Goal: Task Accomplishment & Management: Complete application form

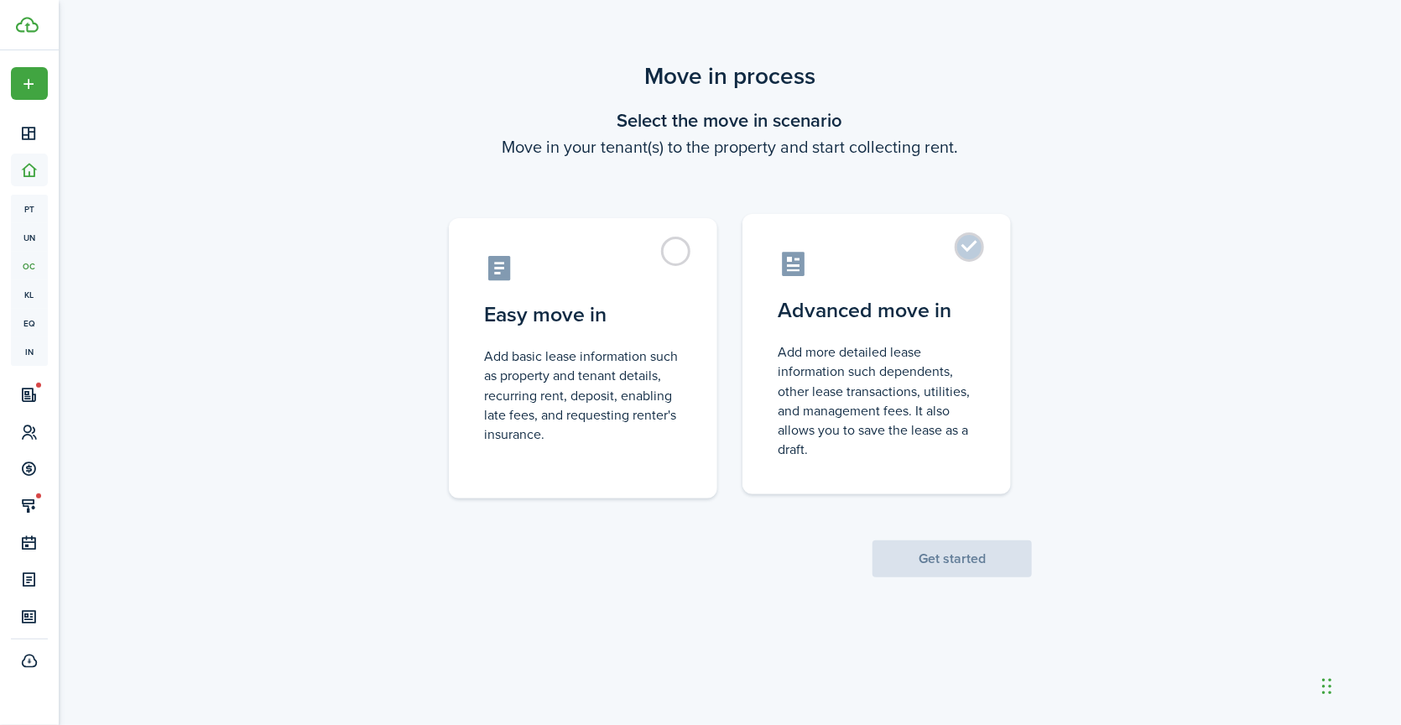
click at [987, 248] on label "Advanced move in Add more detailed lease information such dependents, other lea…" at bounding box center [877, 354] width 268 height 280
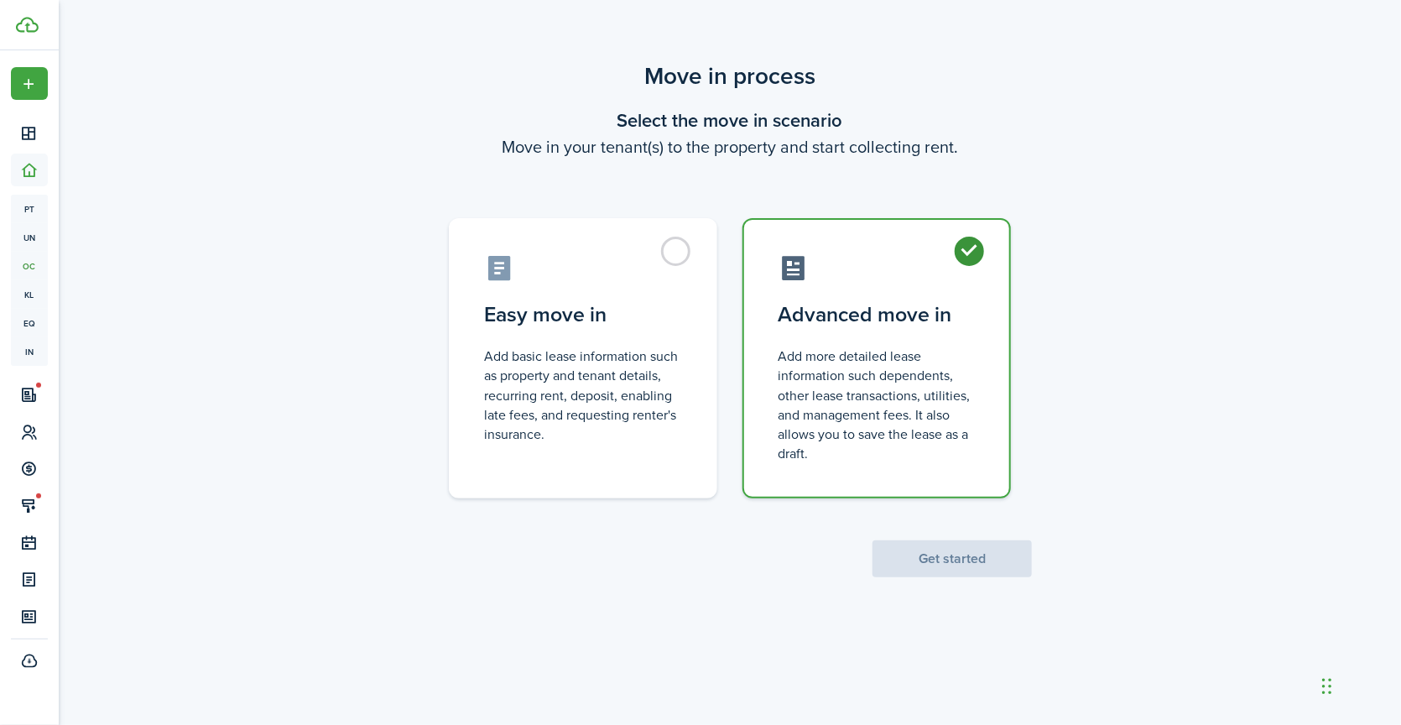
radio input "true"
click at [956, 559] on button "Get started" at bounding box center [952, 558] width 159 height 37
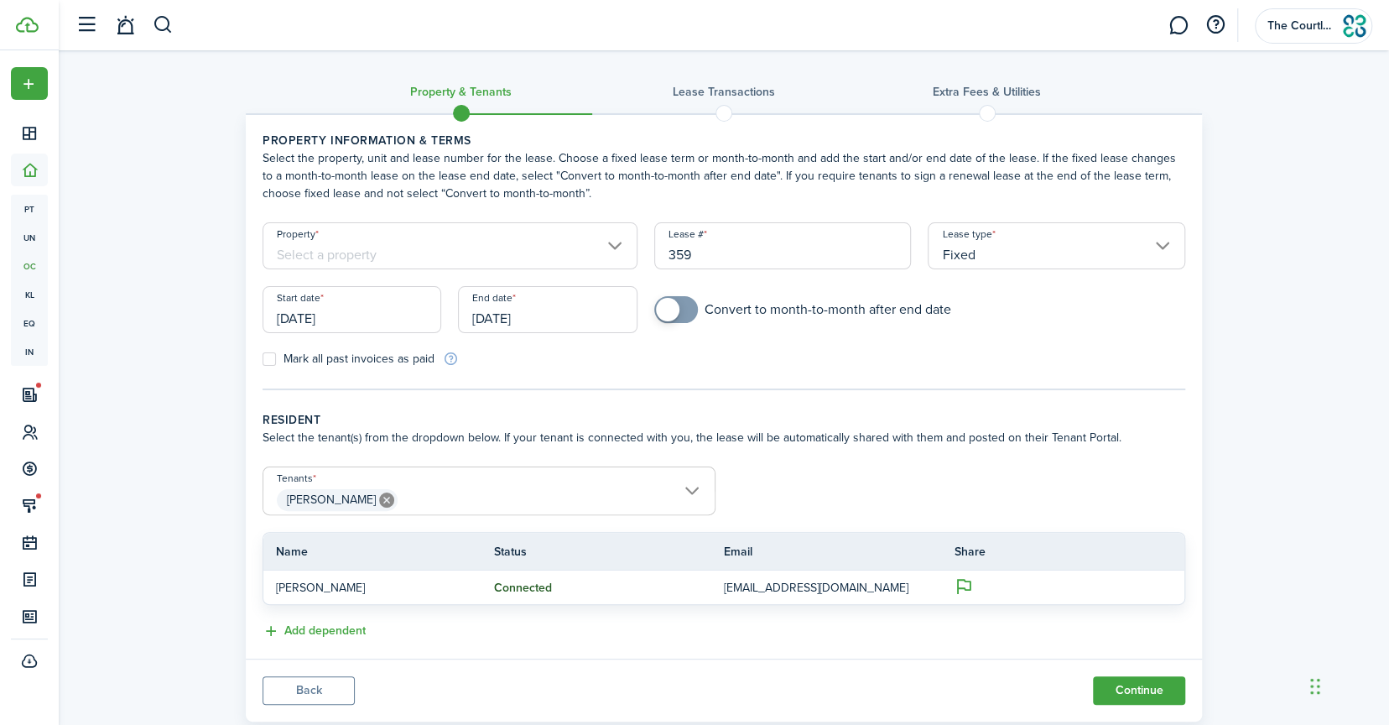
click at [487, 266] on input "Property" at bounding box center [450, 245] width 375 height 47
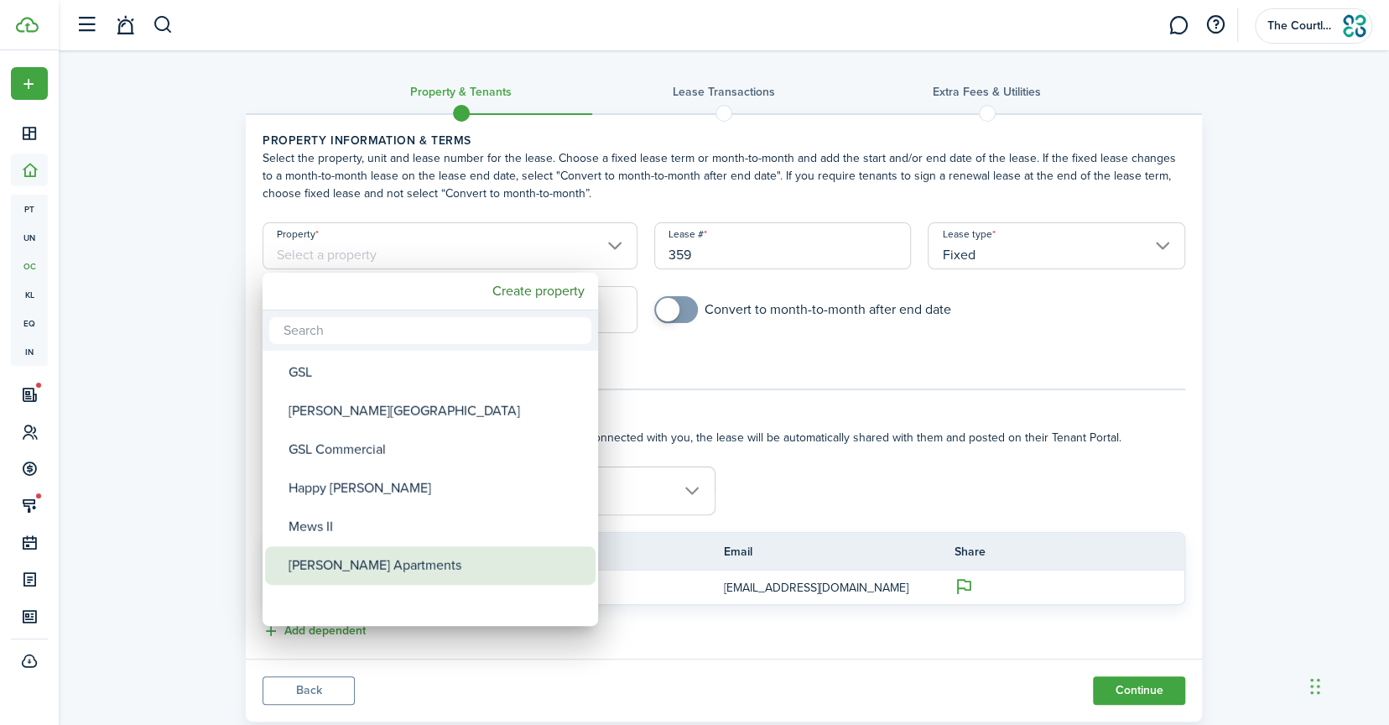
click at [381, 563] on div "[PERSON_NAME] Apartments" at bounding box center [437, 565] width 297 height 39
type input "[PERSON_NAME] Apartments"
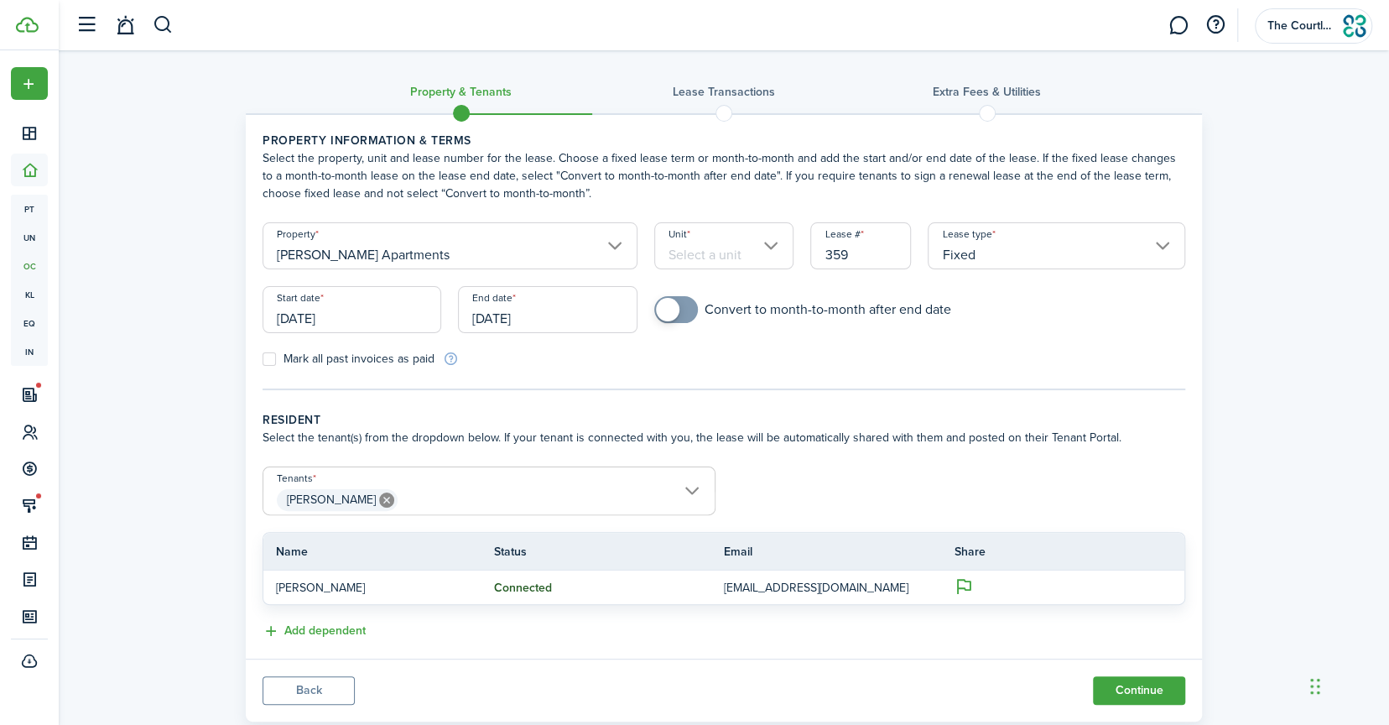
click at [766, 246] on input "Unit" at bounding box center [724, 245] width 140 height 47
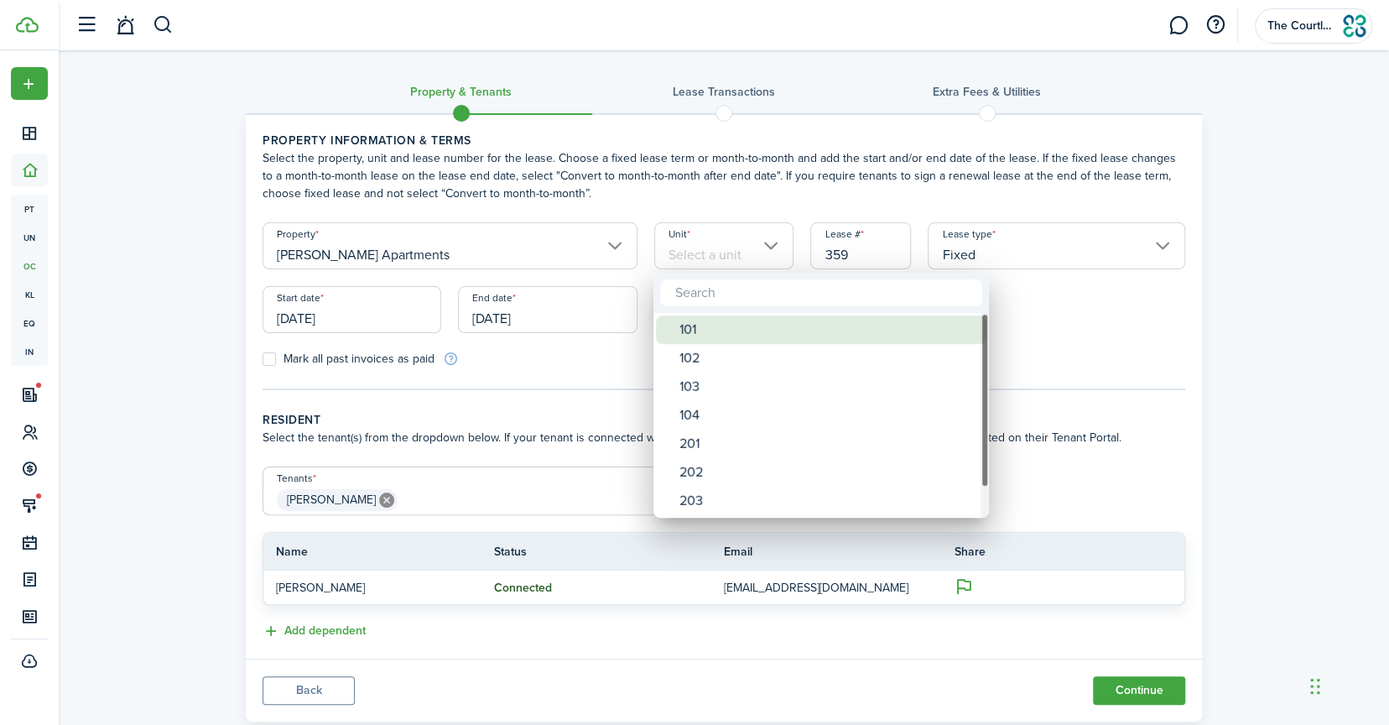
click at [708, 326] on div "101" at bounding box center [828, 329] width 297 height 29
type input "101"
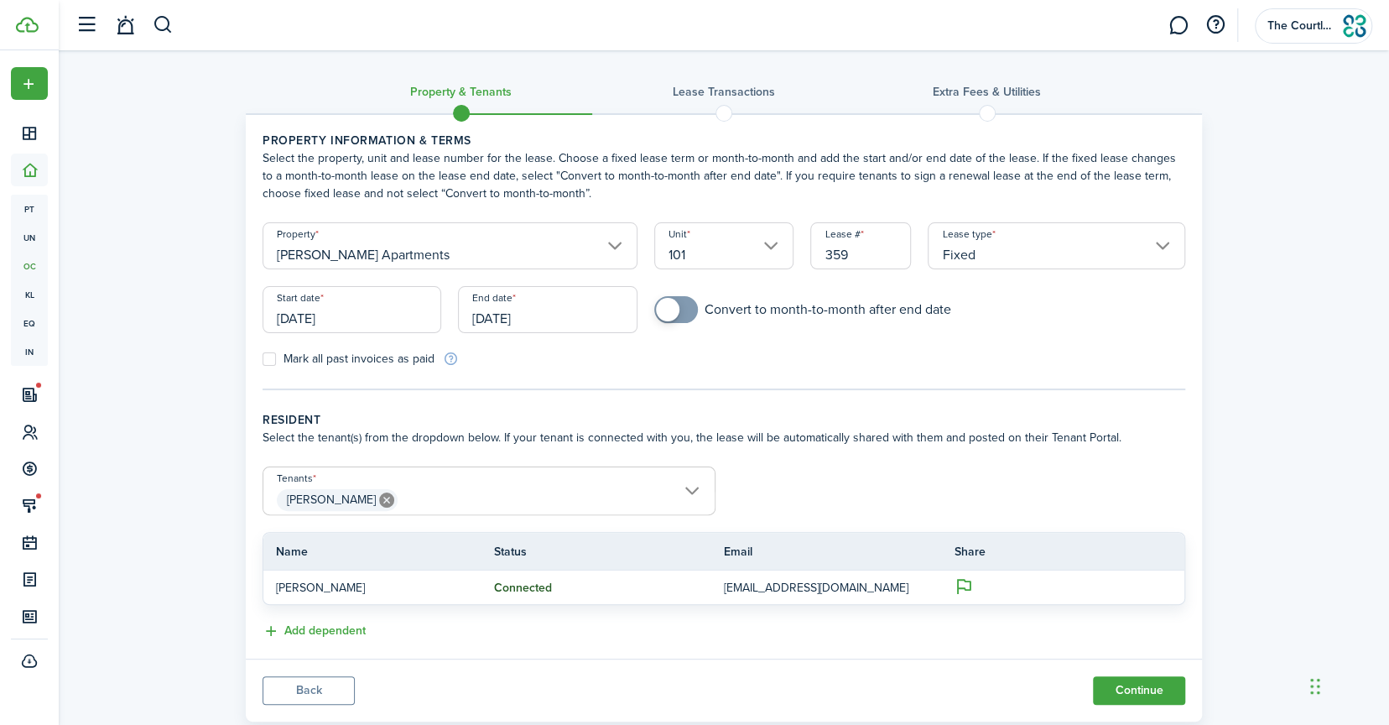
click at [351, 307] on input "[DATE]" at bounding box center [352, 309] width 179 height 47
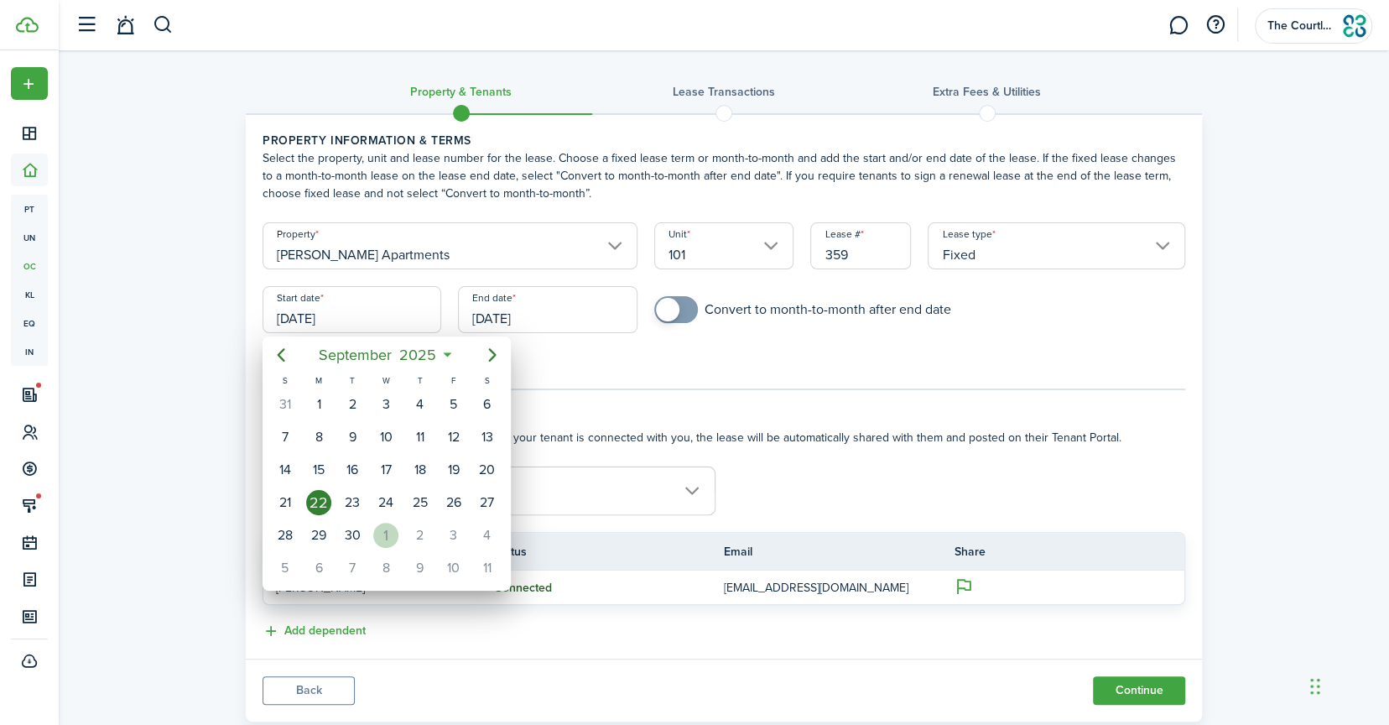
click at [394, 532] on div "1" at bounding box center [385, 535] width 25 height 25
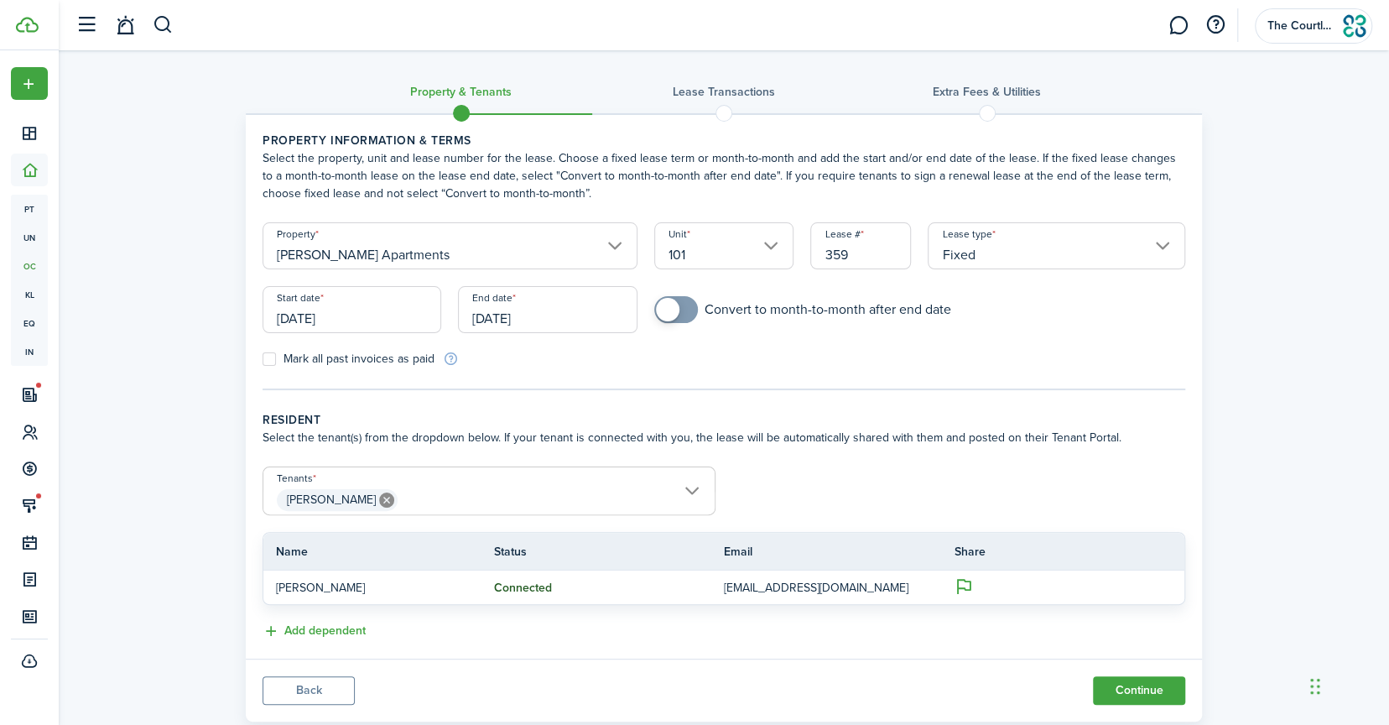
type input "[DATE]"
click at [528, 316] on input "[DATE]" at bounding box center [547, 309] width 179 height 47
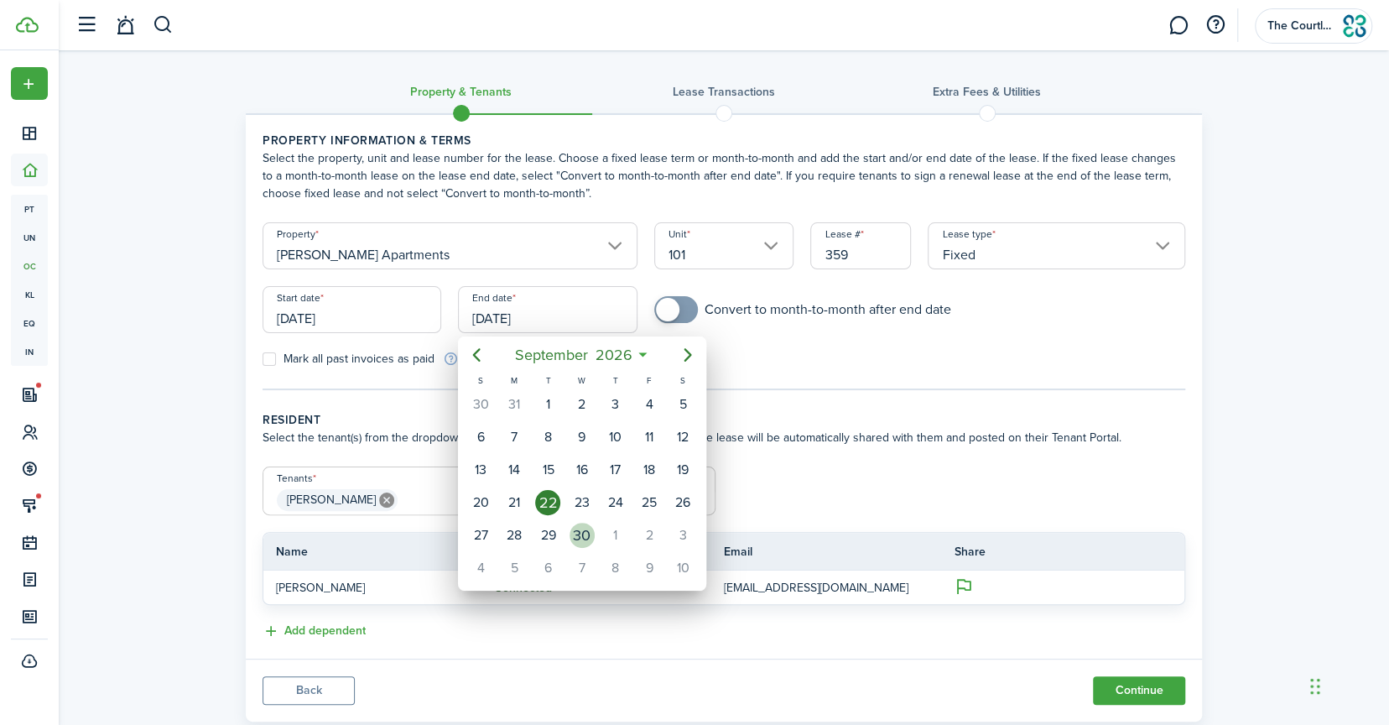
click at [581, 533] on div "30" at bounding box center [582, 535] width 25 height 25
type input "[DATE]"
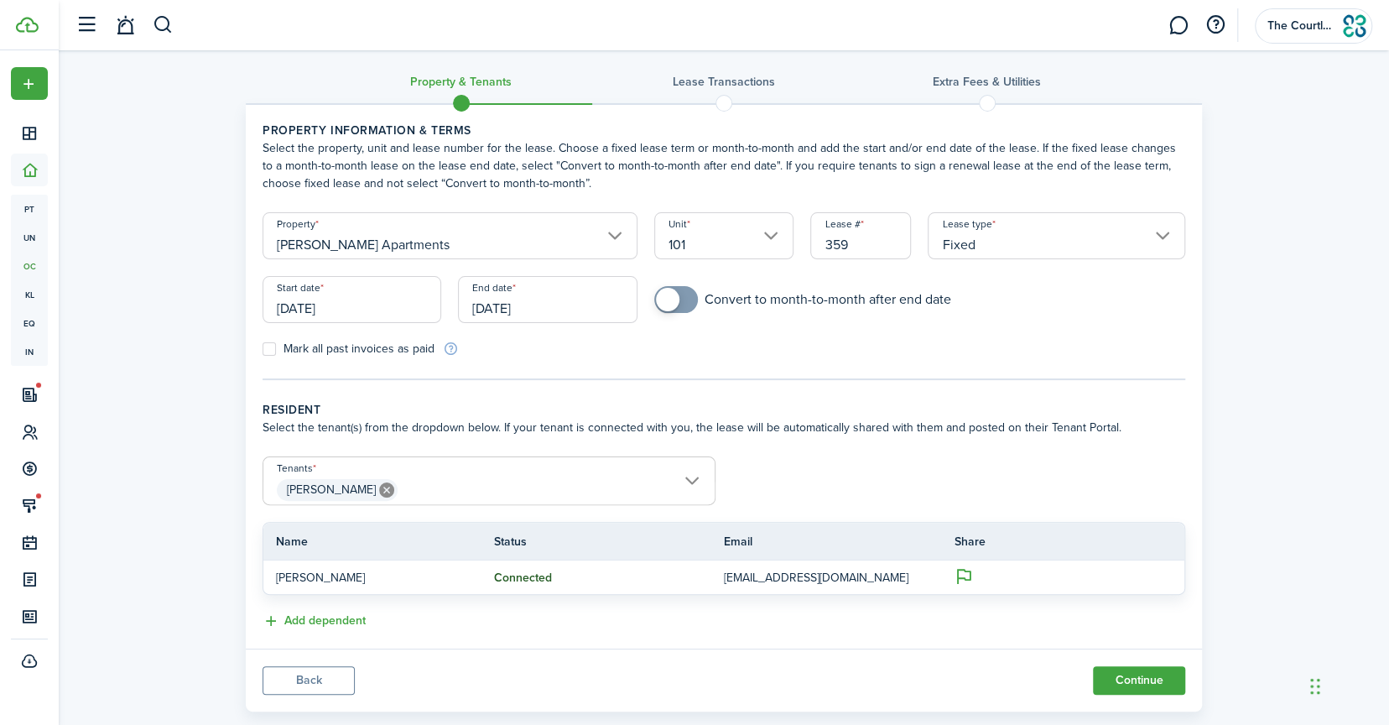
scroll to position [40, 0]
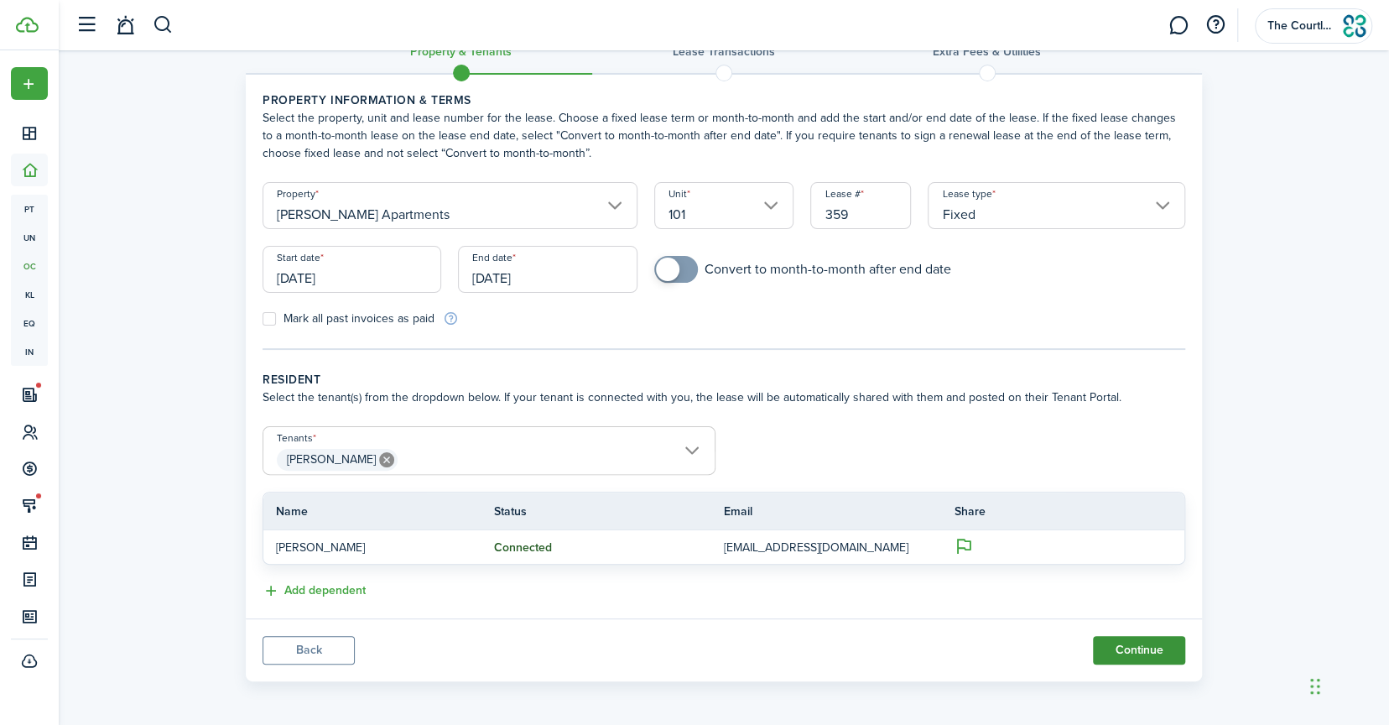
click at [1123, 642] on button "Continue" at bounding box center [1139, 650] width 92 height 29
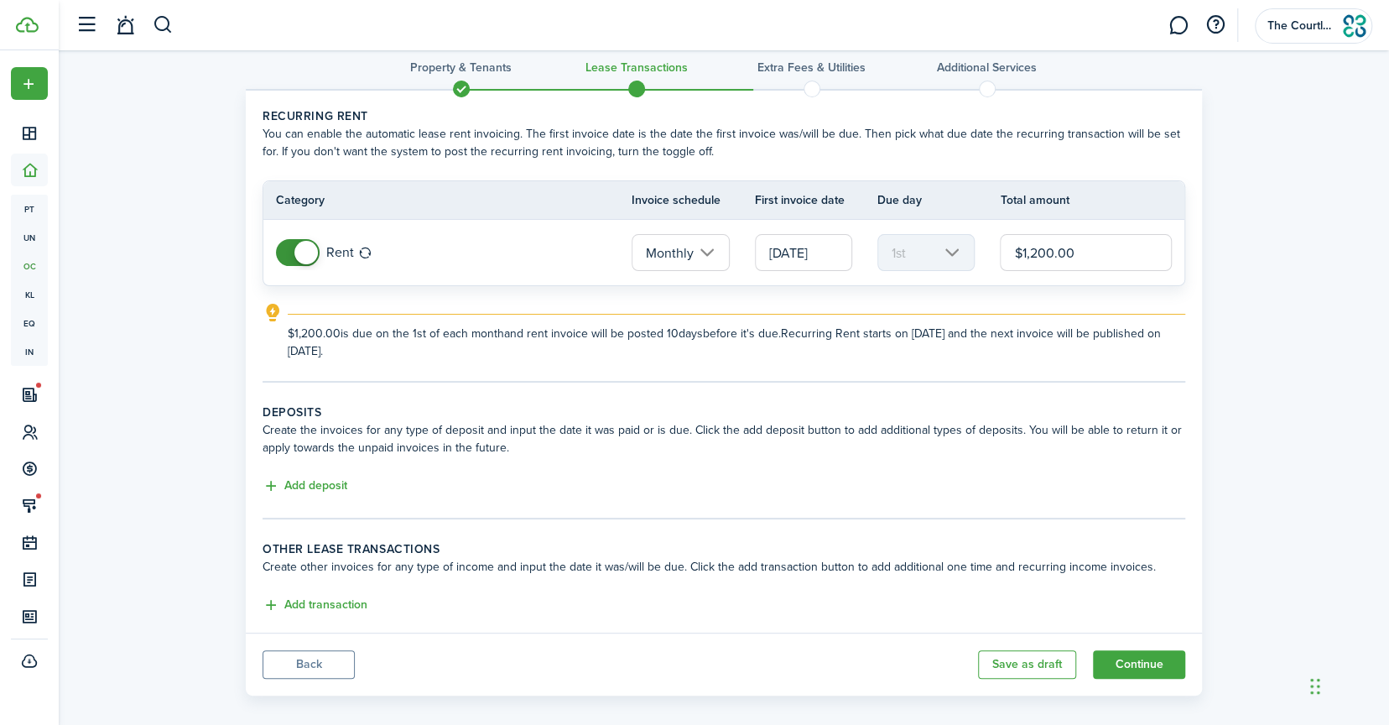
scroll to position [39, 0]
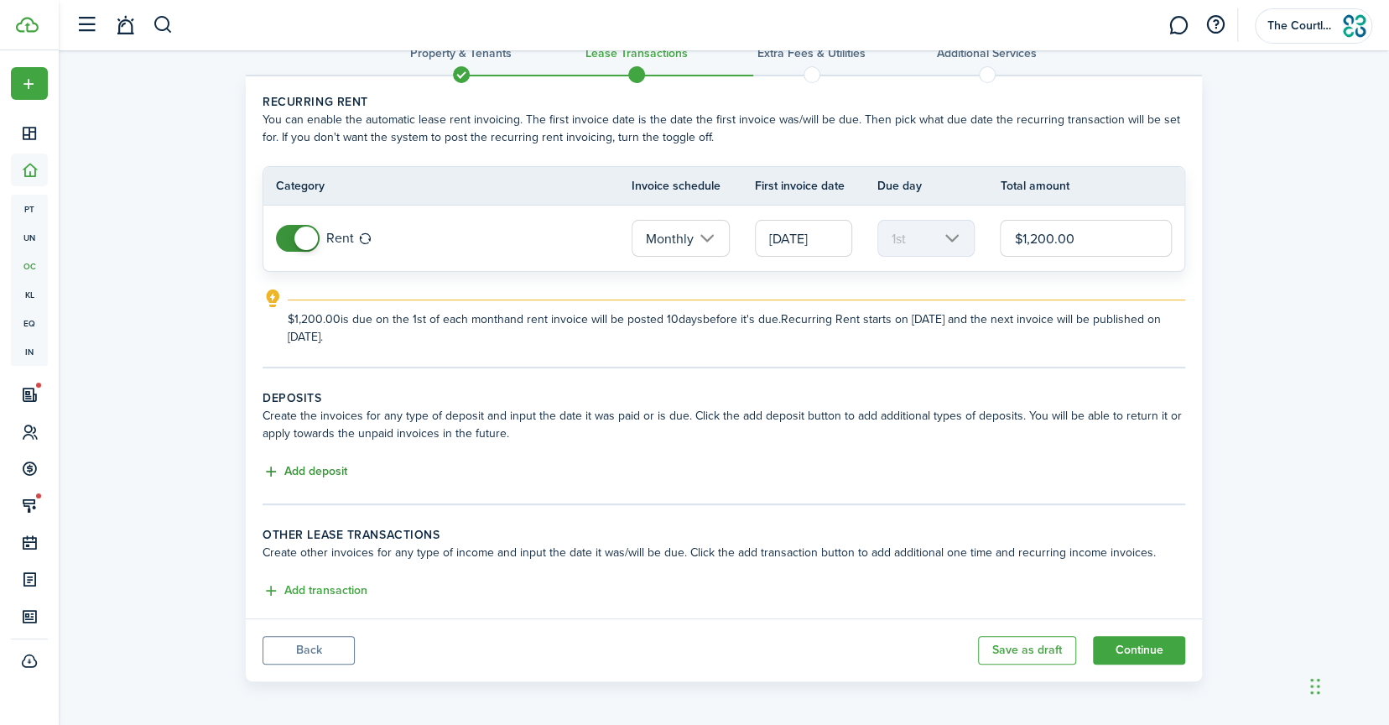
click at [333, 472] on button "Add deposit" at bounding box center [305, 471] width 85 height 19
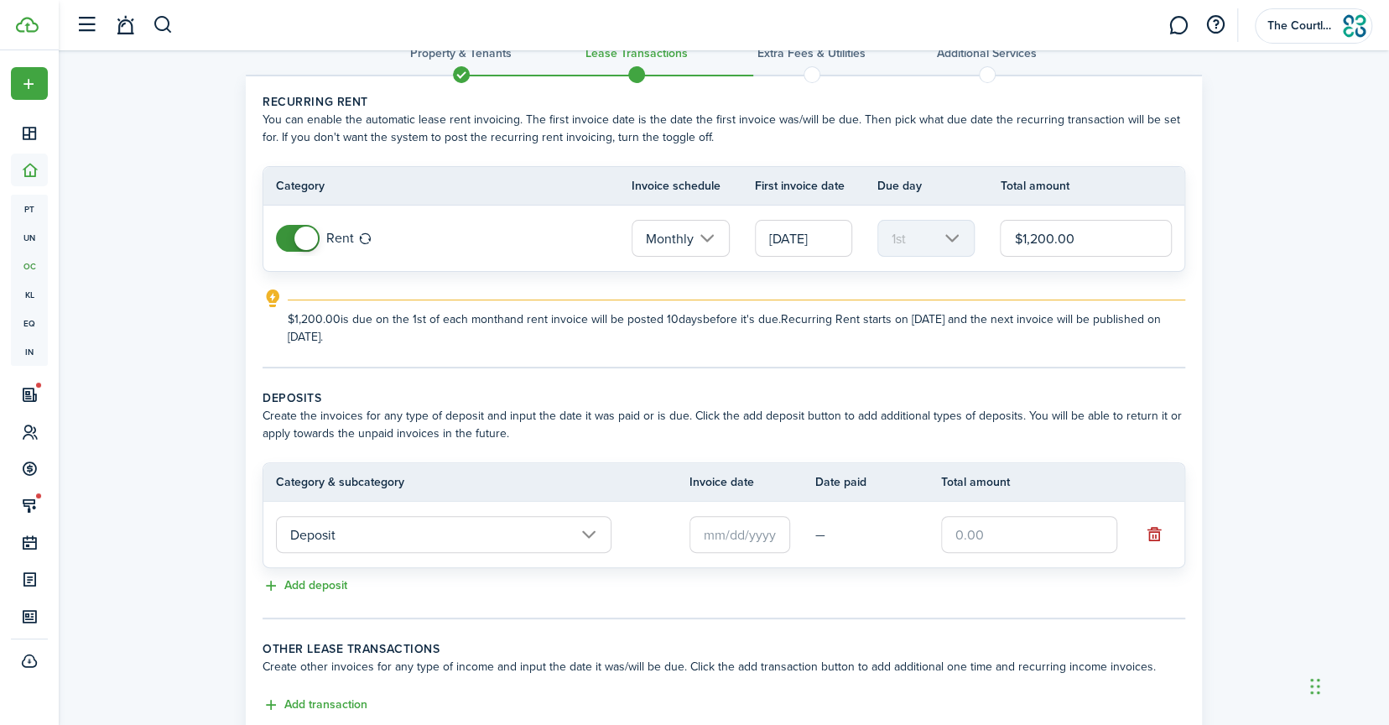
click at [710, 530] on input "text" at bounding box center [740, 534] width 101 height 37
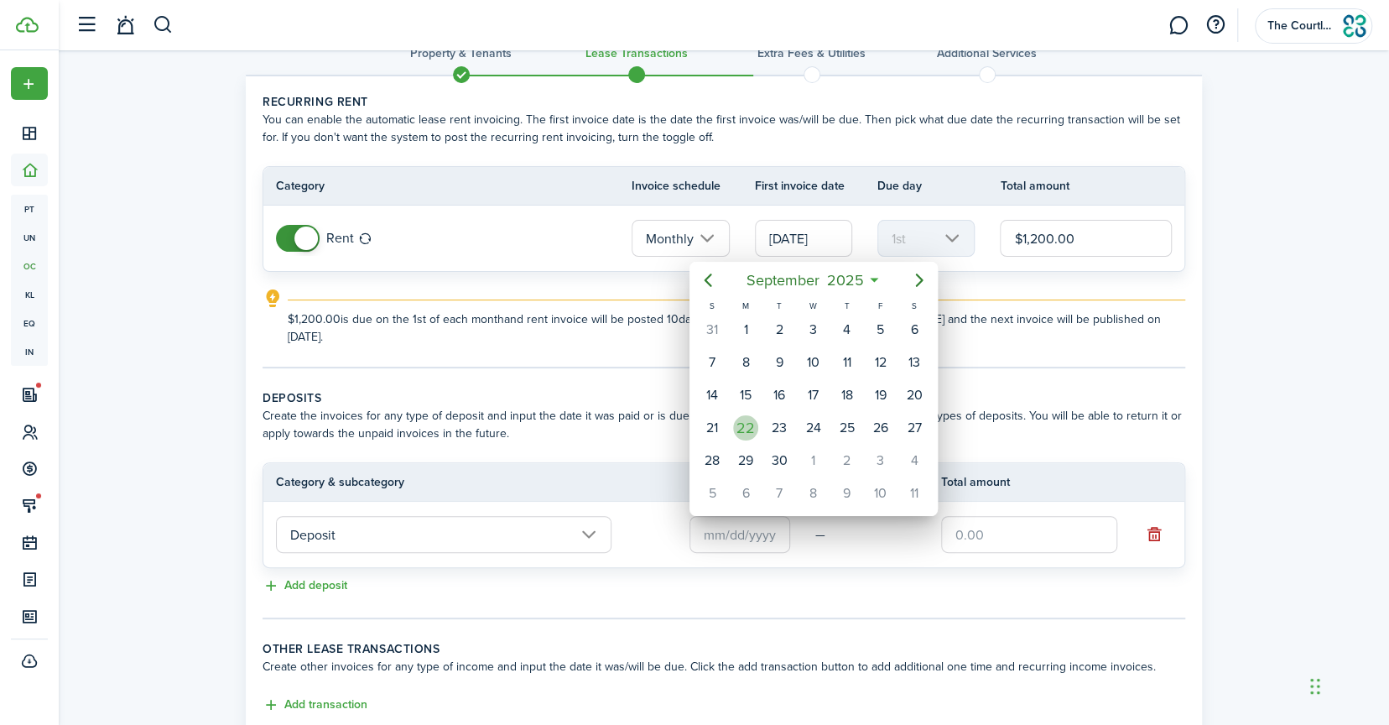
click at [745, 430] on div "22" at bounding box center [745, 427] width 25 height 25
type input "[DATE]"
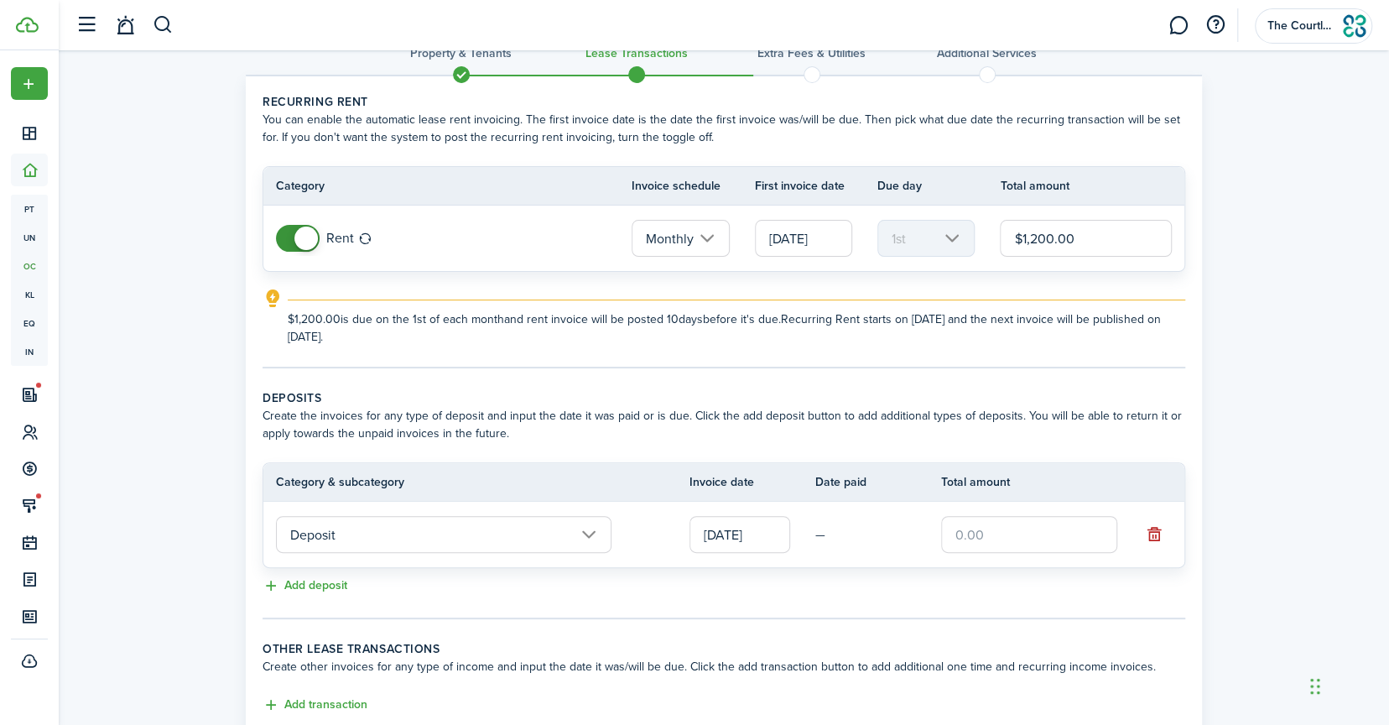
click at [955, 533] on input "text" at bounding box center [1029, 534] width 176 height 37
type input "$"
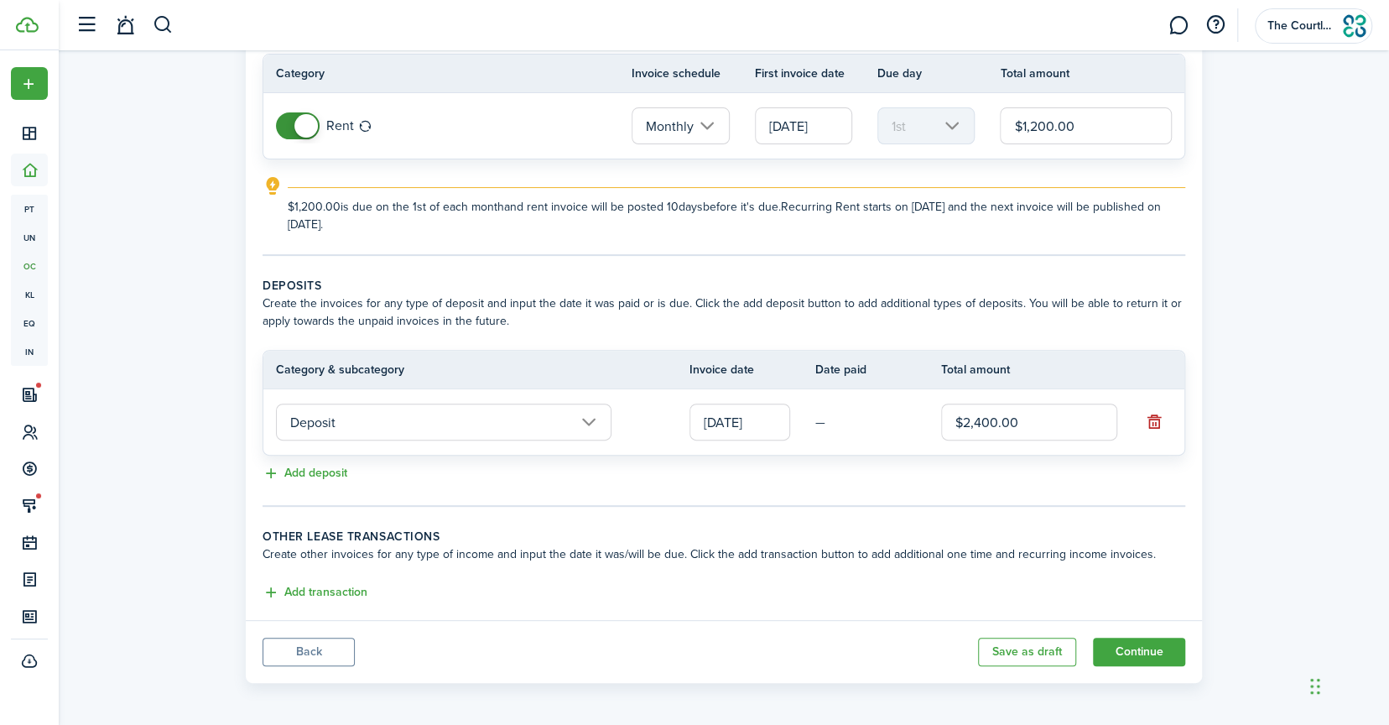
scroll to position [152, 0]
type input "$2,400.00"
click at [321, 585] on button "Add transaction" at bounding box center [315, 591] width 105 height 19
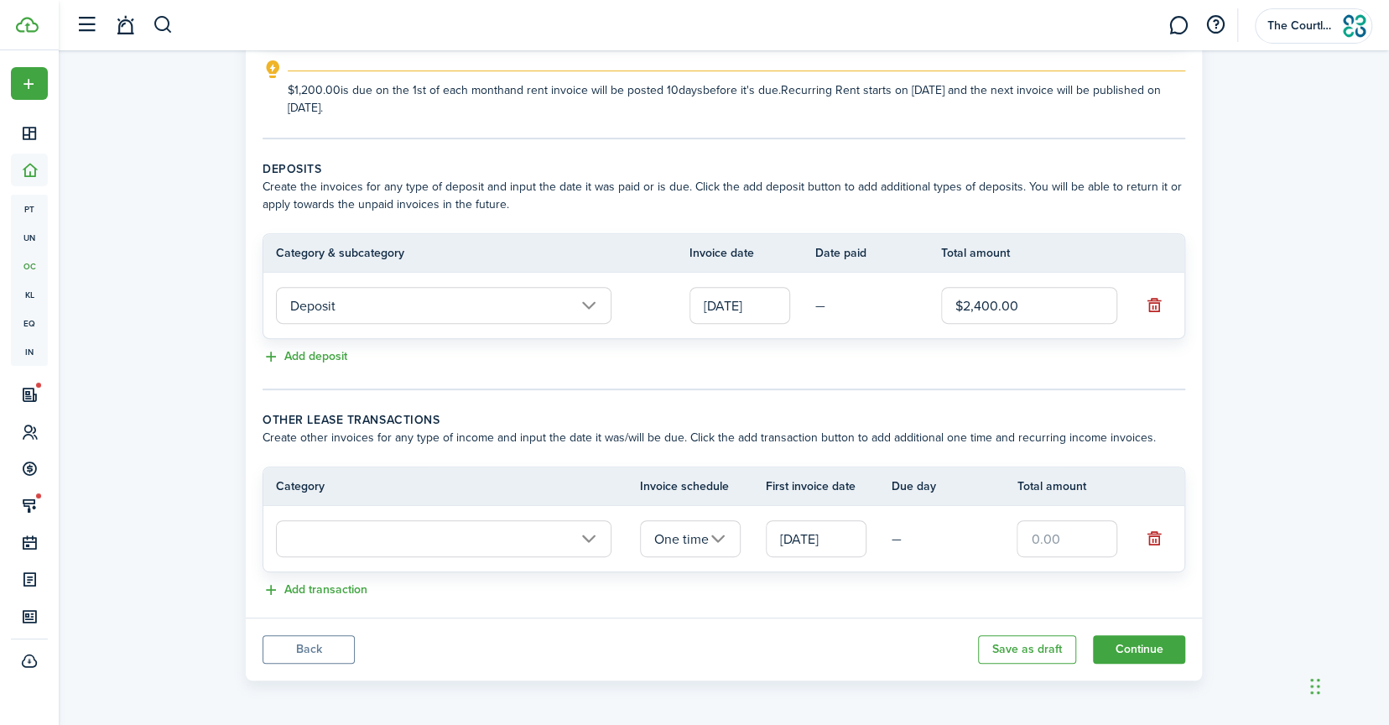
scroll to position [266, 0]
click at [474, 546] on input "text" at bounding box center [444, 540] width 336 height 37
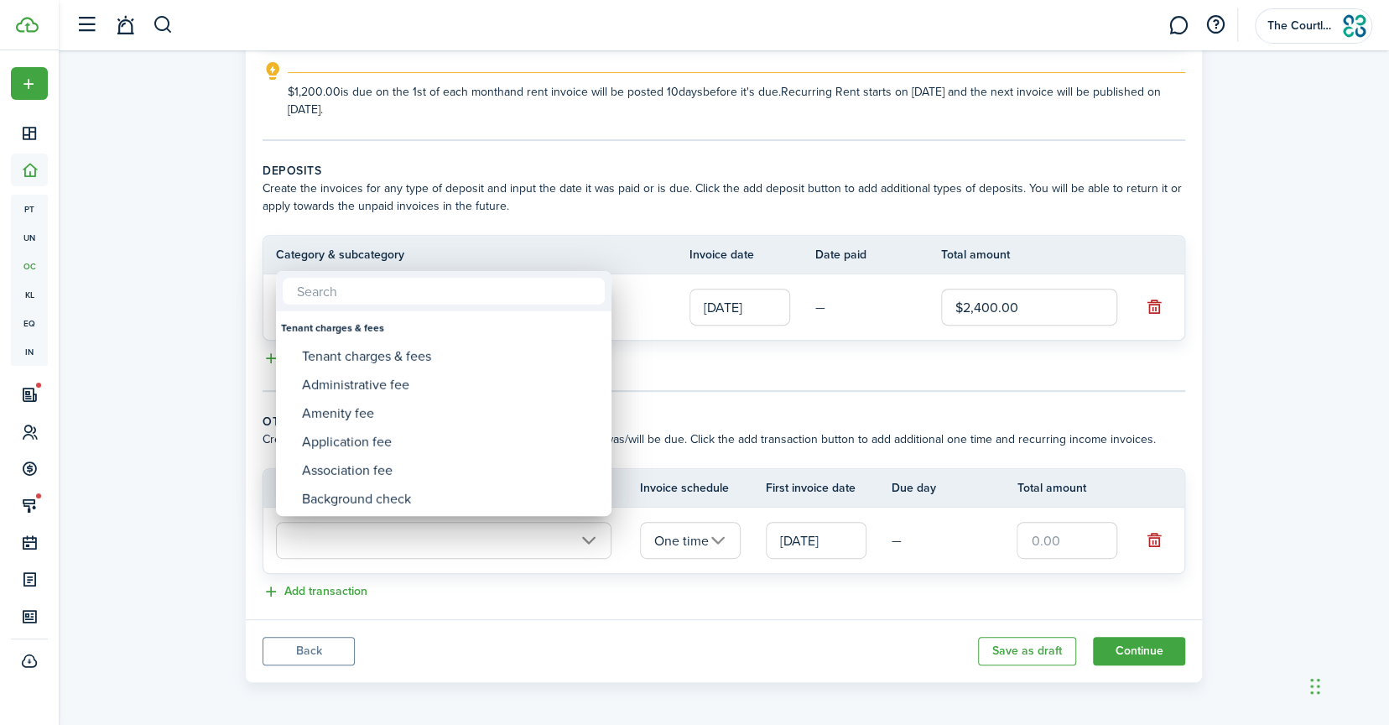
click at [1124, 221] on div at bounding box center [695, 362] width 1658 height 993
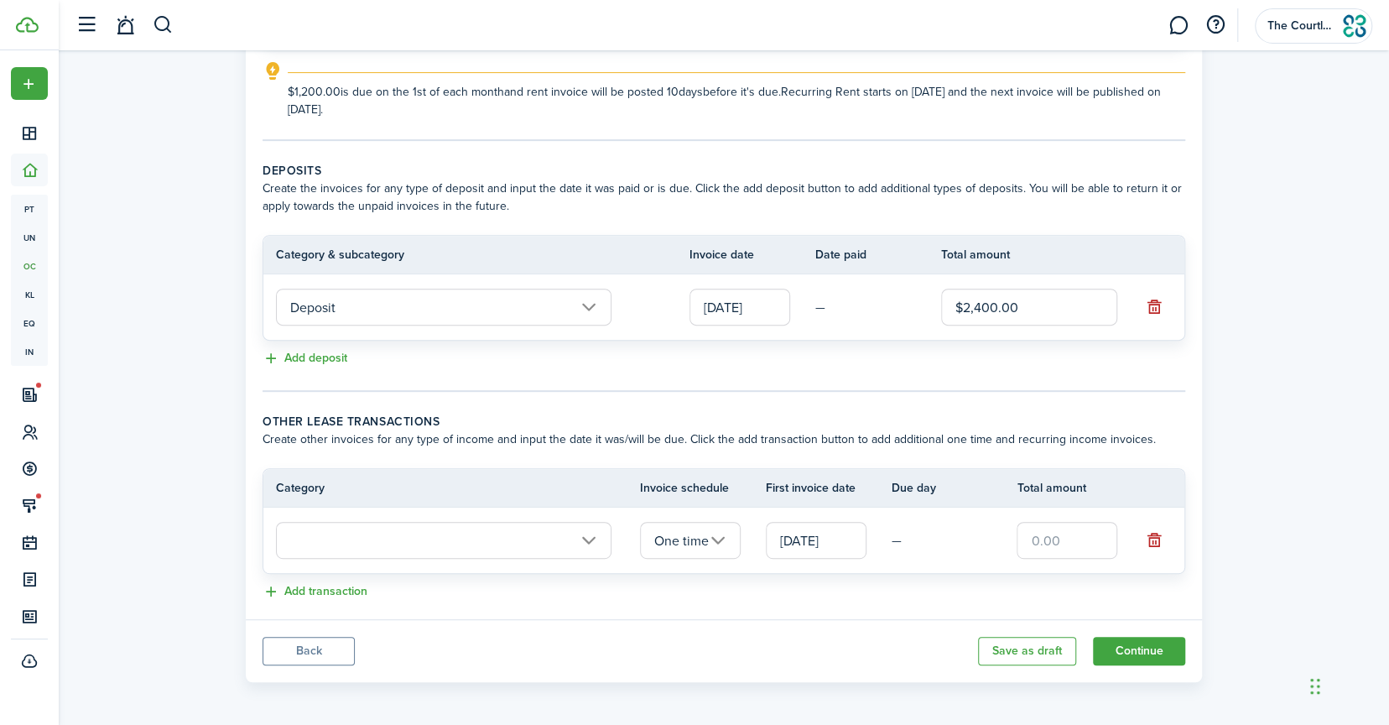
click at [403, 534] on input "text" at bounding box center [444, 540] width 336 height 37
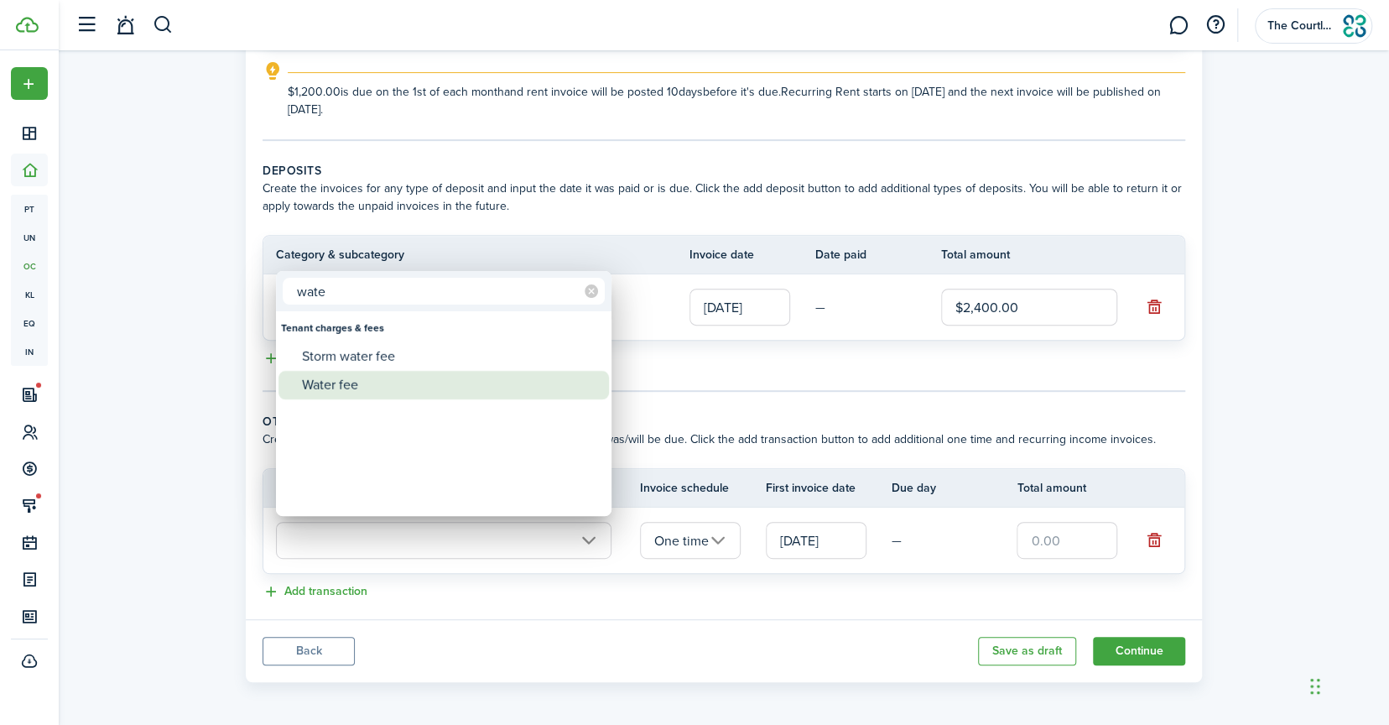
type input "wate"
click at [332, 382] on div "Water fee" at bounding box center [450, 385] width 297 height 29
type input "Tenant charges & fees / Water fee"
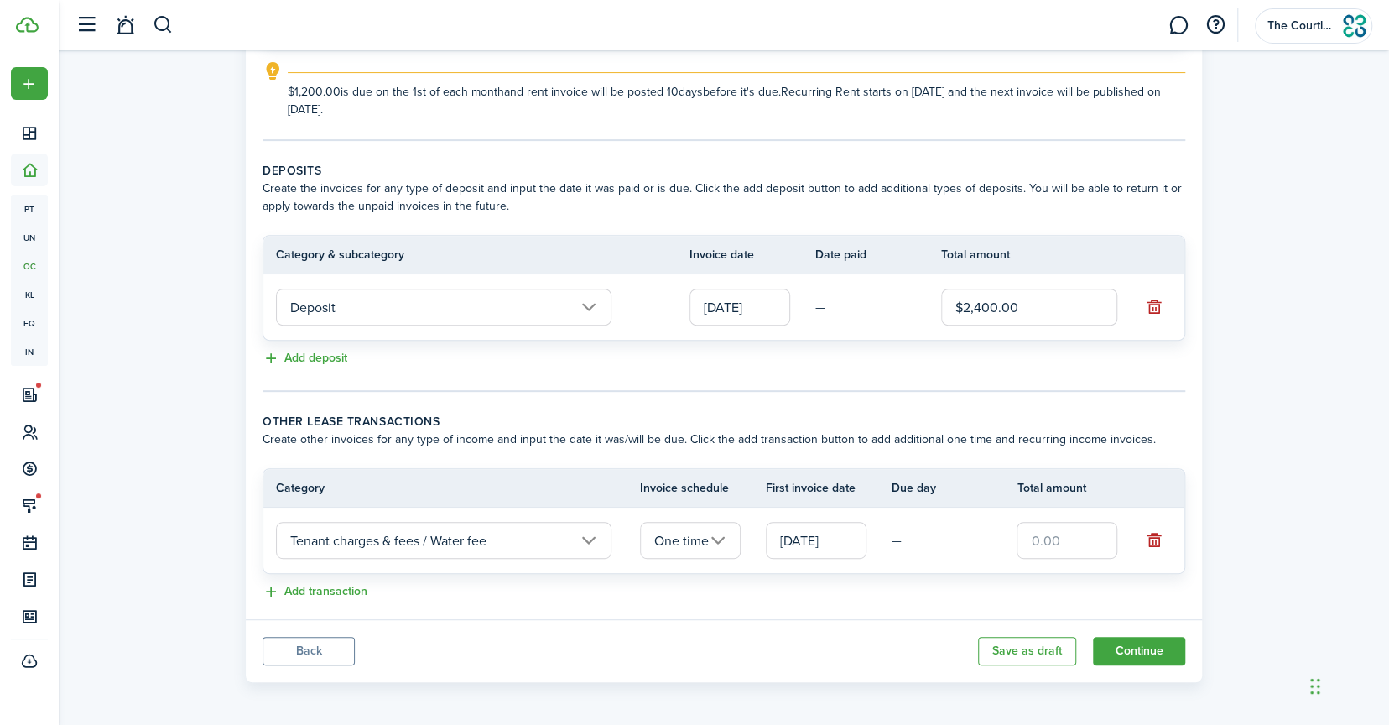
click at [721, 531] on input "One time" at bounding box center [690, 540] width 101 height 37
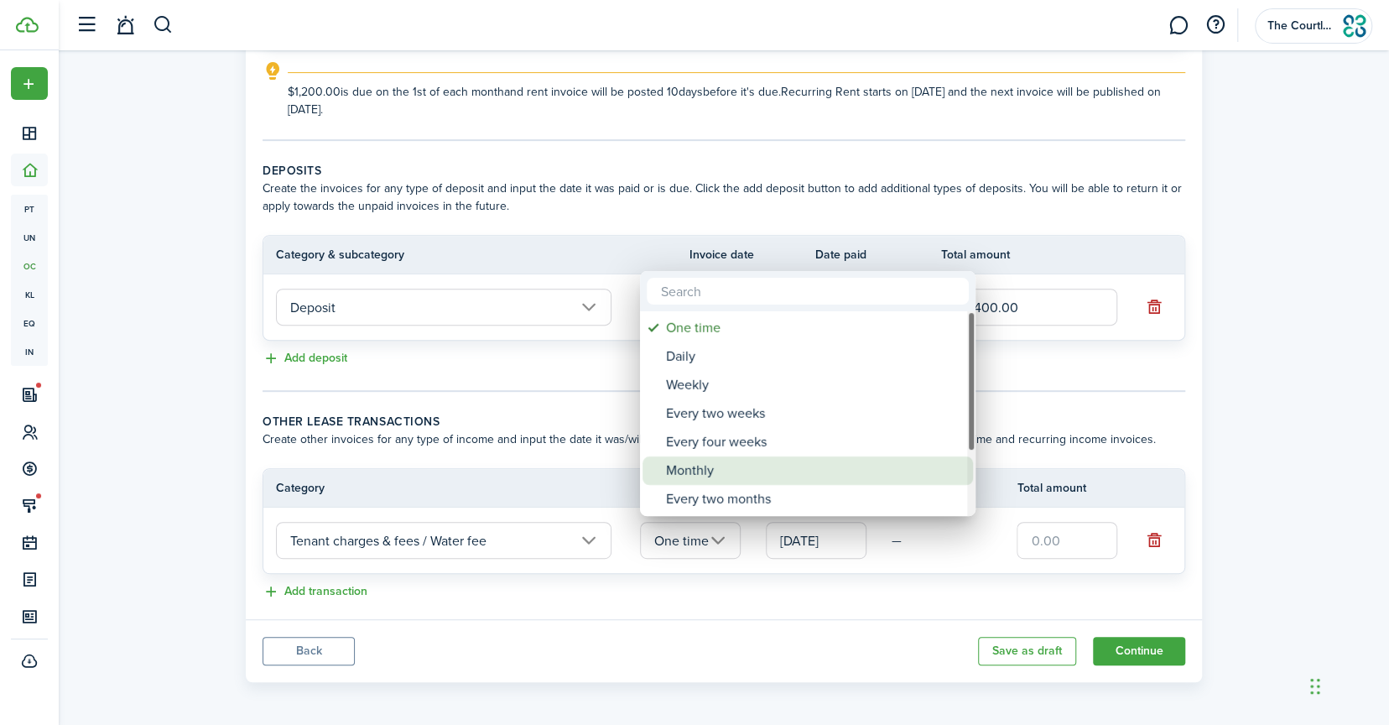
click at [725, 472] on div "Monthly" at bounding box center [814, 470] width 297 height 29
type input "Monthly"
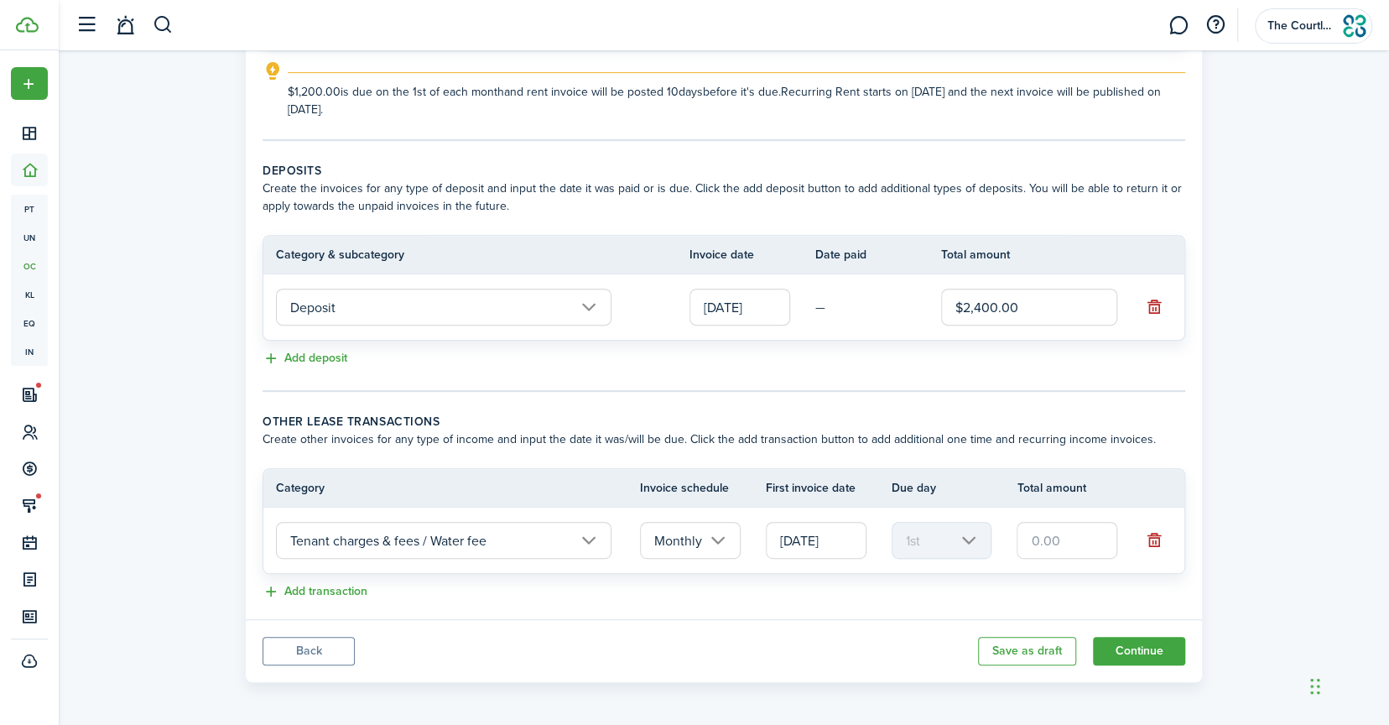
click at [1035, 544] on input "text" at bounding box center [1067, 540] width 101 height 37
type input "$35.00"
click at [320, 584] on button "Add transaction" at bounding box center [315, 591] width 105 height 19
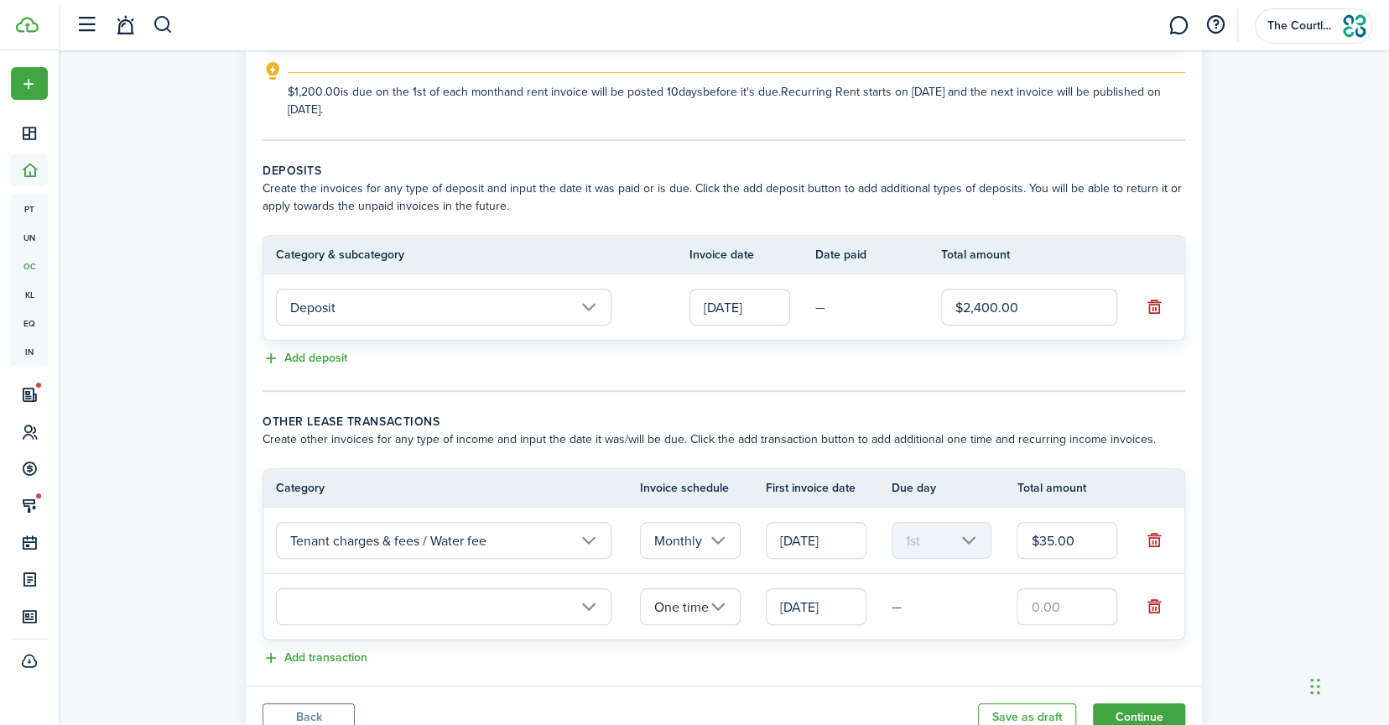
click at [315, 603] on input "text" at bounding box center [444, 606] width 336 height 37
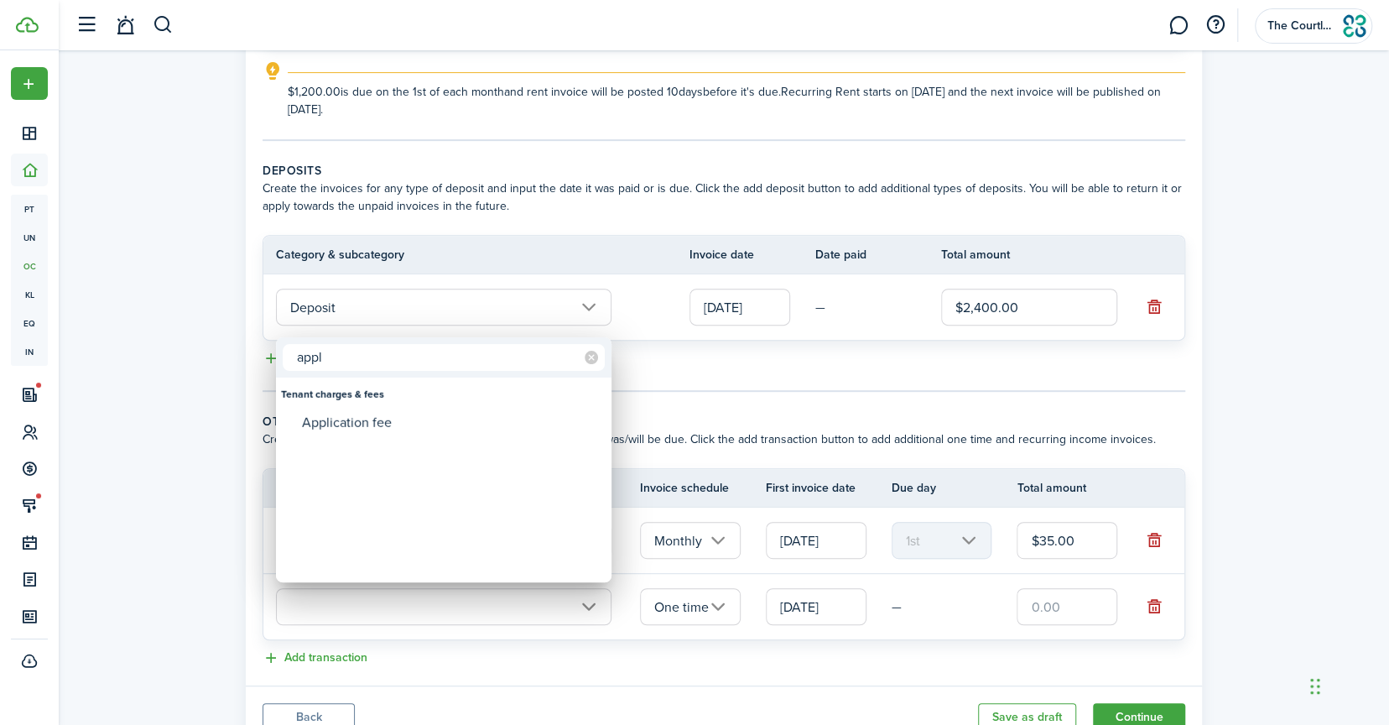
type input "appl"
click at [345, 403] on div "Tenant charges & fees" at bounding box center [444, 394] width 326 height 29
click at [347, 422] on div "Application fee" at bounding box center [450, 423] width 297 height 29
type input "Tenant charges & fees / Application fee"
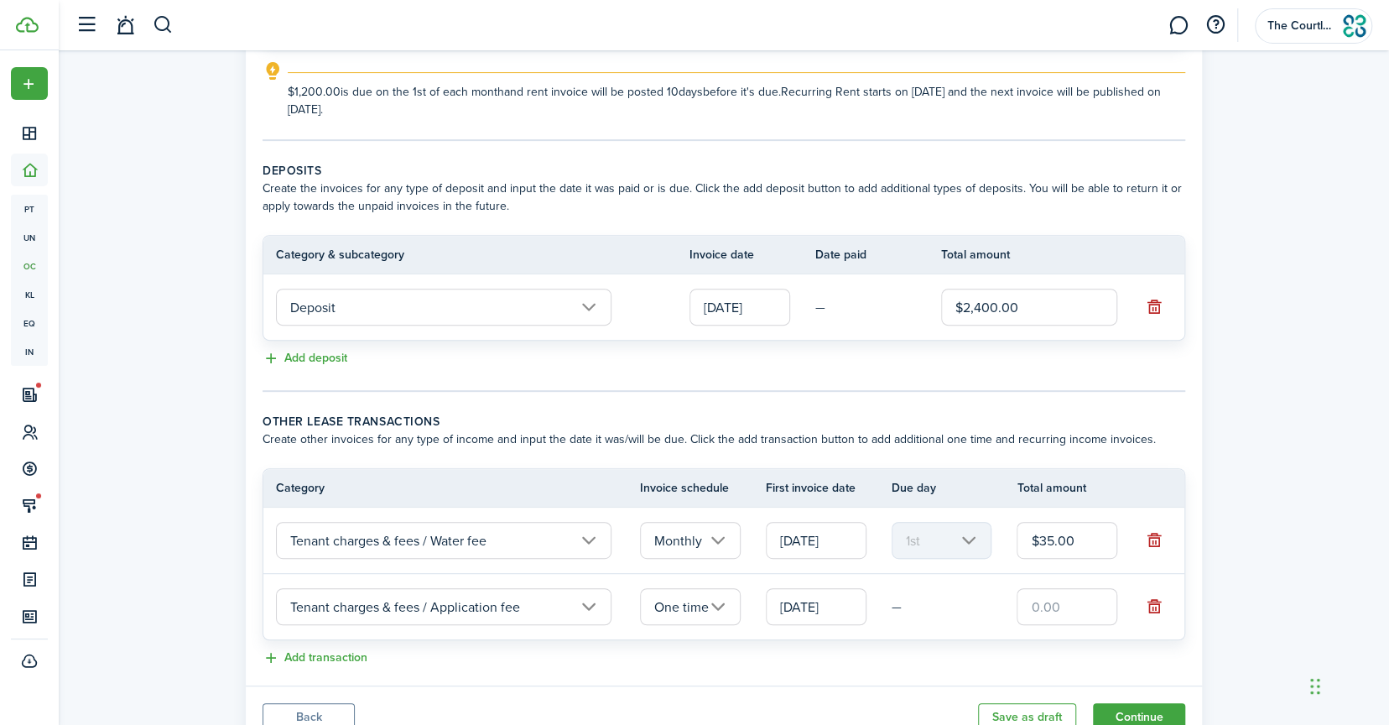
click at [593, 601] on input "Tenant charges & fees / Application fee" at bounding box center [444, 606] width 336 height 37
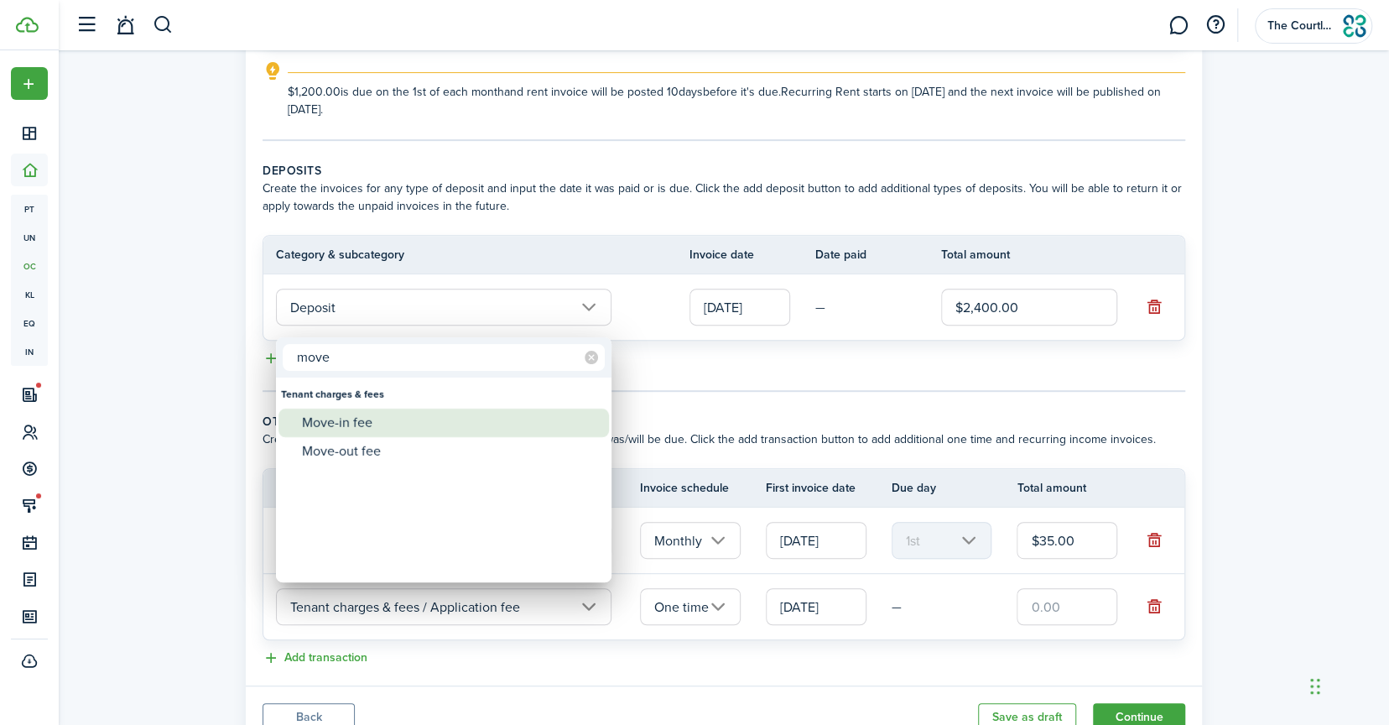
type input "move"
click at [377, 425] on div "Move-in fee" at bounding box center [450, 423] width 297 height 29
type input "Tenant charges & fees / Move-in fee"
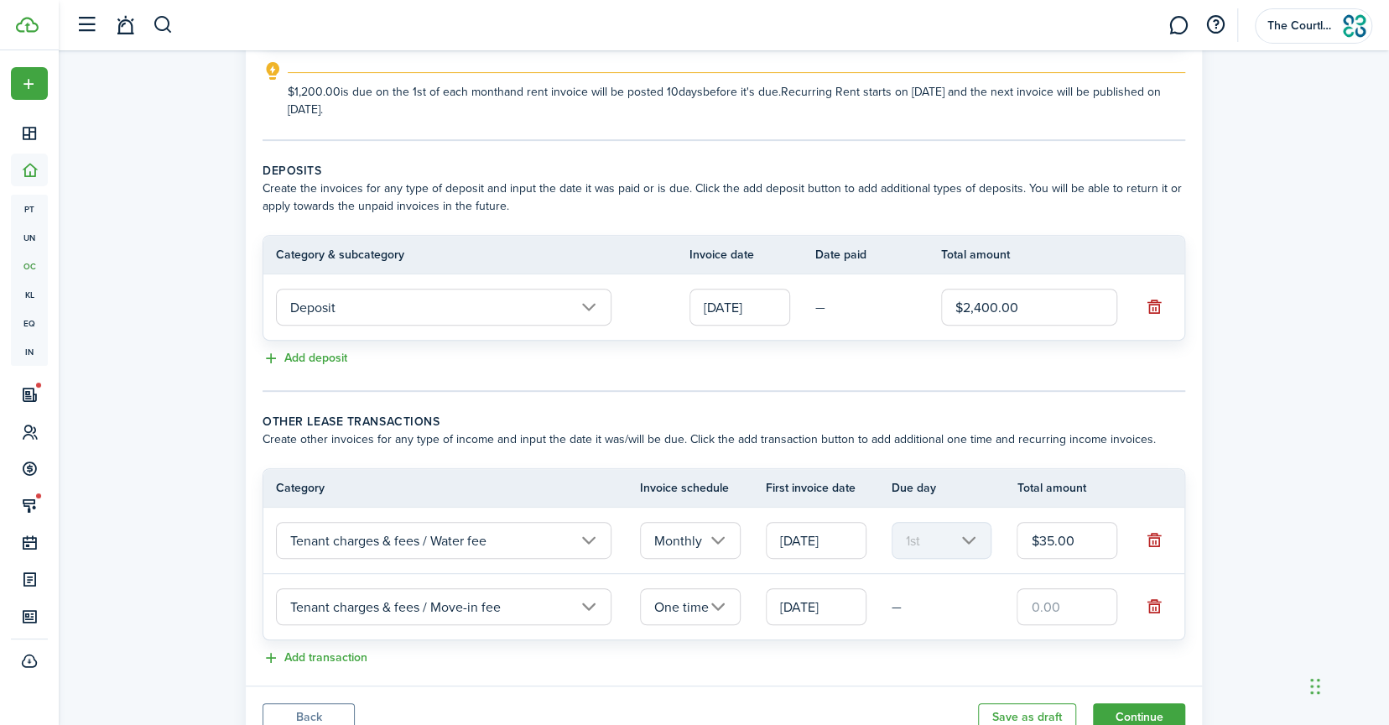
click at [1047, 594] on input "text" at bounding box center [1067, 606] width 101 height 37
type input "$200.00"
click at [346, 659] on button "Add transaction" at bounding box center [315, 658] width 105 height 19
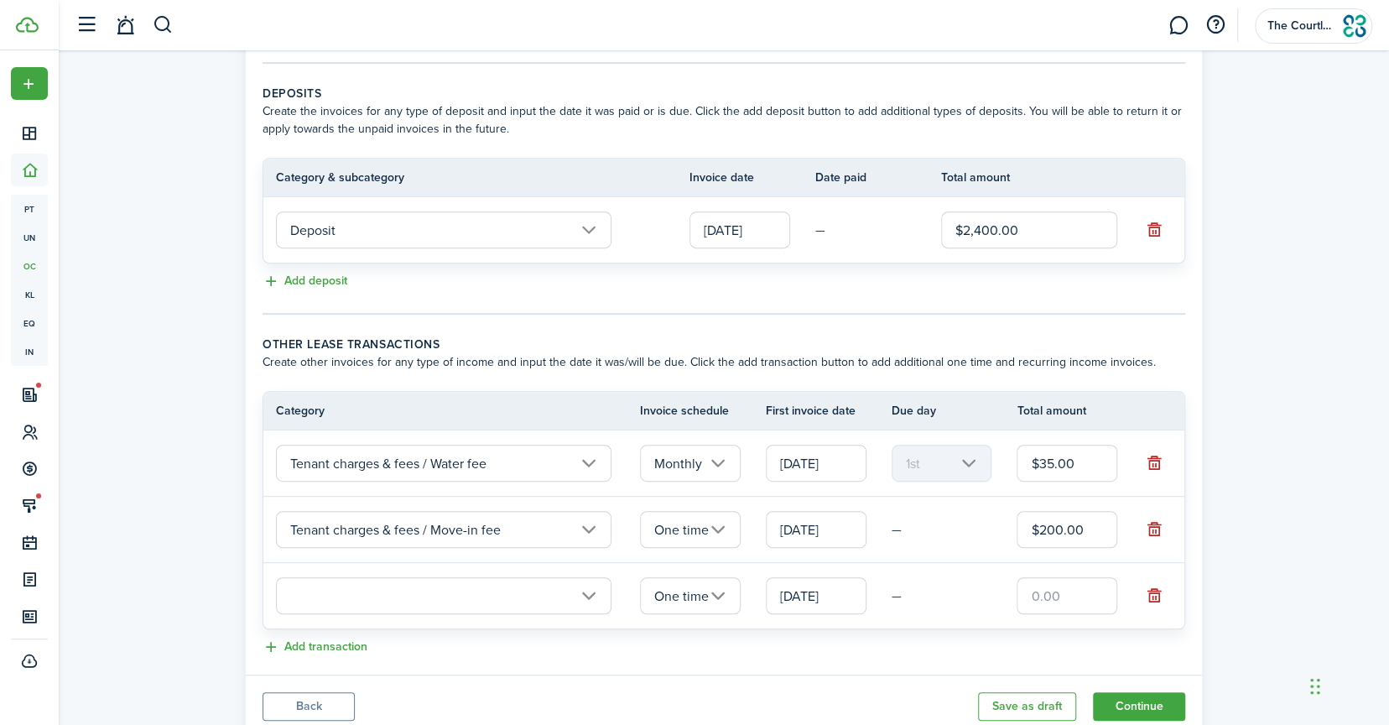
scroll to position [398, 0]
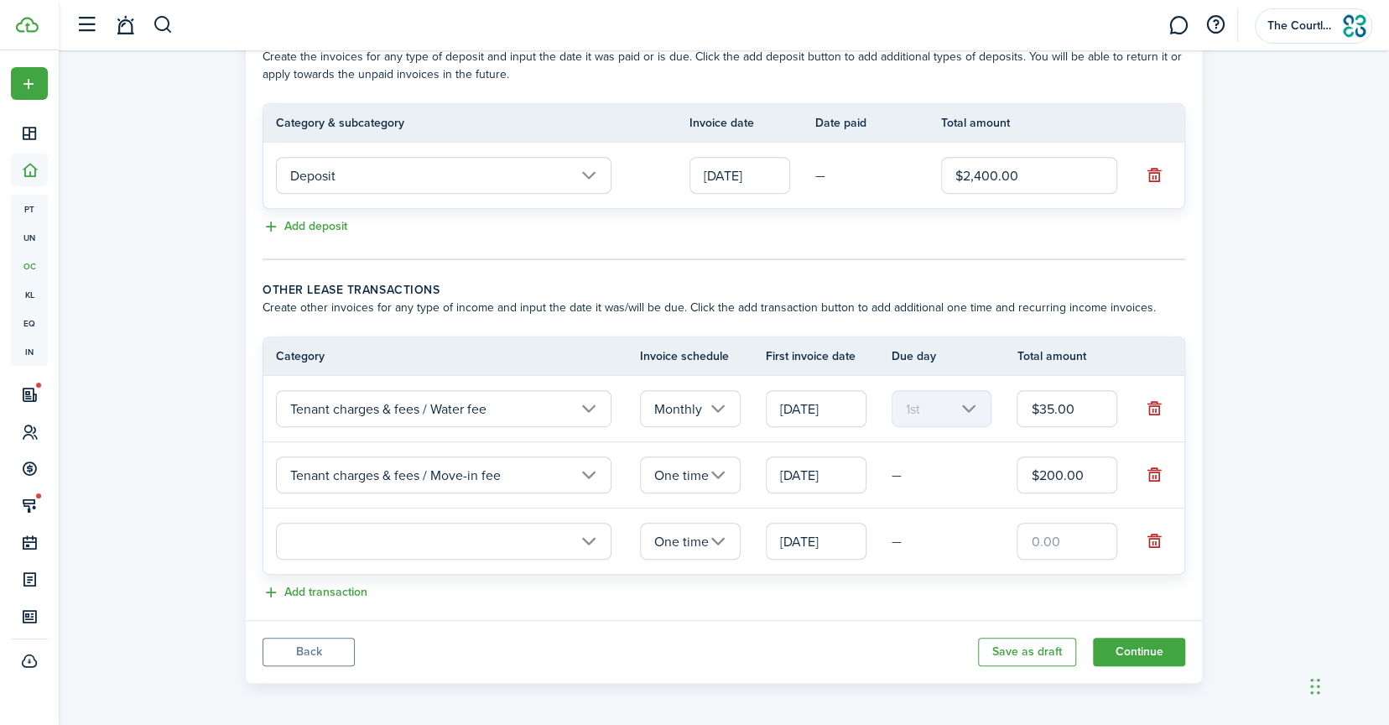
click at [408, 540] on input "text" at bounding box center [444, 541] width 336 height 37
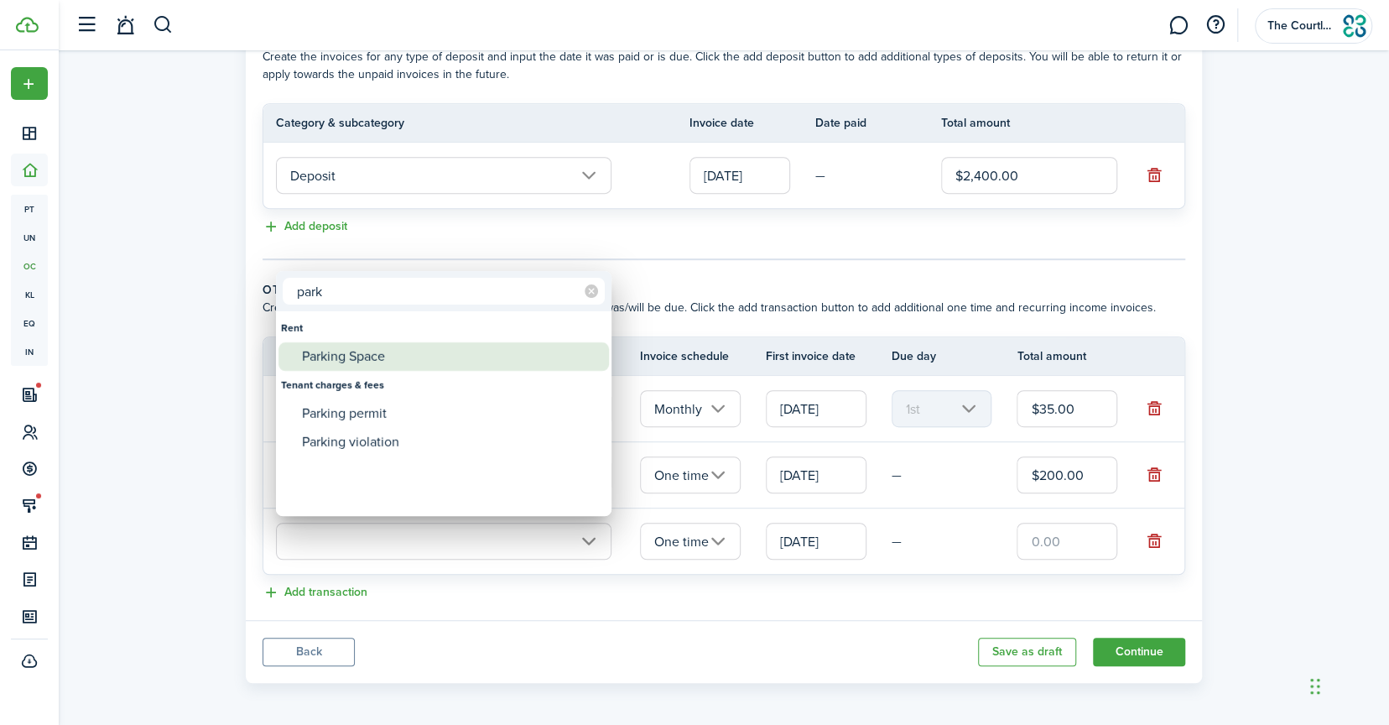
type input "park"
click at [369, 350] on div "Parking Space" at bounding box center [450, 356] width 297 height 29
type input "Rent / Parking Space"
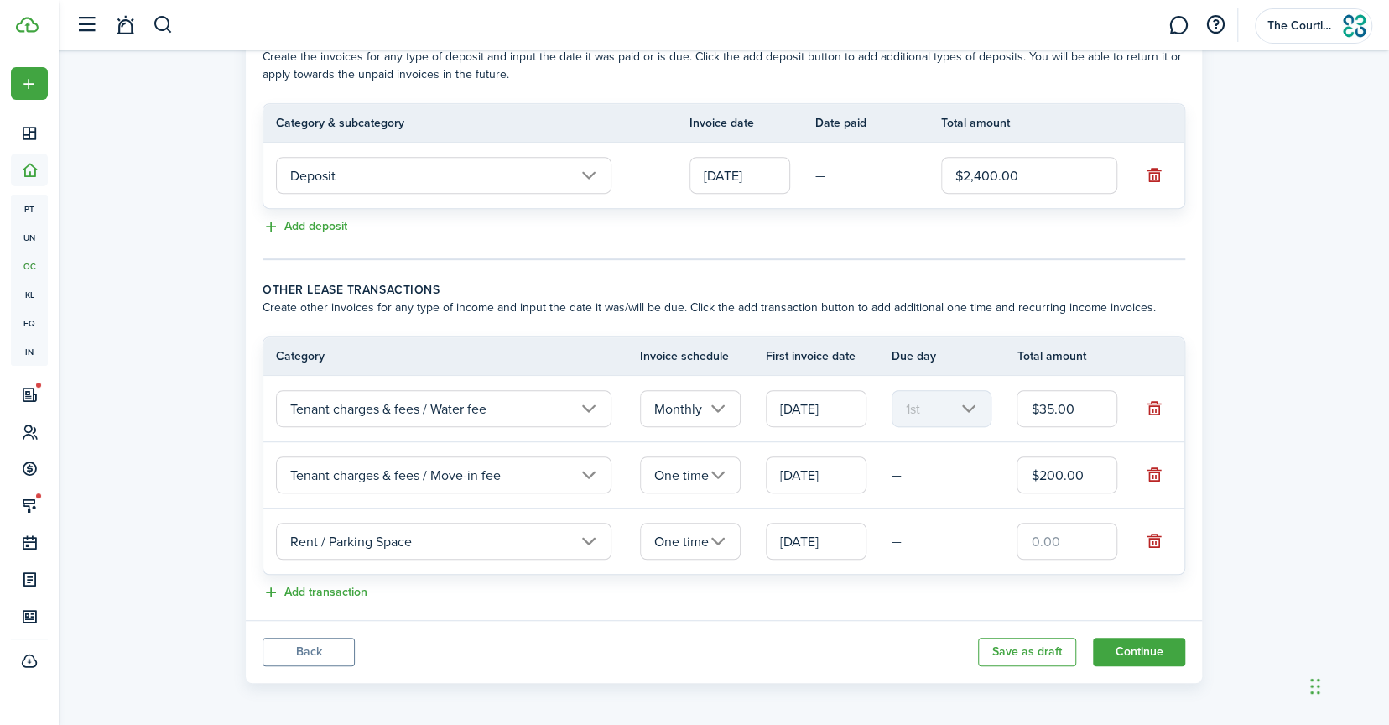
click at [718, 539] on input "One time" at bounding box center [690, 541] width 101 height 37
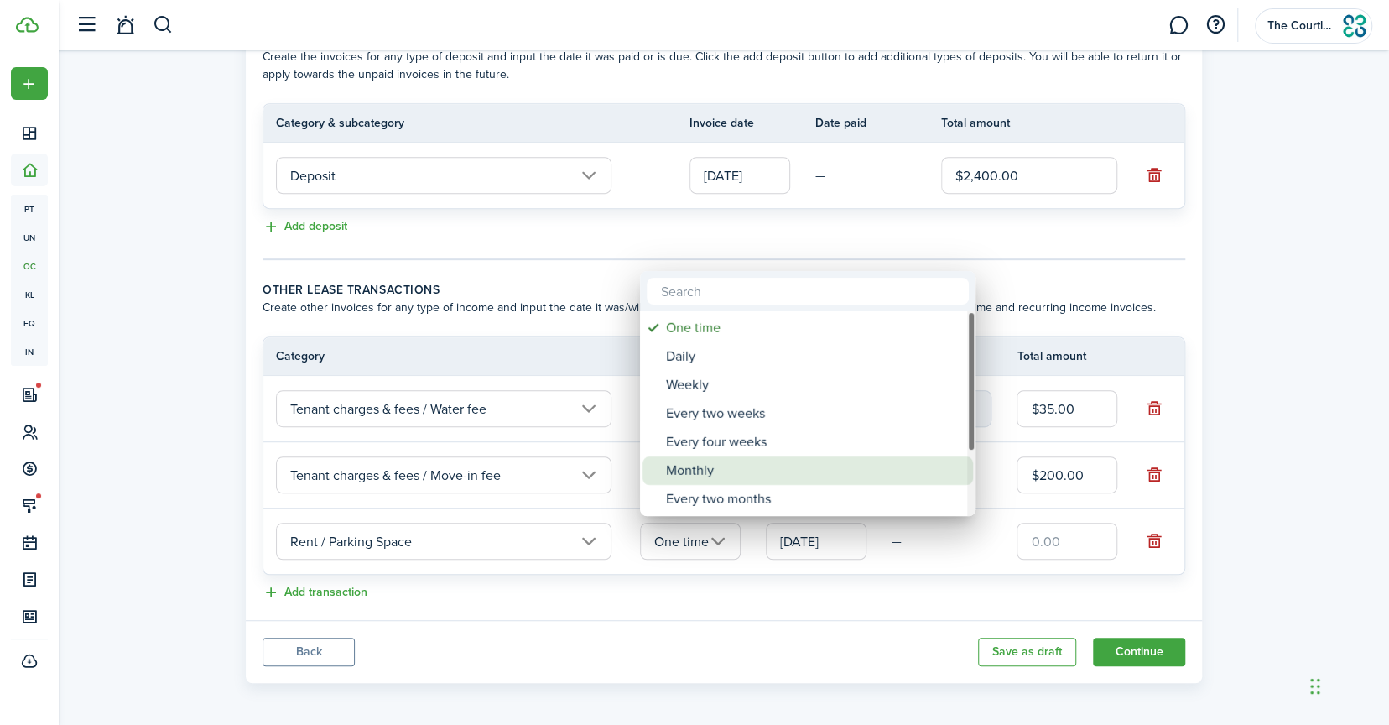
click at [716, 463] on div "Monthly" at bounding box center [814, 470] width 297 height 29
type input "Monthly"
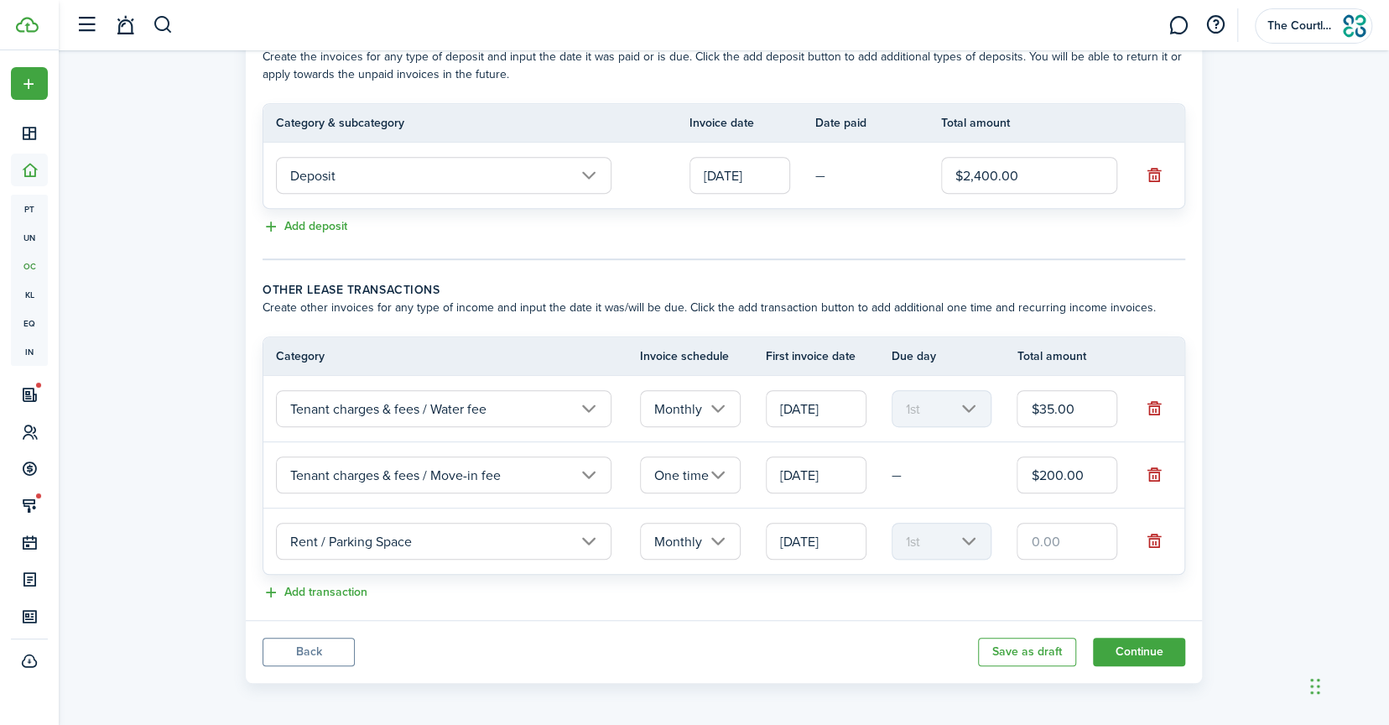
click at [1051, 540] on input "text" at bounding box center [1067, 541] width 101 height 37
click at [827, 473] on input "[DATE]" at bounding box center [816, 474] width 101 height 37
type input "$60.00"
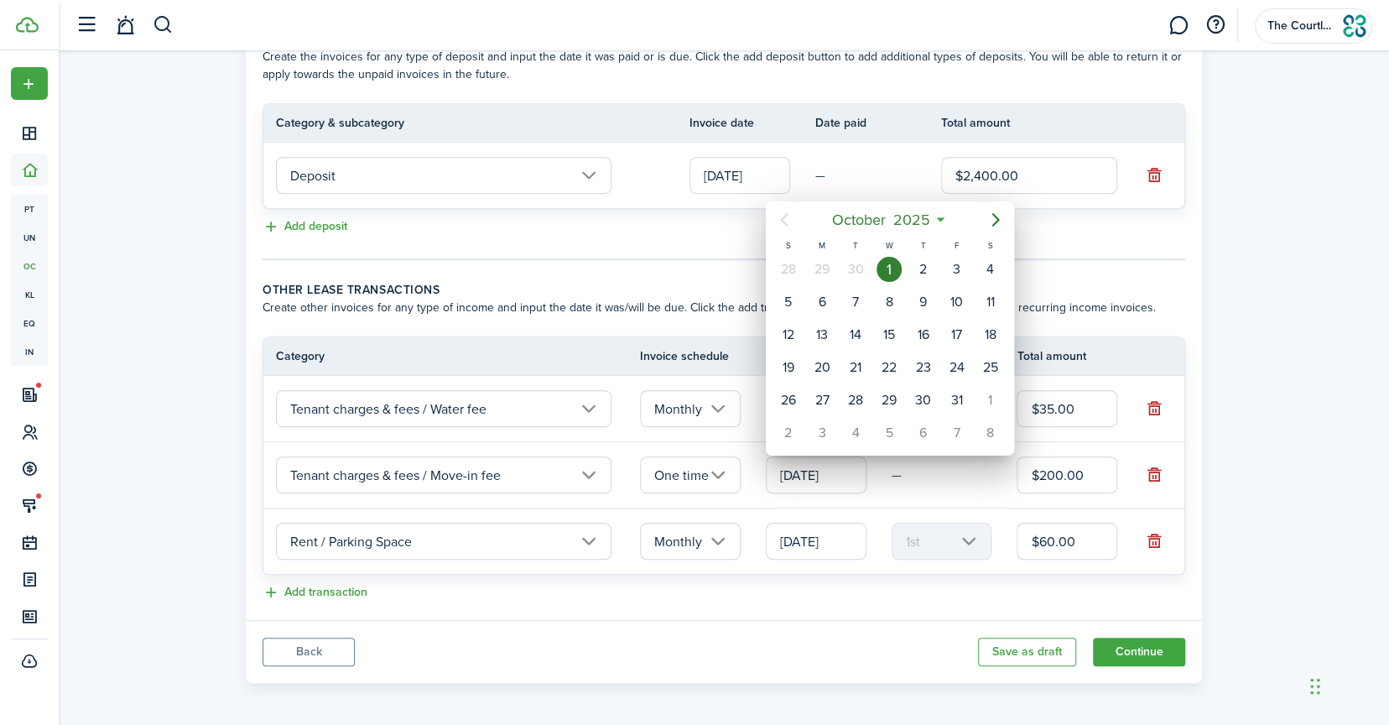
click at [785, 217] on icon "Previous page" at bounding box center [784, 220] width 20 height 20
click at [1126, 654] on div at bounding box center [695, 362] width 1658 height 993
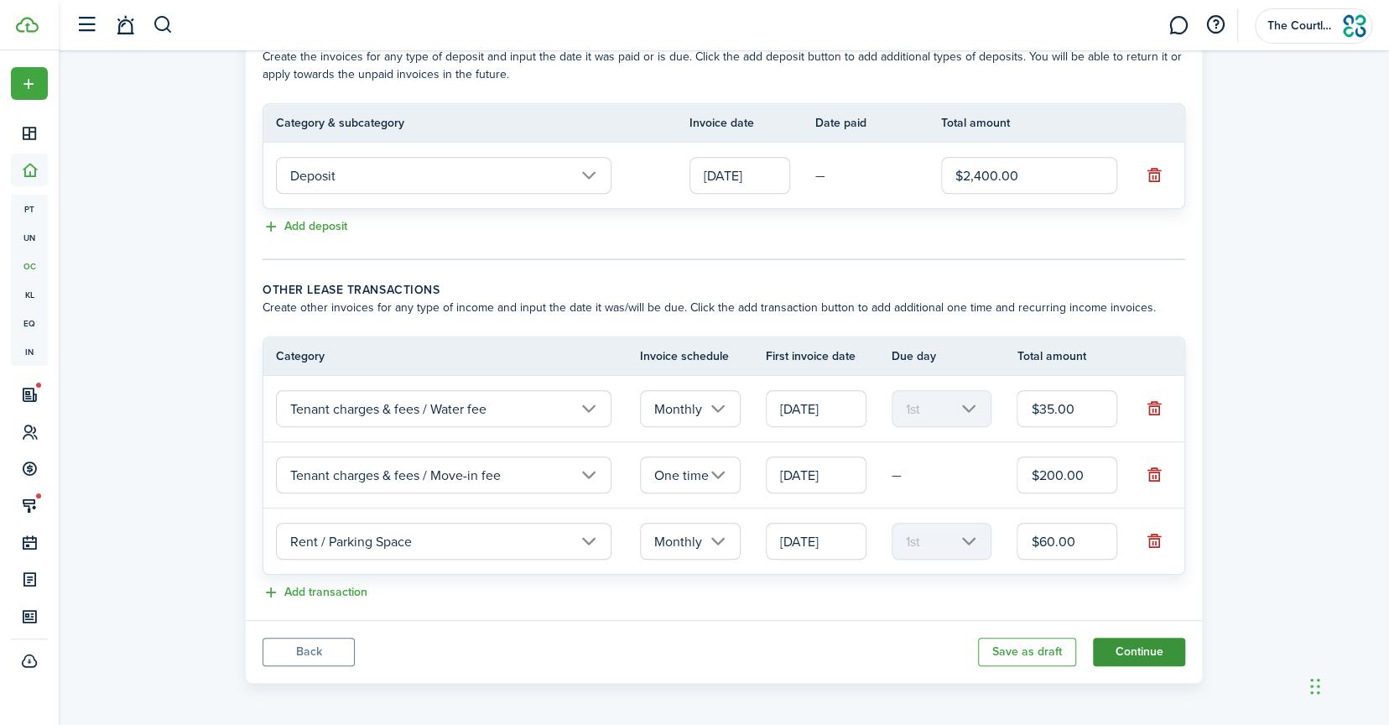
click at [1125, 660] on button "Continue" at bounding box center [1139, 652] width 92 height 29
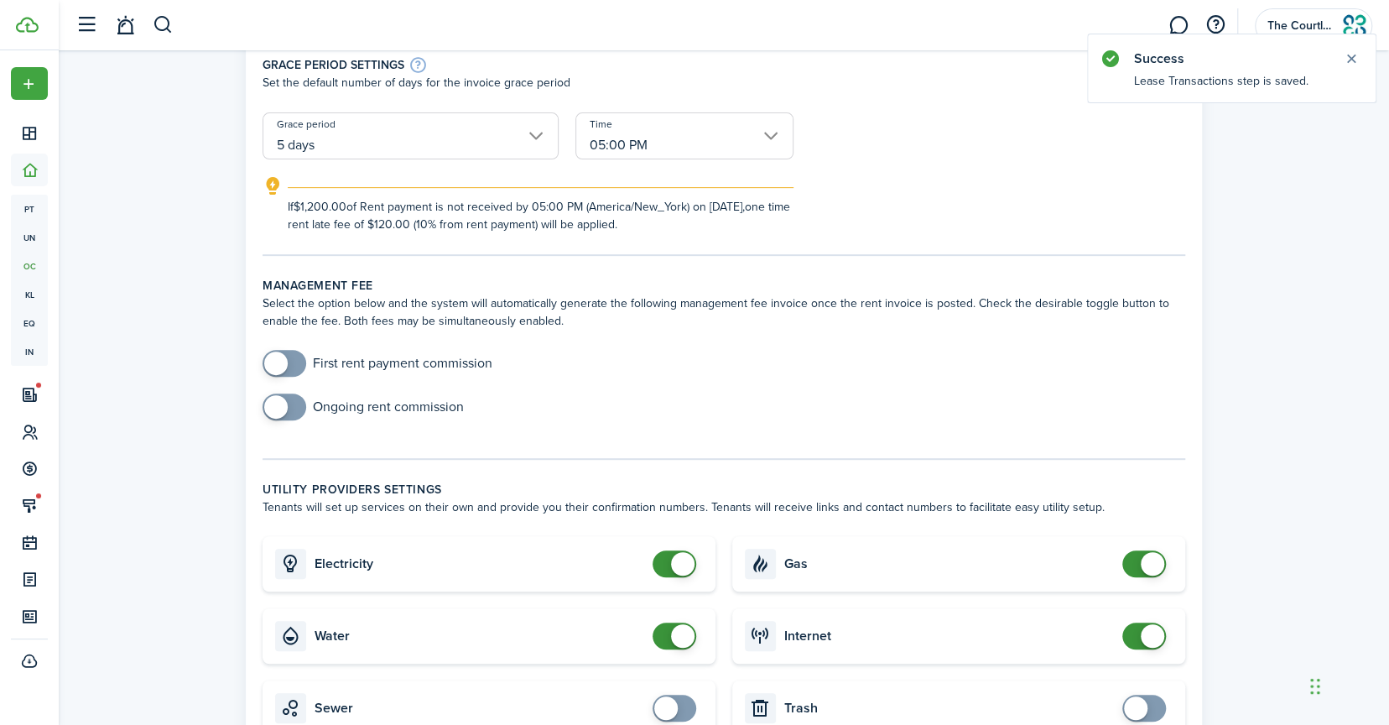
scroll to position [587, 0]
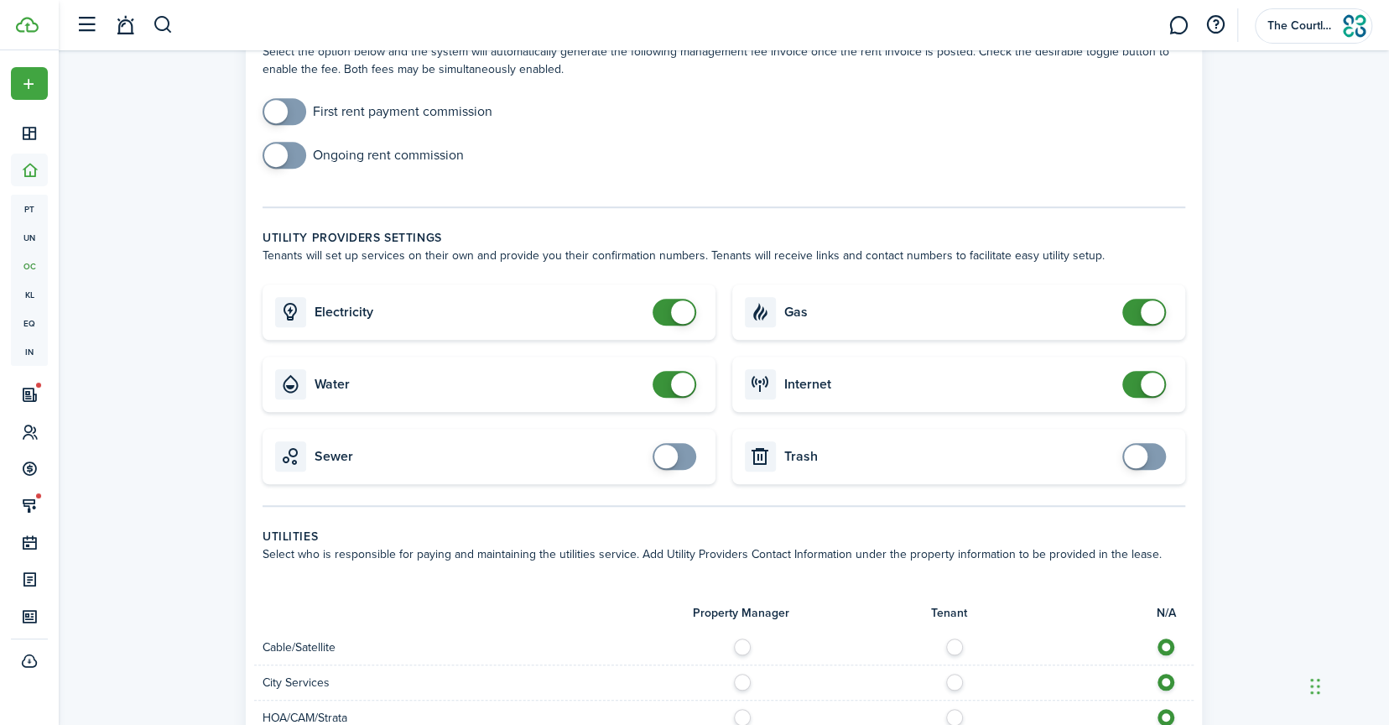
checkbox input "false"
click at [682, 378] on span at bounding box center [682, 384] width 23 height 23
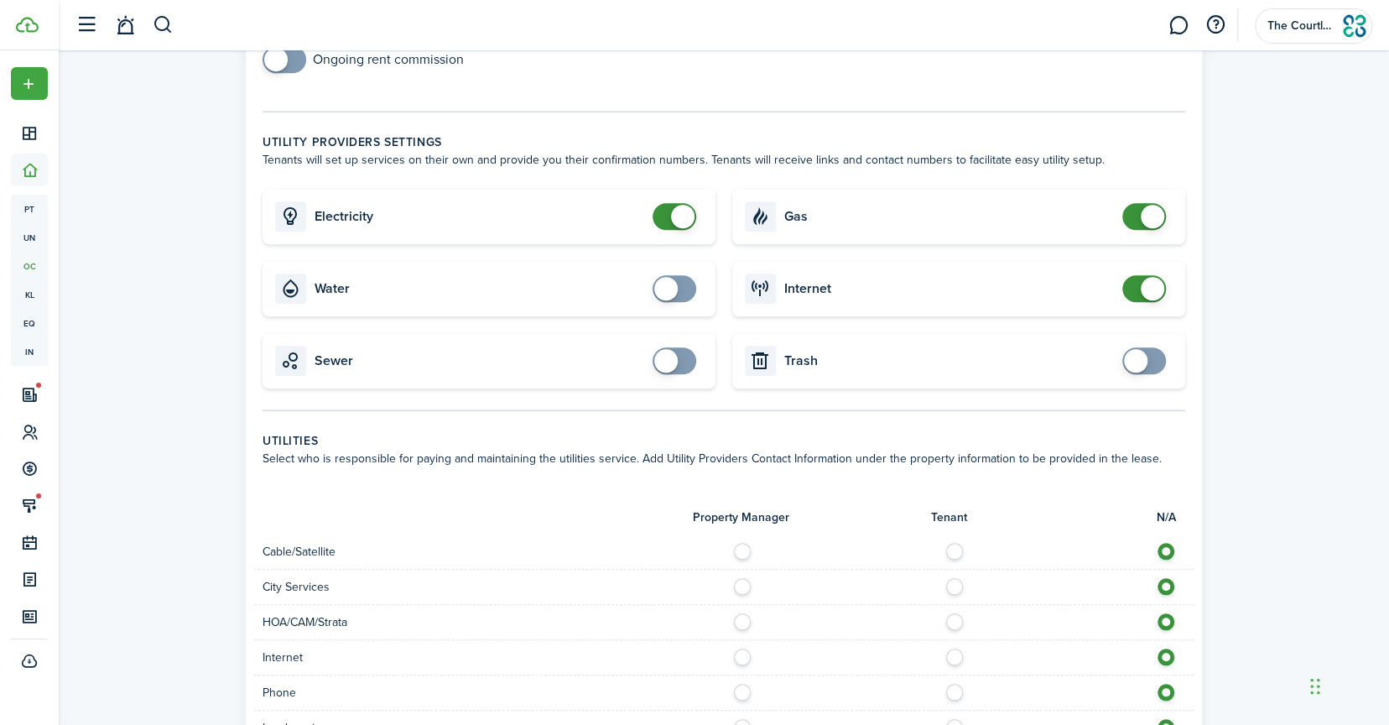
scroll to position [923, 0]
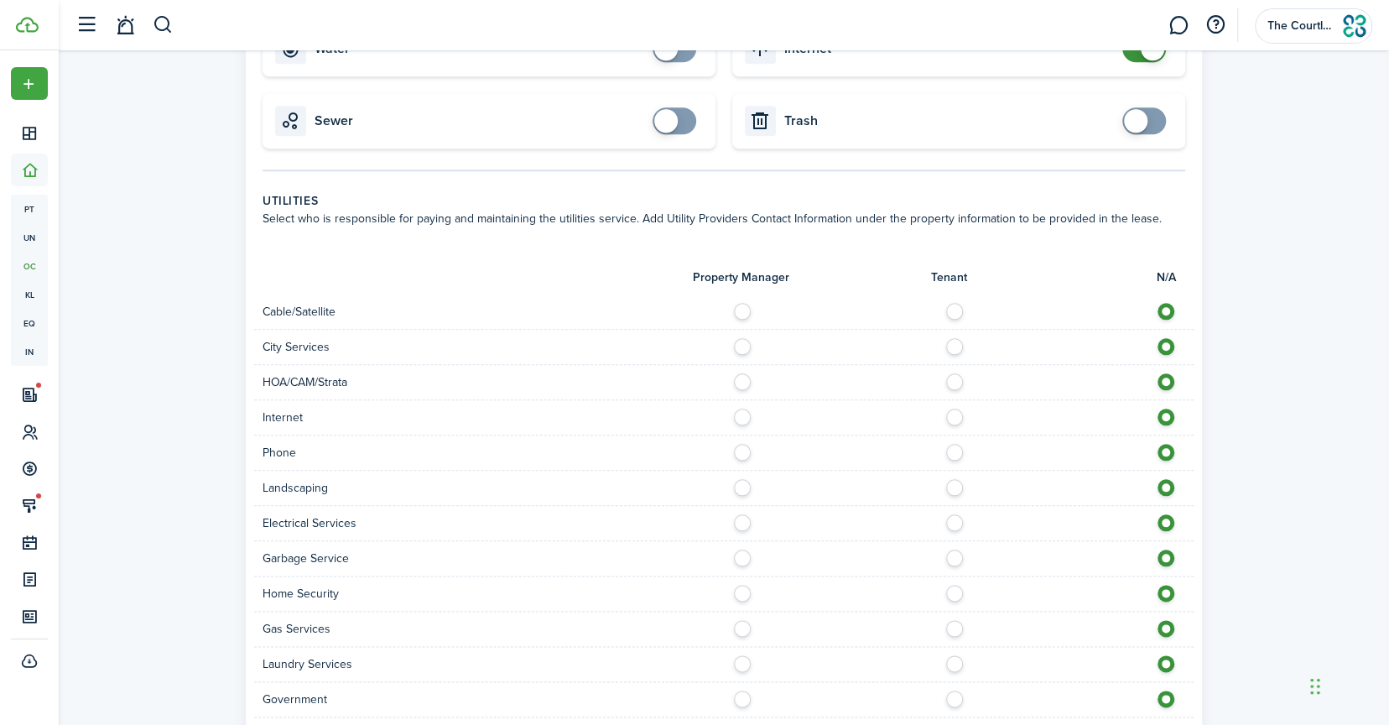
click at [948, 310] on label at bounding box center [959, 307] width 29 height 8
radio input "true"
click at [953, 415] on label at bounding box center [959, 413] width 29 height 8
radio input "true"
click at [956, 446] on label at bounding box center [959, 448] width 29 height 8
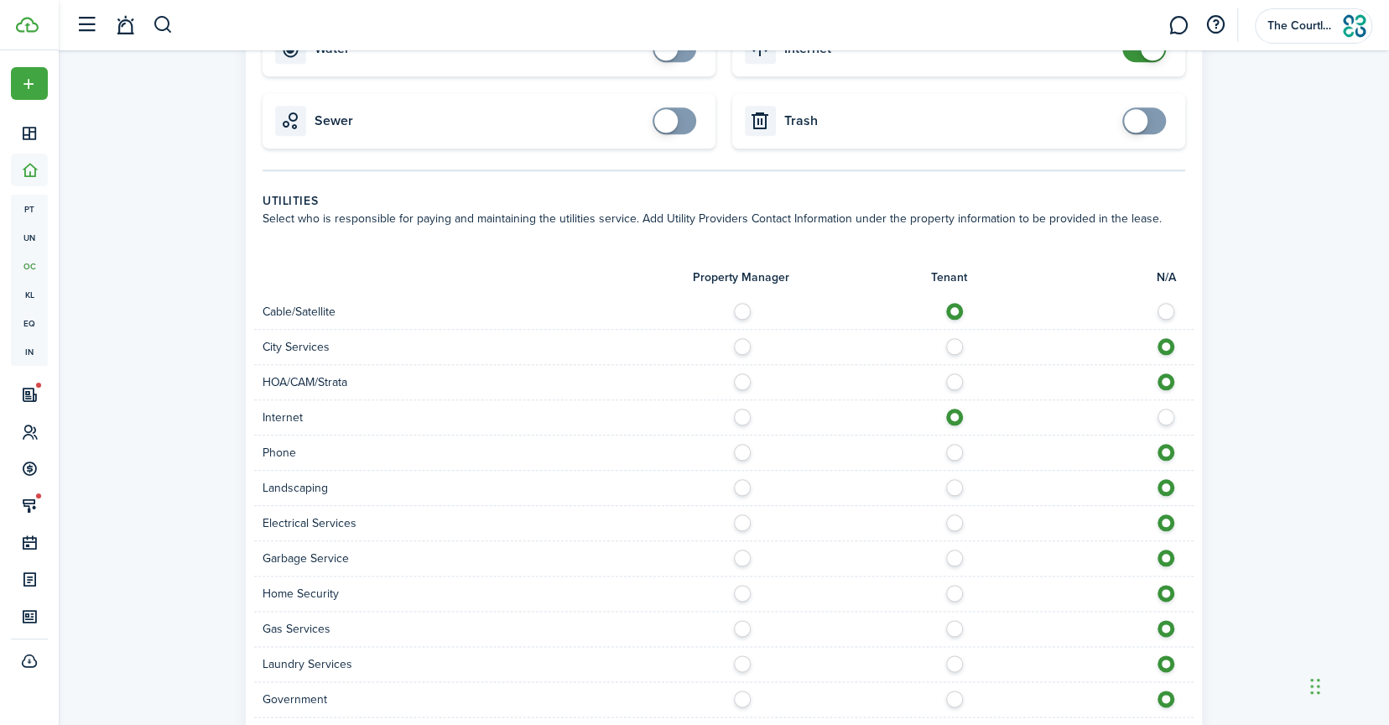
radio input "true"
click at [743, 482] on label at bounding box center [746, 483] width 29 height 8
radio input "true"
click at [955, 522] on label at bounding box center [959, 518] width 29 height 8
radio input "true"
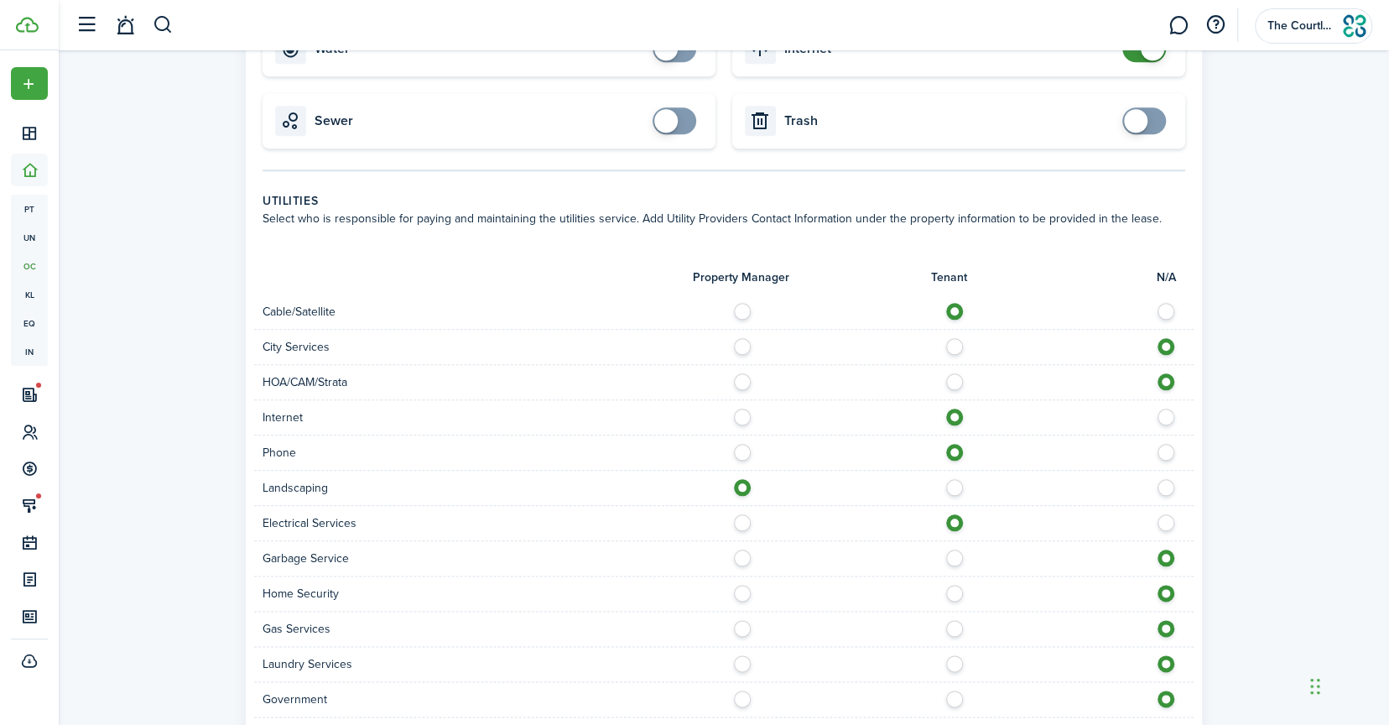
scroll to position [1091, 0]
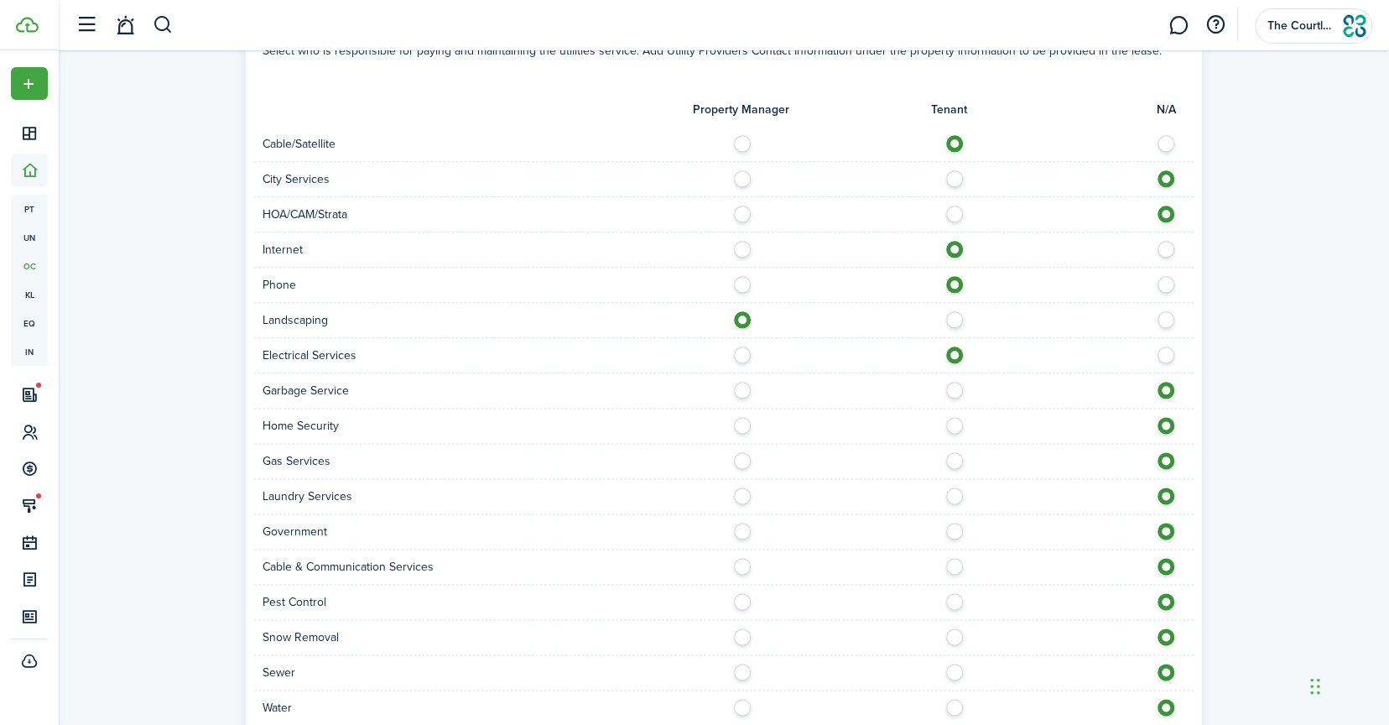
click at [747, 387] on label at bounding box center [746, 386] width 29 height 8
radio input "true"
click at [948, 420] on label at bounding box center [959, 421] width 29 height 8
radio input "true"
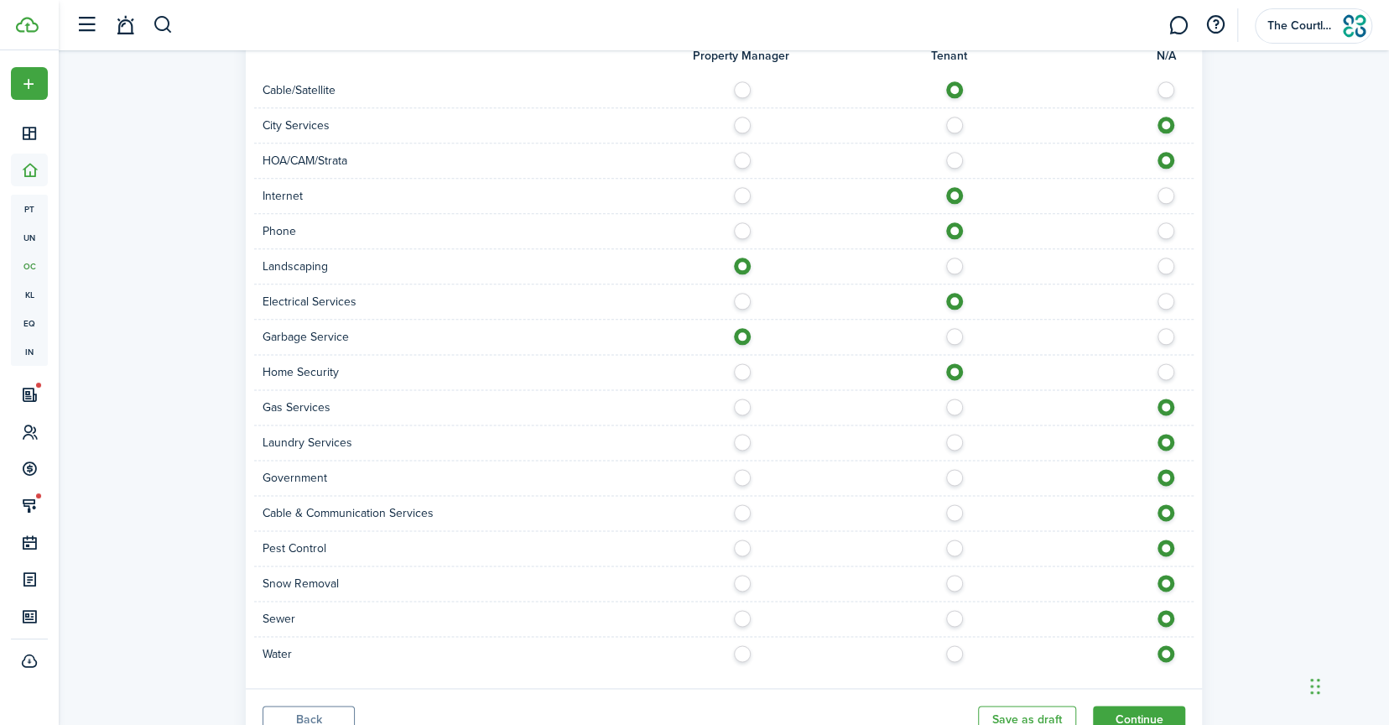
scroll to position [1175, 0]
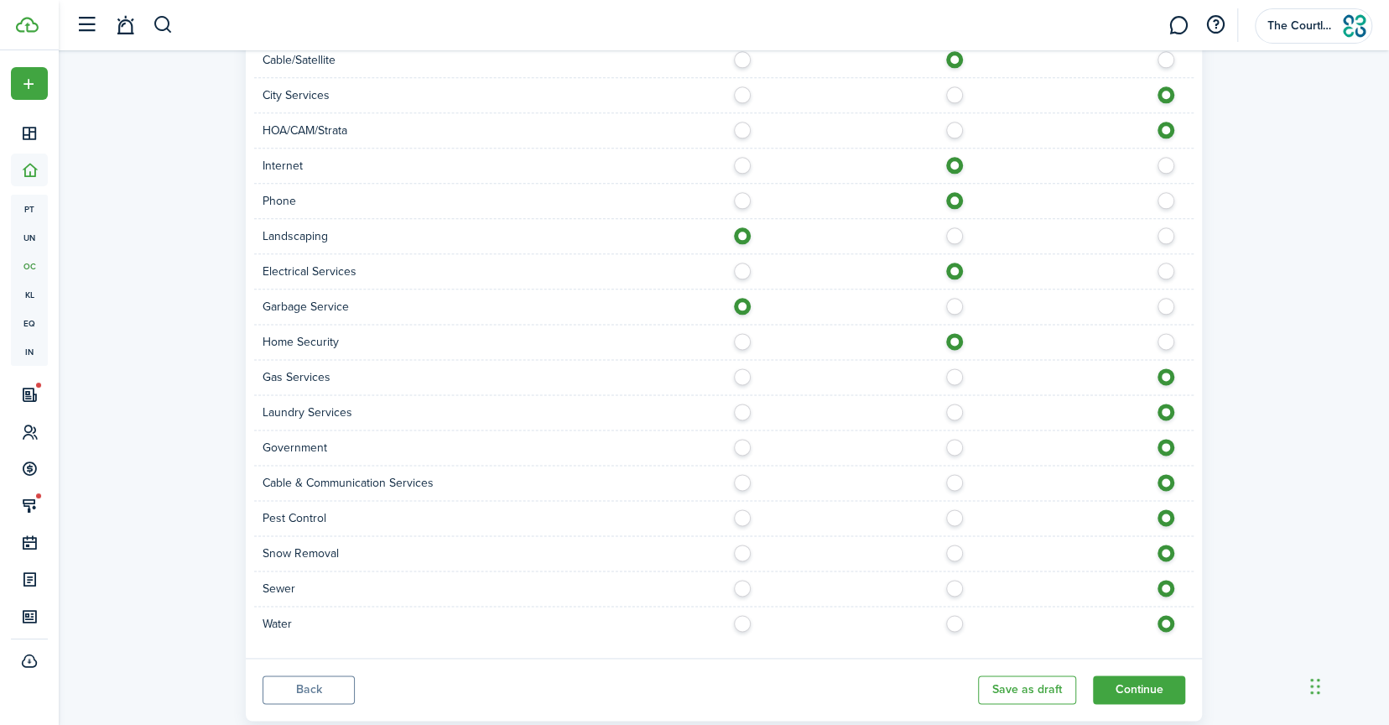
click at [951, 478] on label at bounding box center [959, 478] width 29 height 8
radio input "true"
click at [735, 515] on label at bounding box center [746, 513] width 29 height 8
radio input "true"
click at [748, 585] on label at bounding box center [746, 584] width 29 height 8
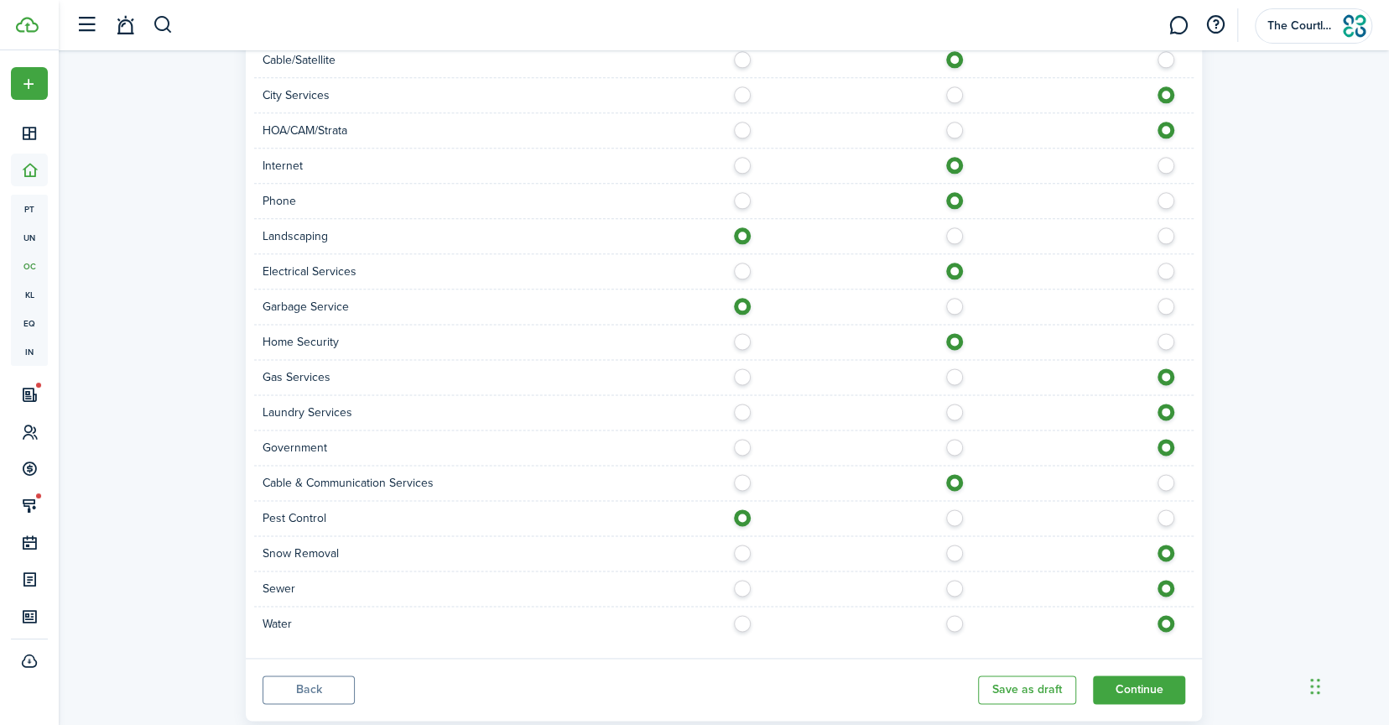
radio input "true"
click at [738, 620] on label at bounding box center [746, 619] width 29 height 8
radio input "true"
click at [1131, 690] on button "Continue" at bounding box center [1139, 689] width 92 height 29
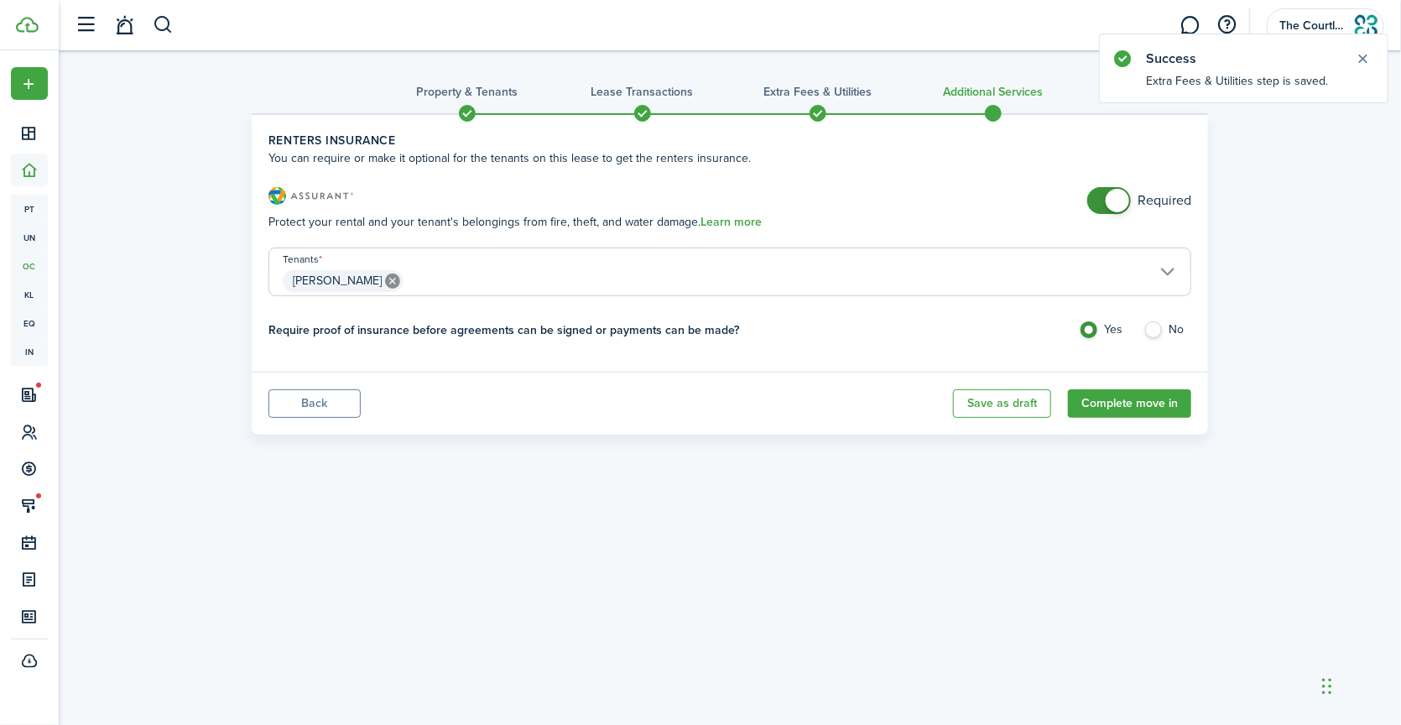
click at [1150, 324] on label "No" at bounding box center [1168, 333] width 48 height 25
radio input "false"
radio input "true"
click at [1110, 399] on button "Complete move in" at bounding box center [1129, 403] width 123 height 29
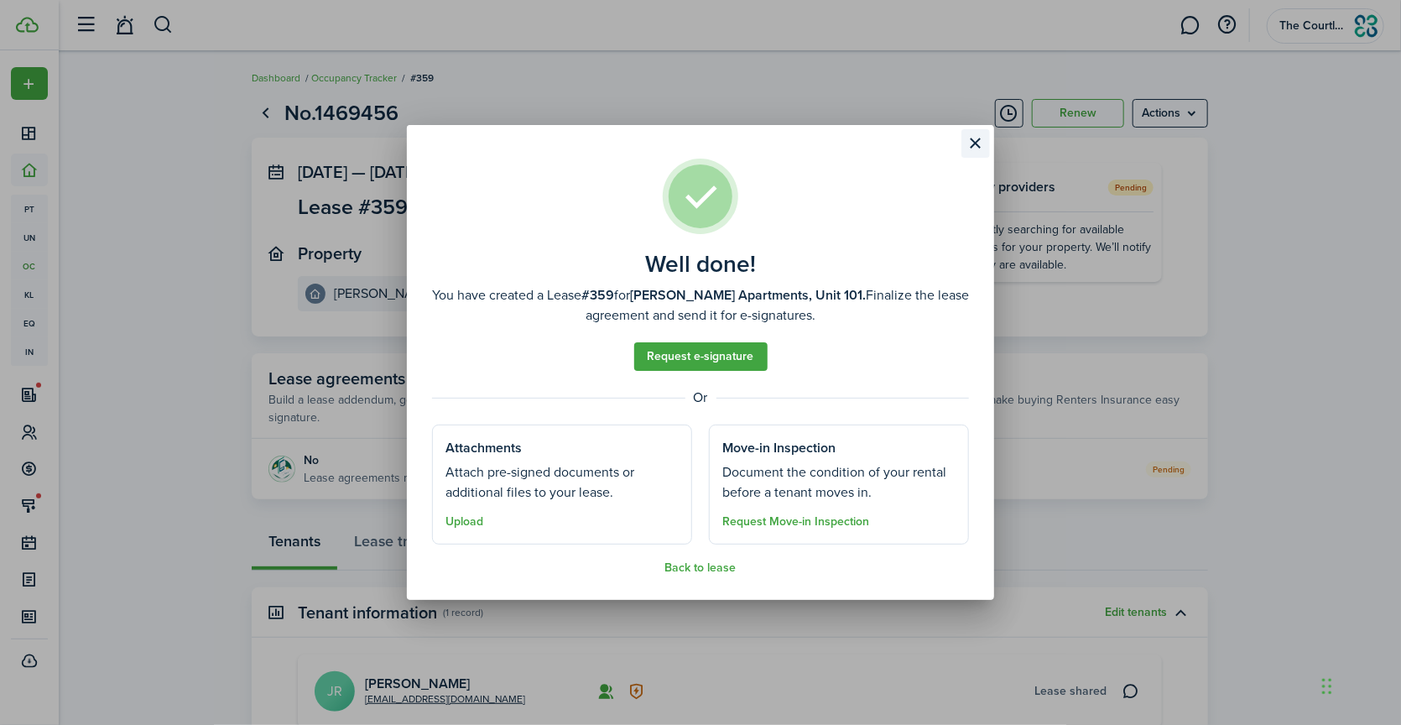
click at [981, 149] on button "Close modal" at bounding box center [976, 143] width 29 height 29
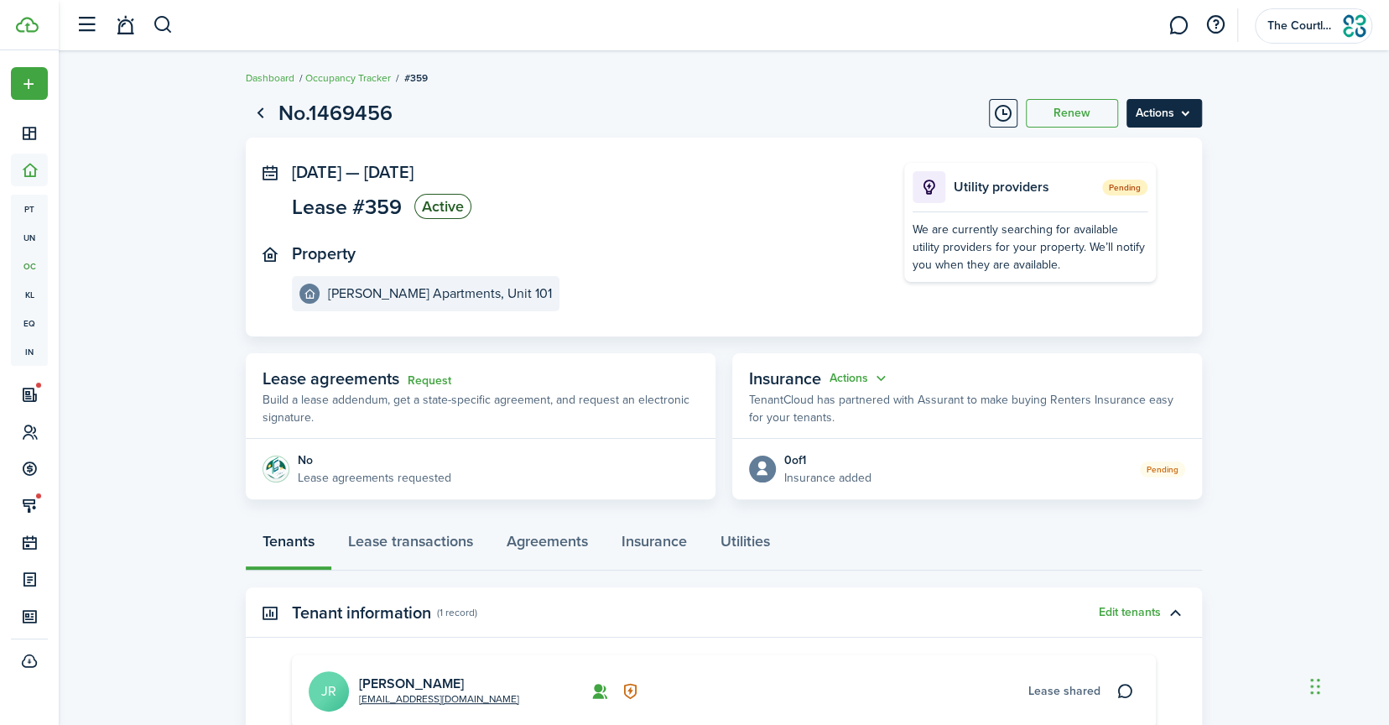
click at [1169, 118] on menu-btn "Actions" at bounding box center [1165, 113] width 76 height 29
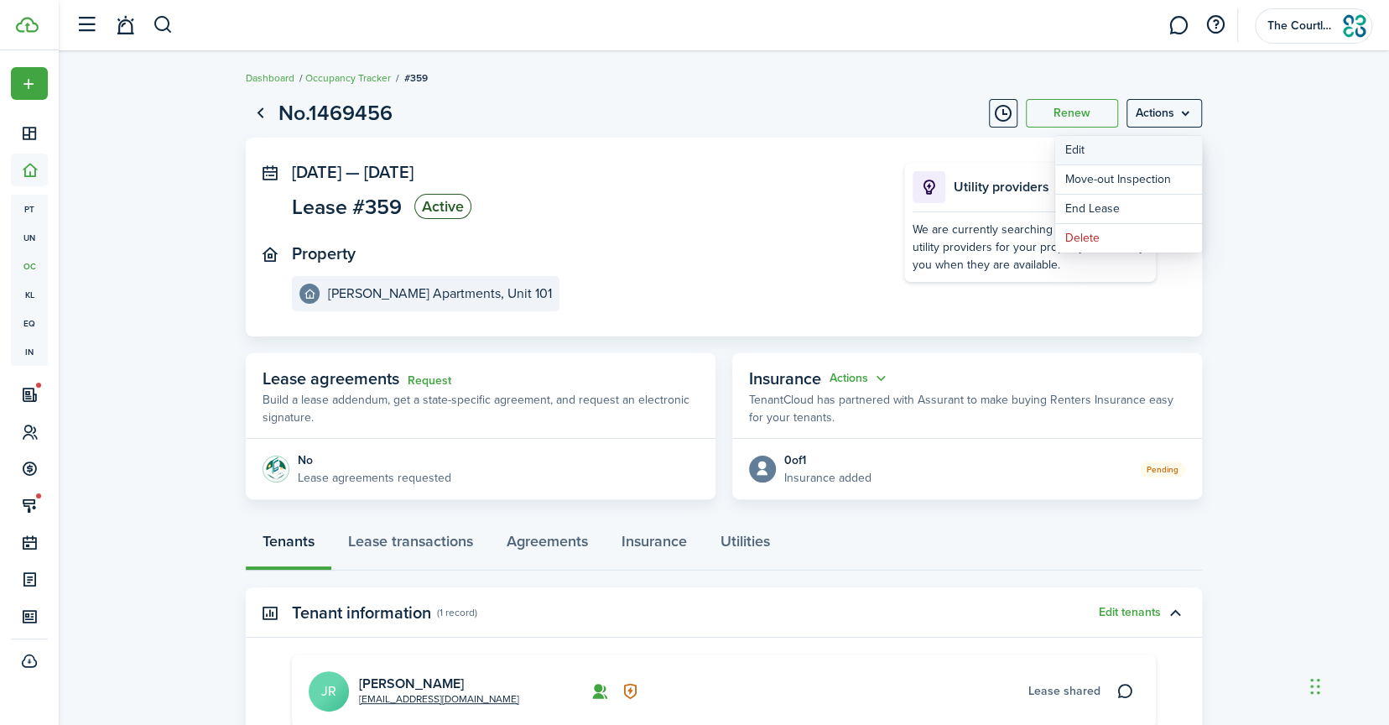
click at [1121, 148] on button "Edit" at bounding box center [1128, 150] width 147 height 29
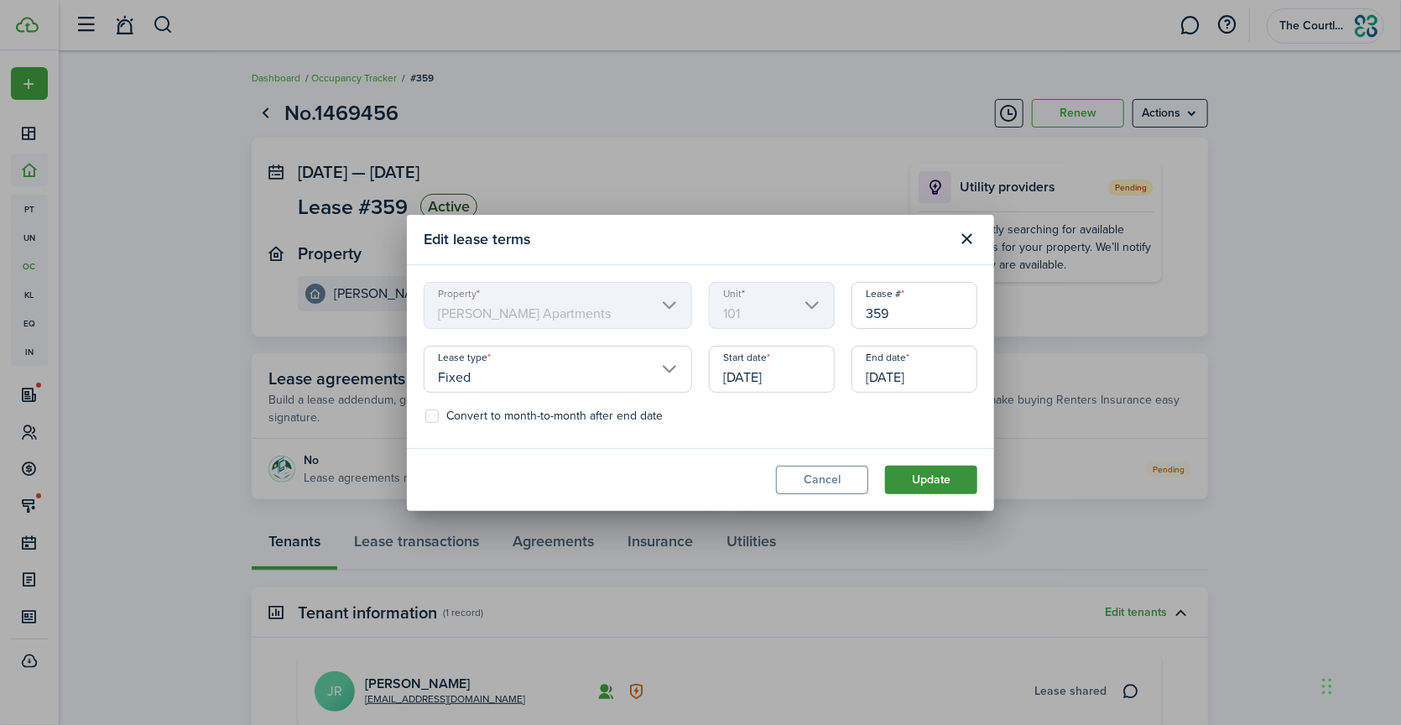
click at [974, 481] on button "Update" at bounding box center [931, 480] width 92 height 29
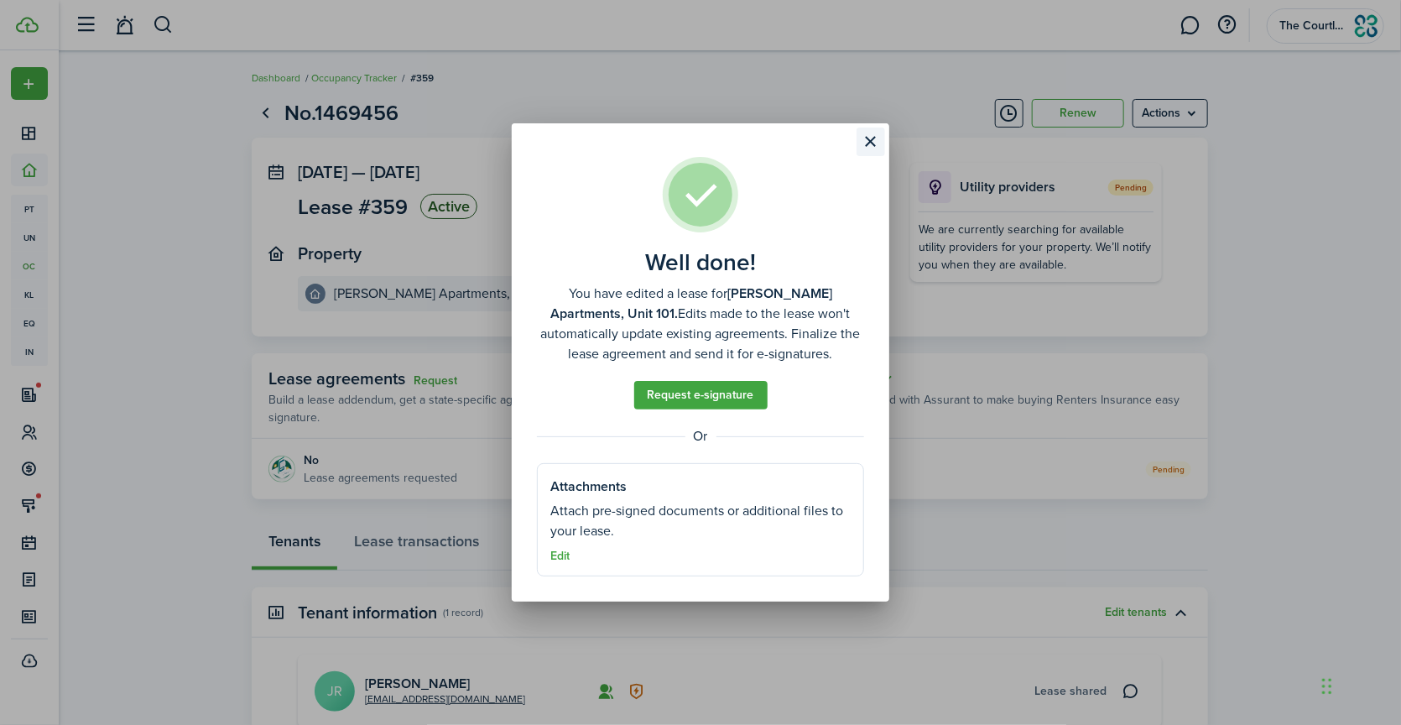
click at [876, 137] on button "Close modal" at bounding box center [871, 142] width 29 height 29
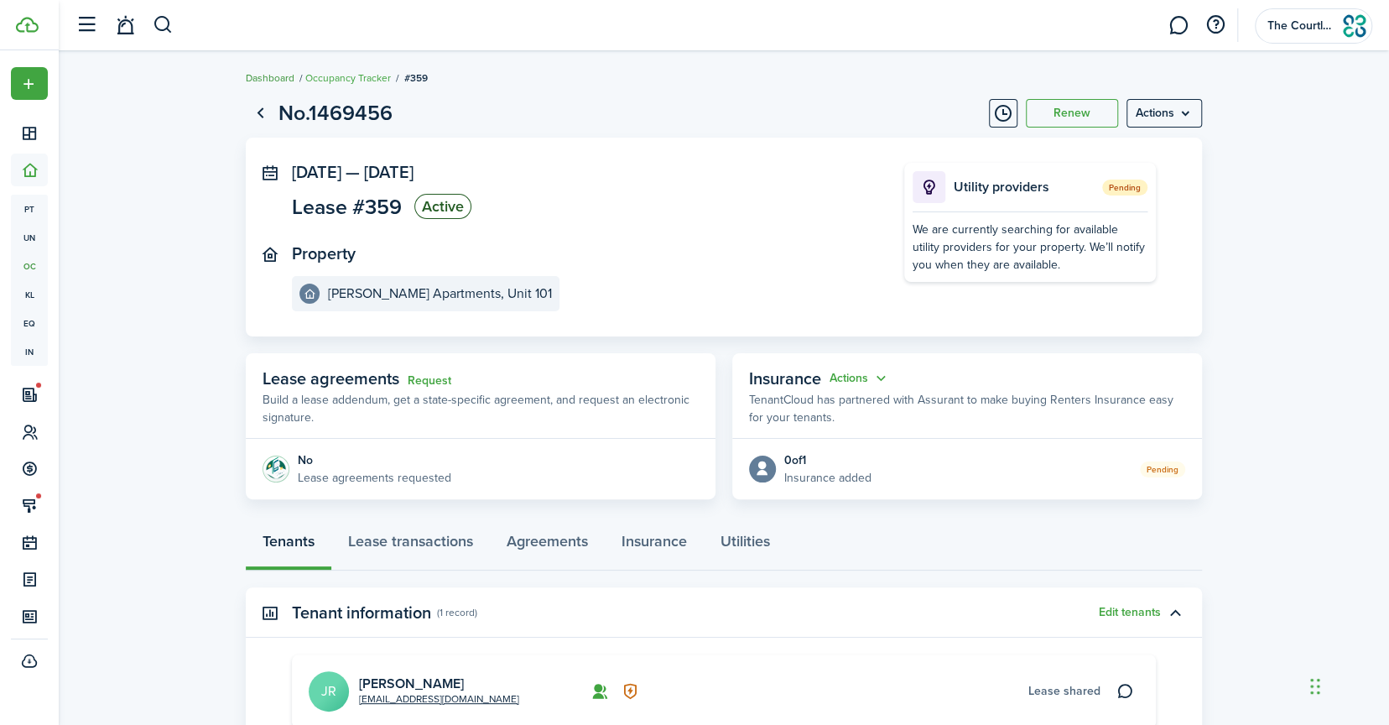
click at [284, 76] on link "Dashboard" at bounding box center [270, 77] width 49 height 15
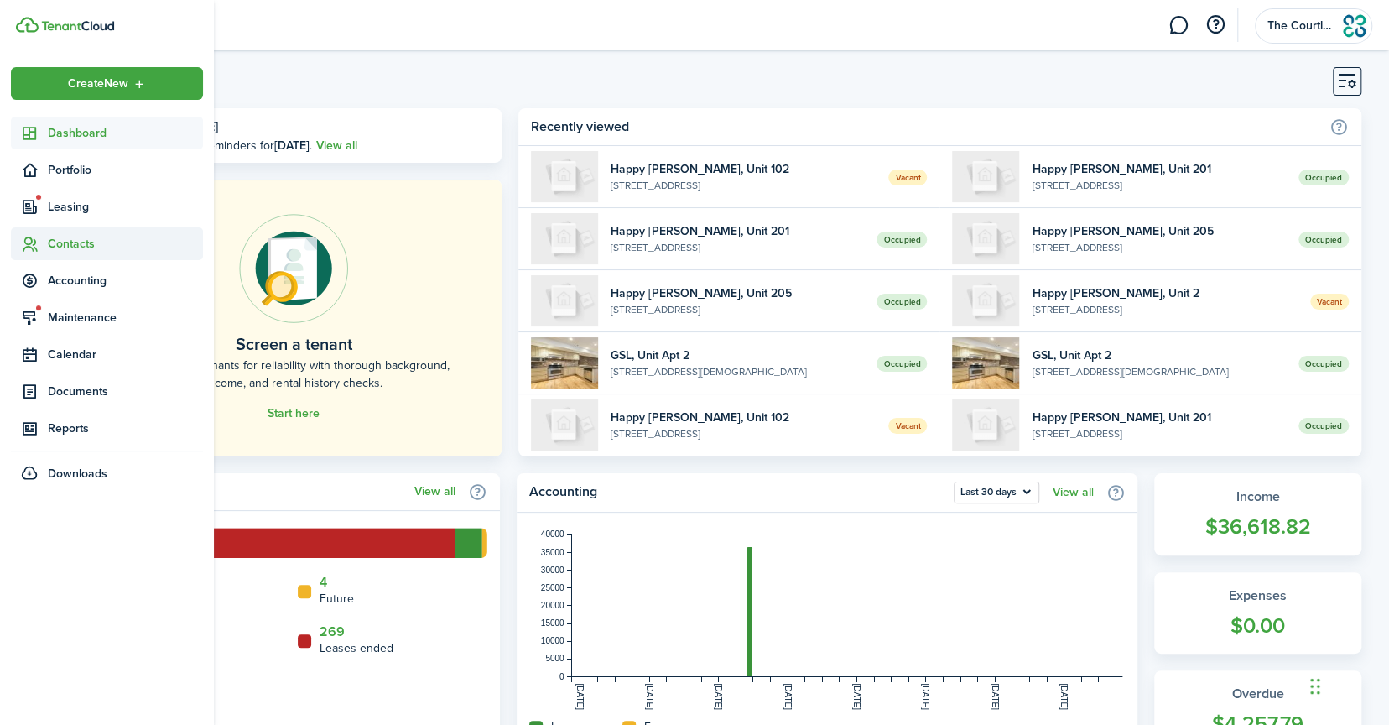
click at [66, 250] on span "Contacts" at bounding box center [125, 244] width 155 height 18
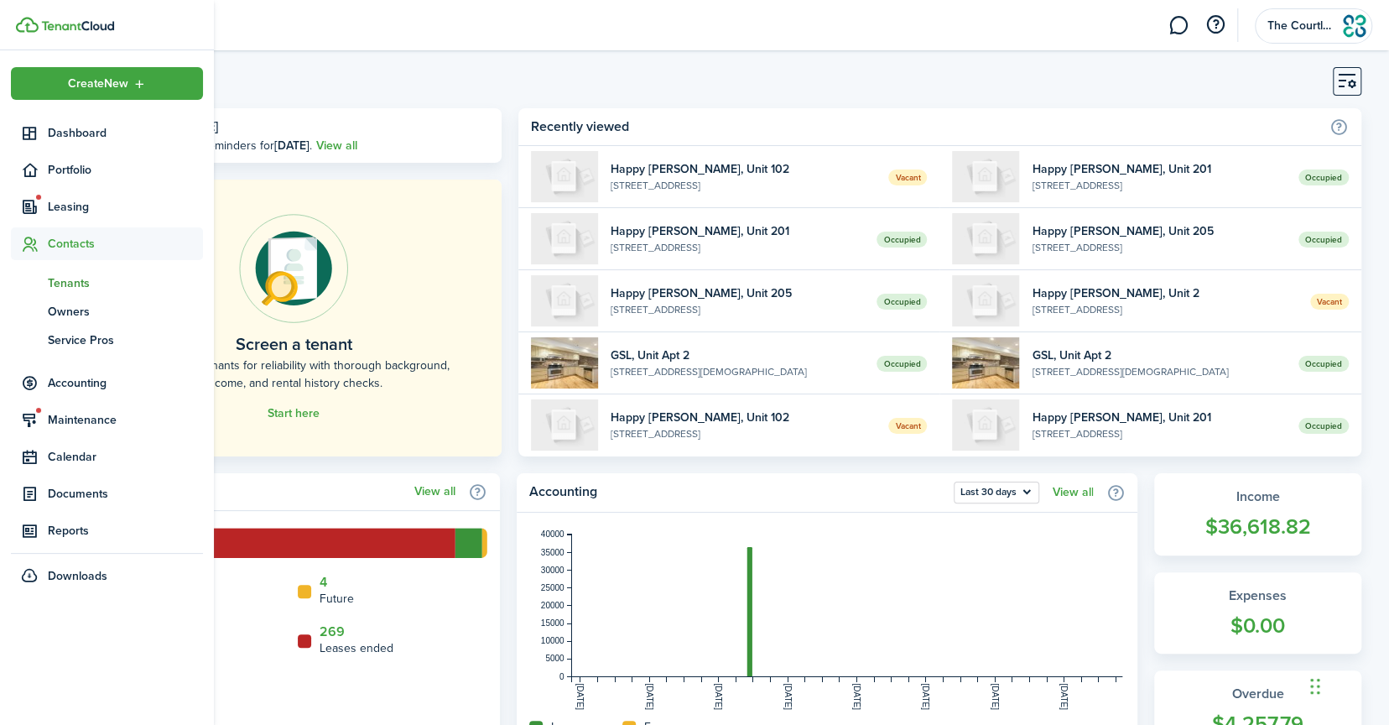
click at [68, 289] on span "Tenants" at bounding box center [125, 283] width 155 height 18
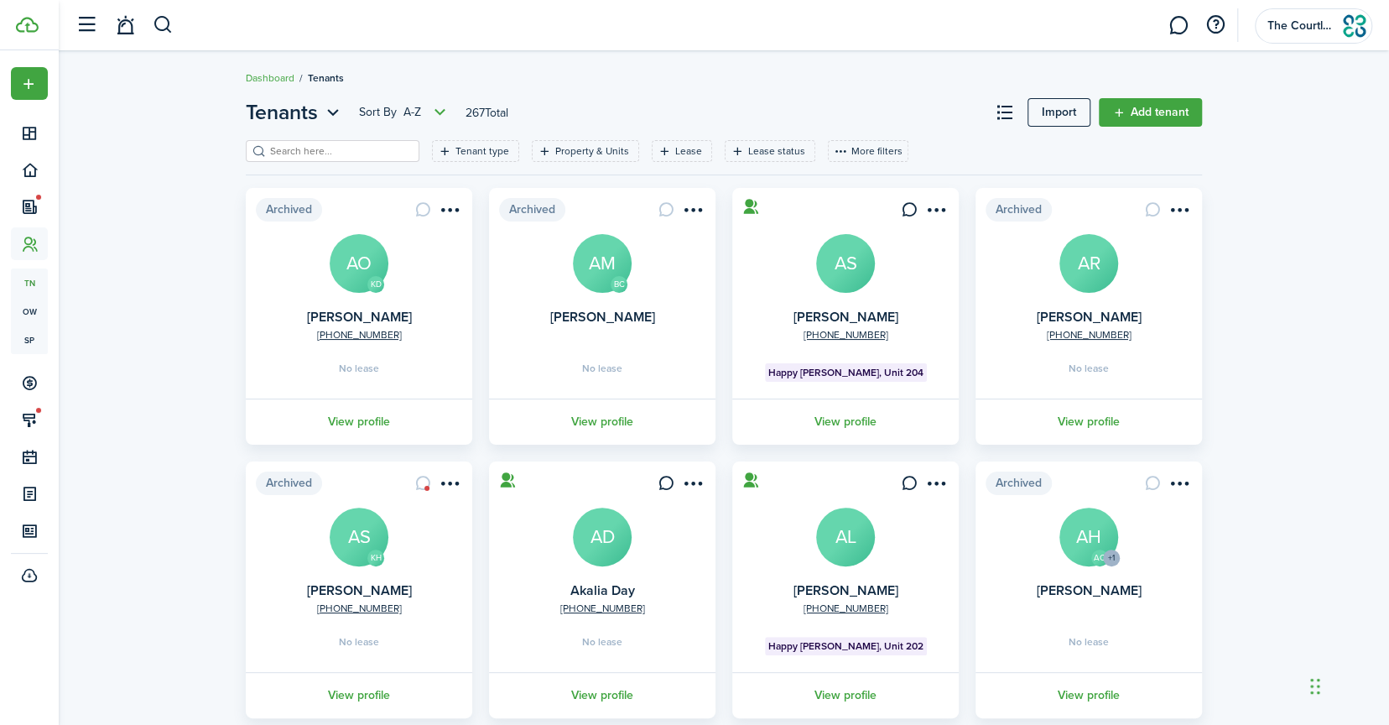
click at [295, 147] on input "search" at bounding box center [340, 151] width 148 height 16
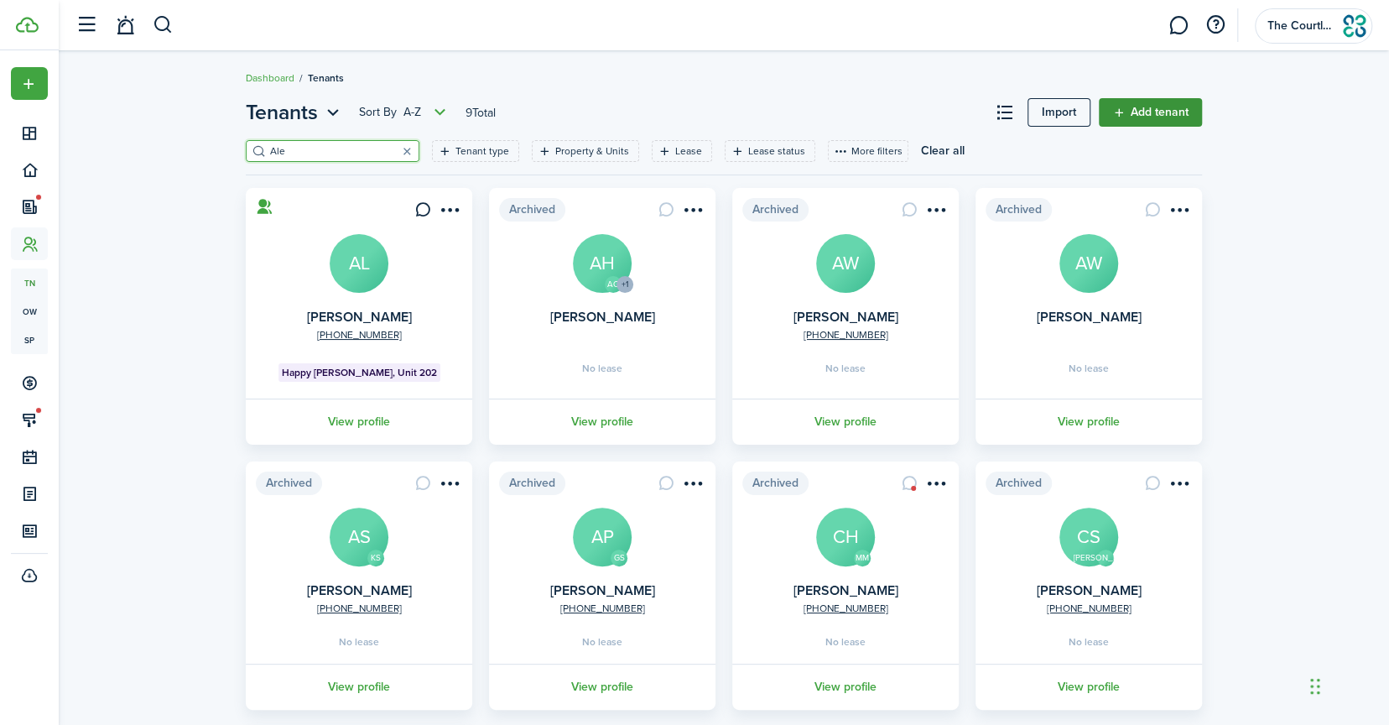
type input "Ale"
click at [1106, 115] on link "Add tenant" at bounding box center [1150, 112] width 103 height 29
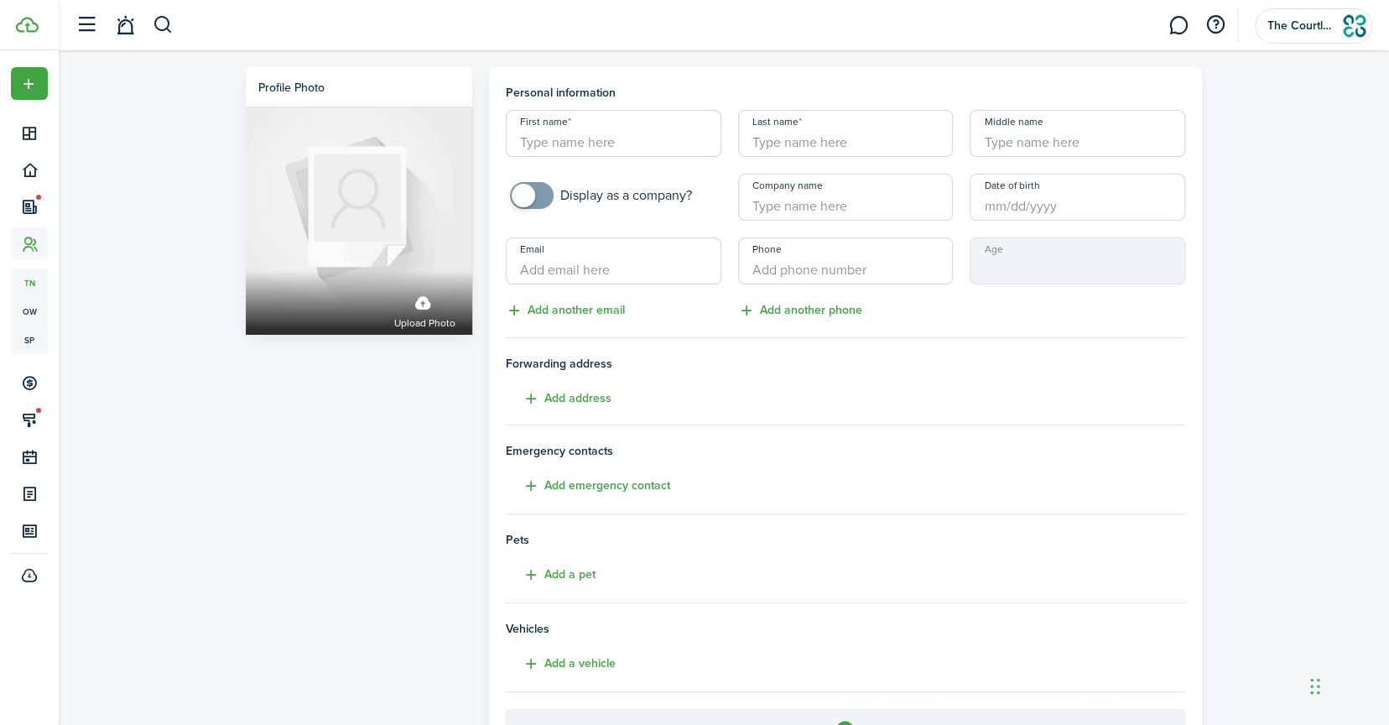
click at [613, 144] on input "First name" at bounding box center [614, 133] width 216 height 47
type input "Oluwabusolami"
type input "Ale"
click at [1012, 206] on input "Date of birth" at bounding box center [1078, 197] width 216 height 47
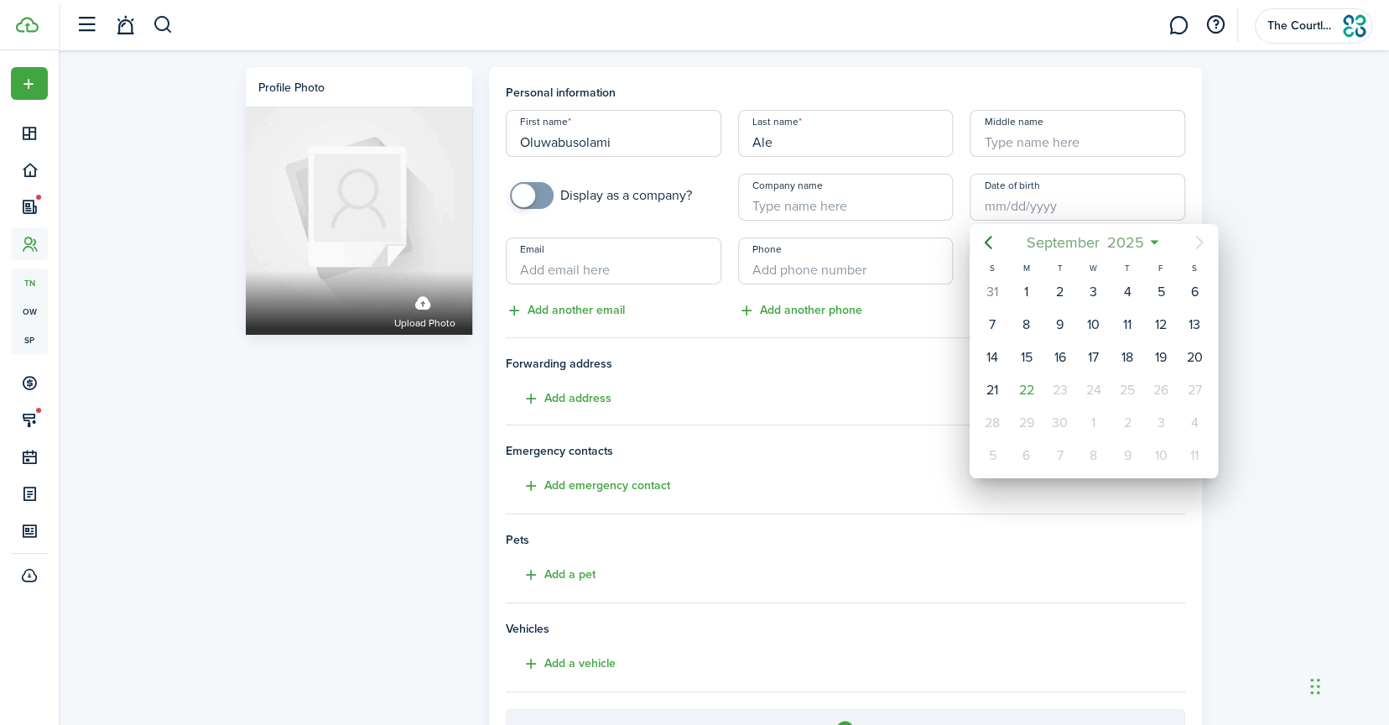
click at [1144, 238] on span "2025" at bounding box center [1125, 242] width 44 height 30
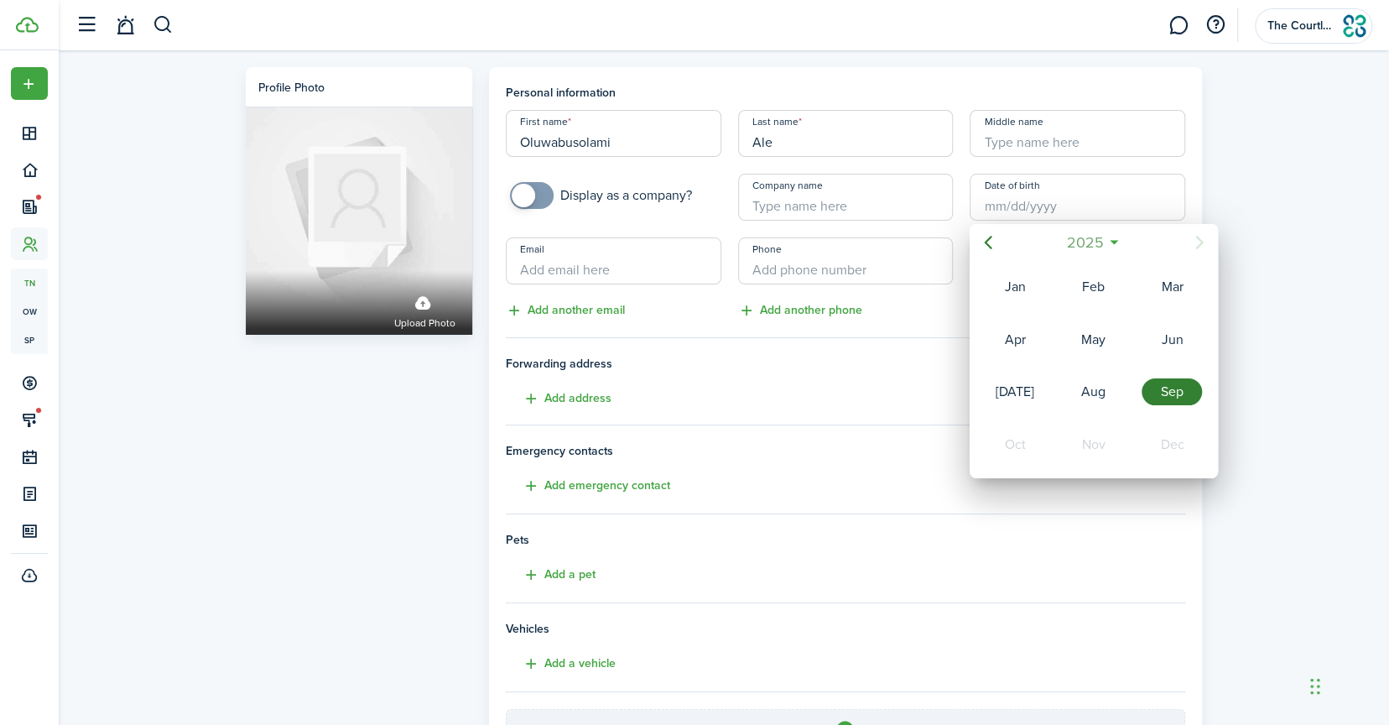
click at [1108, 246] on mbsc-button "2025" at bounding box center [1085, 242] width 58 height 30
click at [989, 242] on icon "Previous page" at bounding box center [988, 242] width 20 height 20
click at [1014, 336] on div "1997" at bounding box center [1015, 339] width 60 height 27
click at [1019, 431] on div "Oct" at bounding box center [1015, 444] width 60 height 27
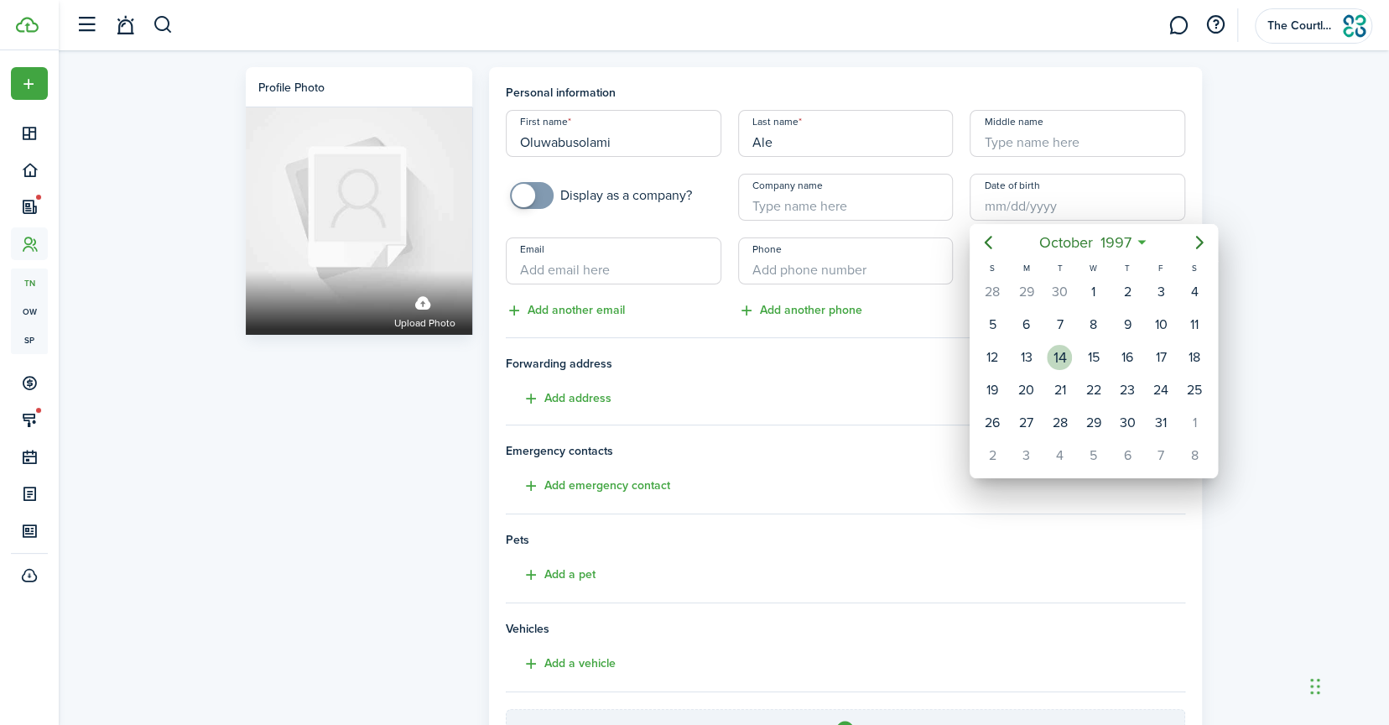
click at [1066, 362] on div "14" at bounding box center [1059, 357] width 25 height 25
type input "[DATE]"
type input "27"
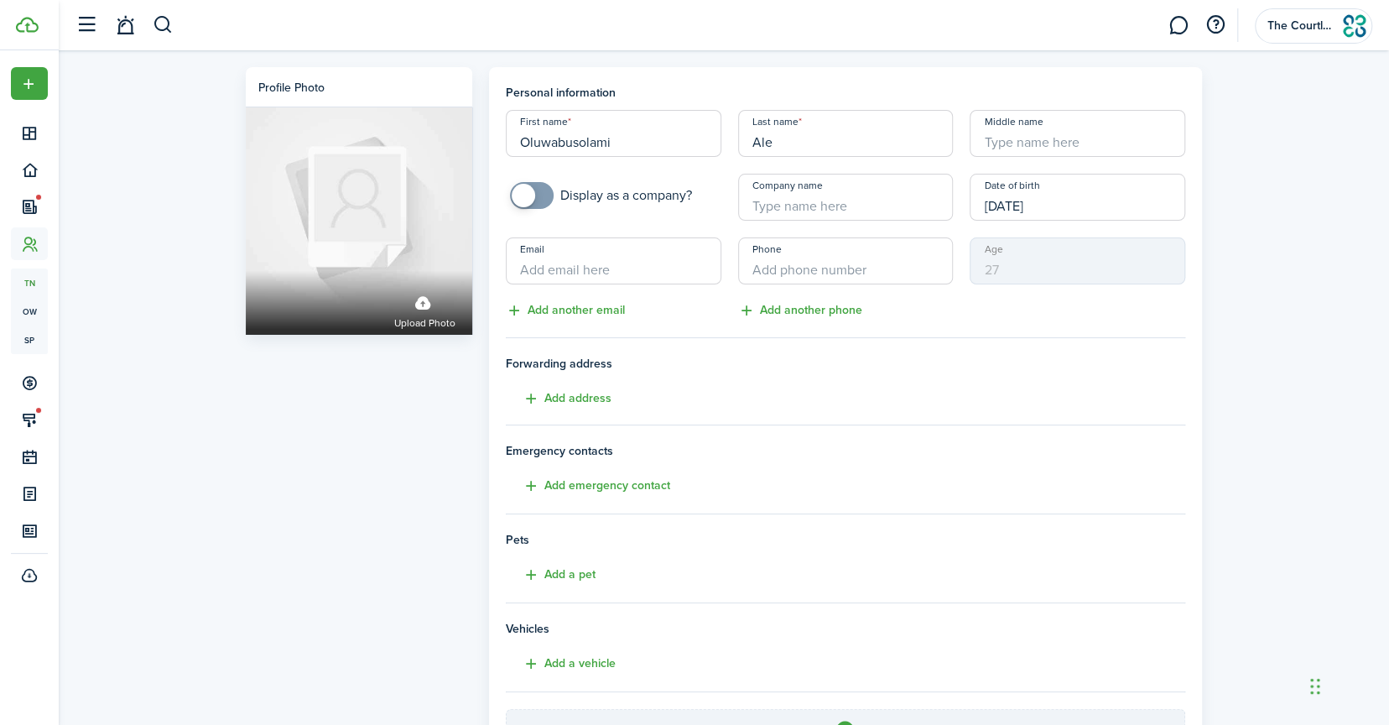
click at [629, 265] on input "Email" at bounding box center [614, 260] width 216 height 47
click at [648, 263] on input "Email" at bounding box center [614, 260] width 216 height 47
paste input "[EMAIL_ADDRESS][DOMAIN_NAME]"
type input "[EMAIL_ADDRESS][DOMAIN_NAME]"
click at [772, 274] on input "+1" at bounding box center [846, 260] width 216 height 47
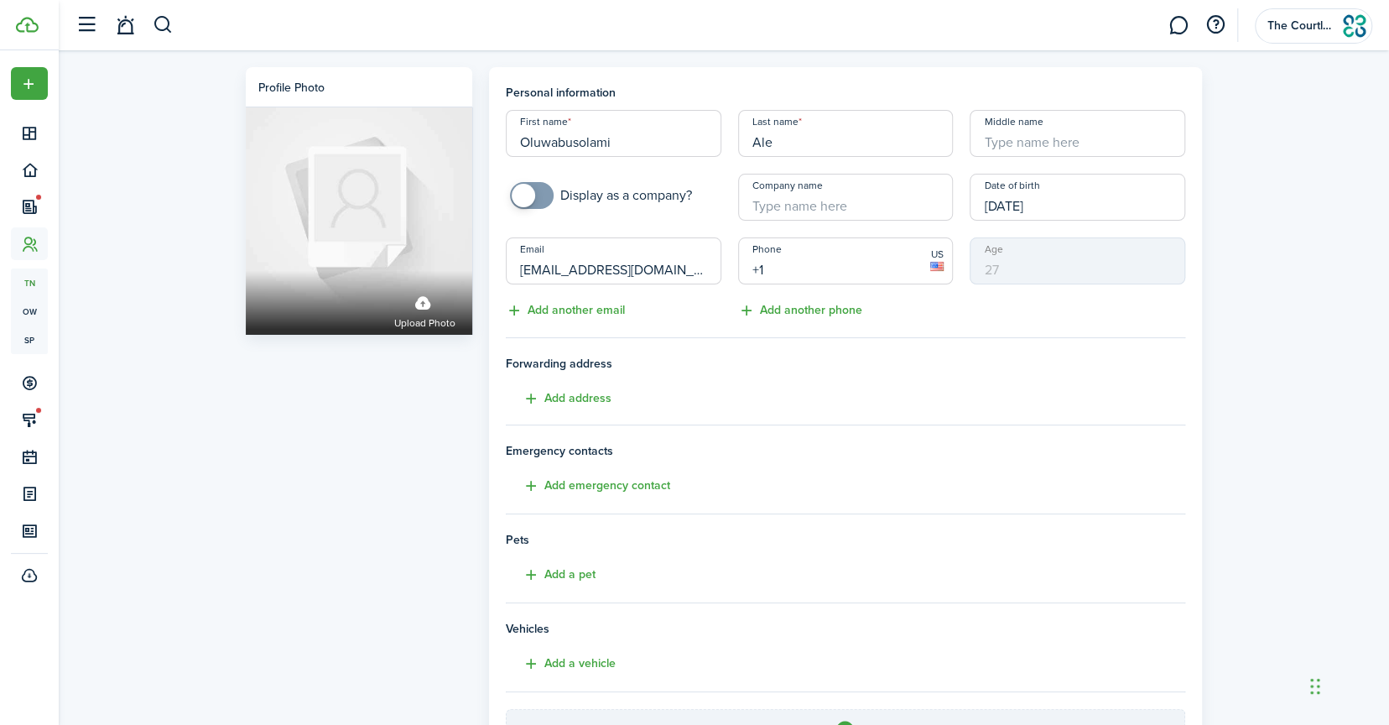
paste input "[PHONE_NUMBER]"
type input "[PHONE_NUMBER]"
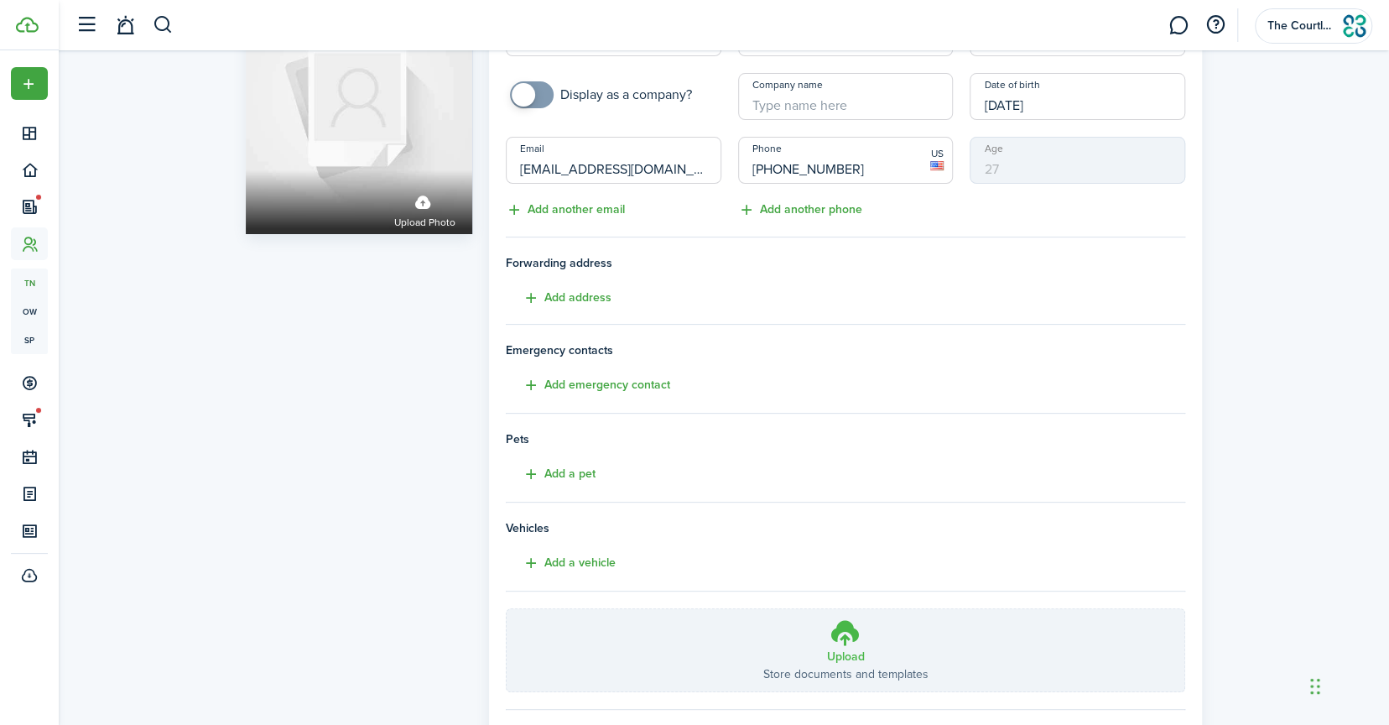
scroll to position [191, 0]
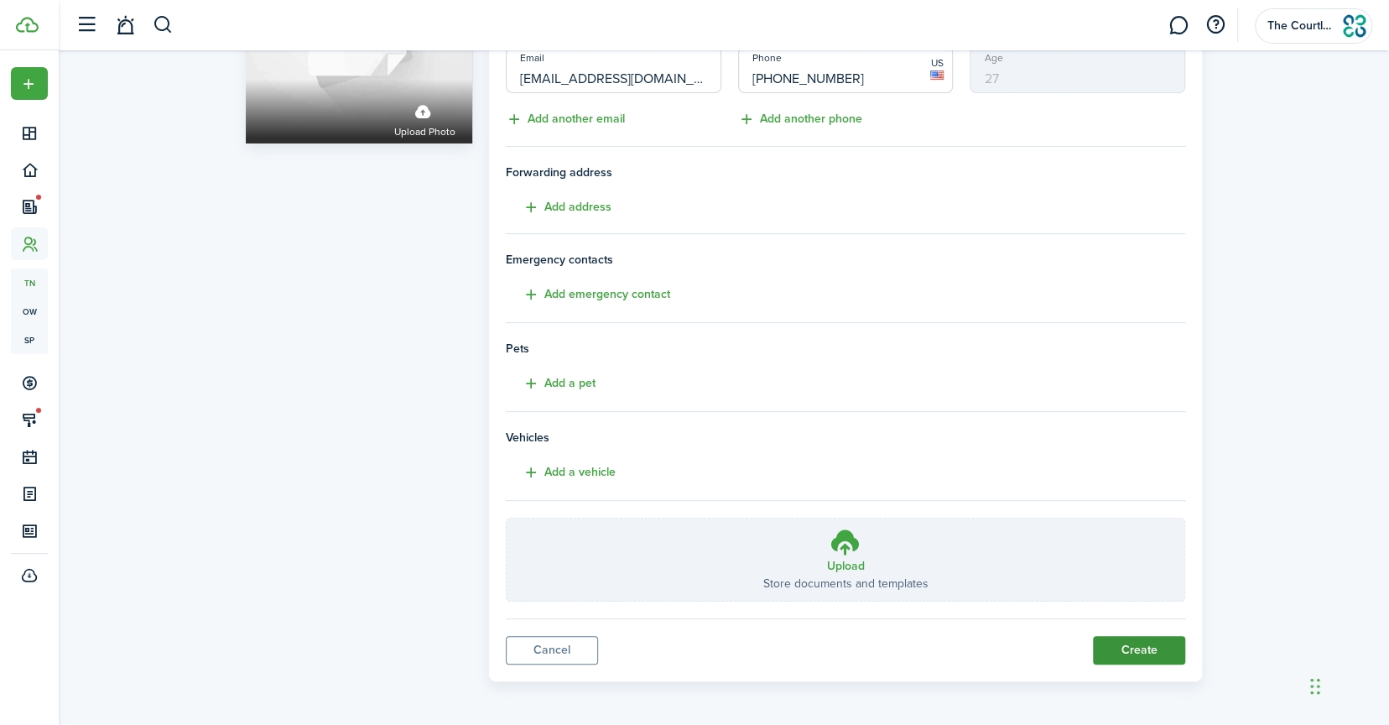
click at [1113, 640] on button "Create" at bounding box center [1139, 650] width 92 height 29
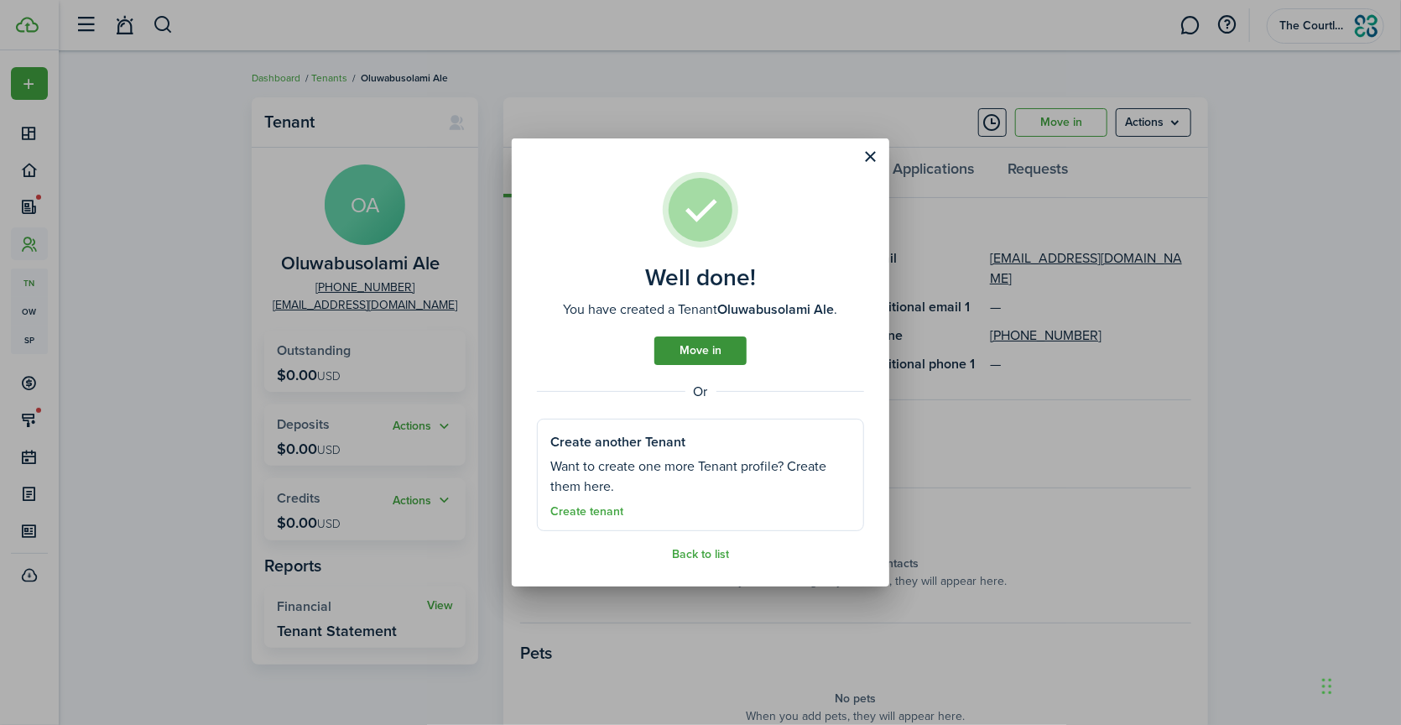
click at [710, 352] on link "Move in" at bounding box center [700, 350] width 92 height 29
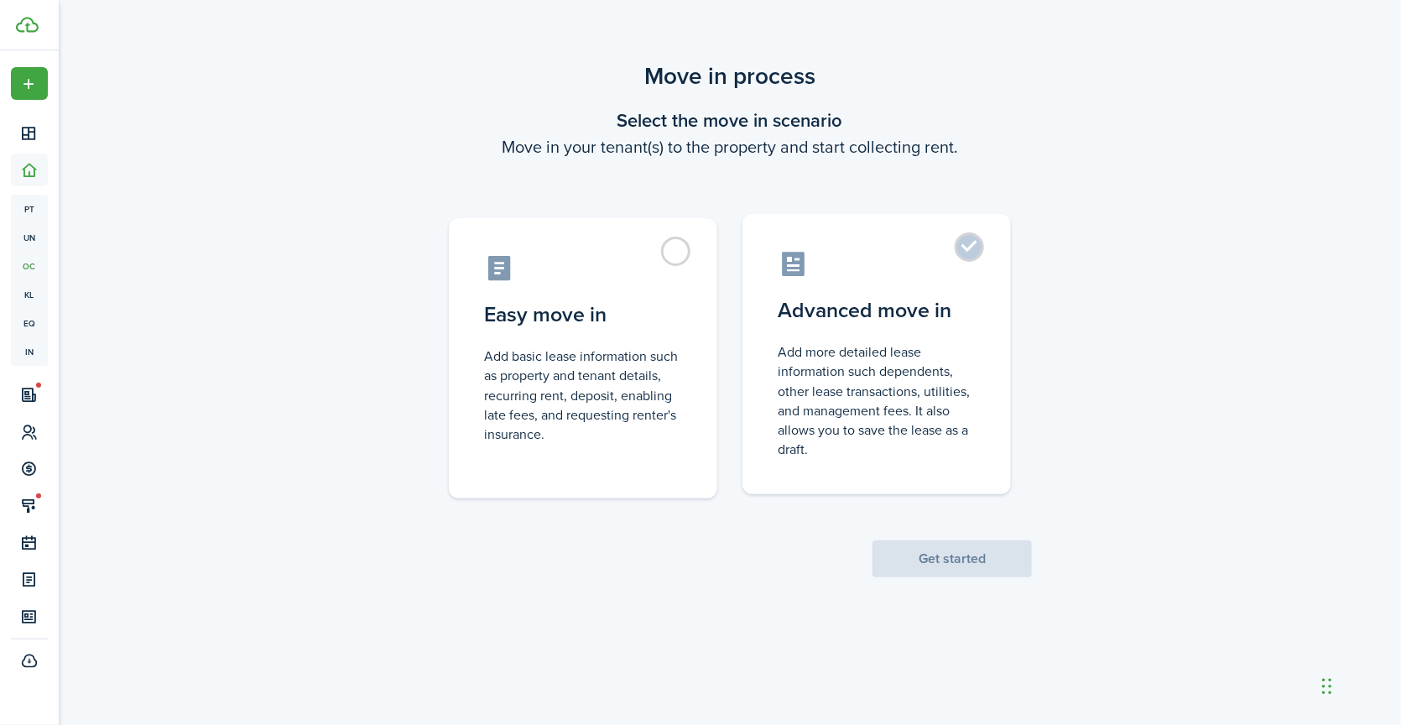
click at [917, 269] on control-radio-card-icon at bounding box center [877, 263] width 198 height 29
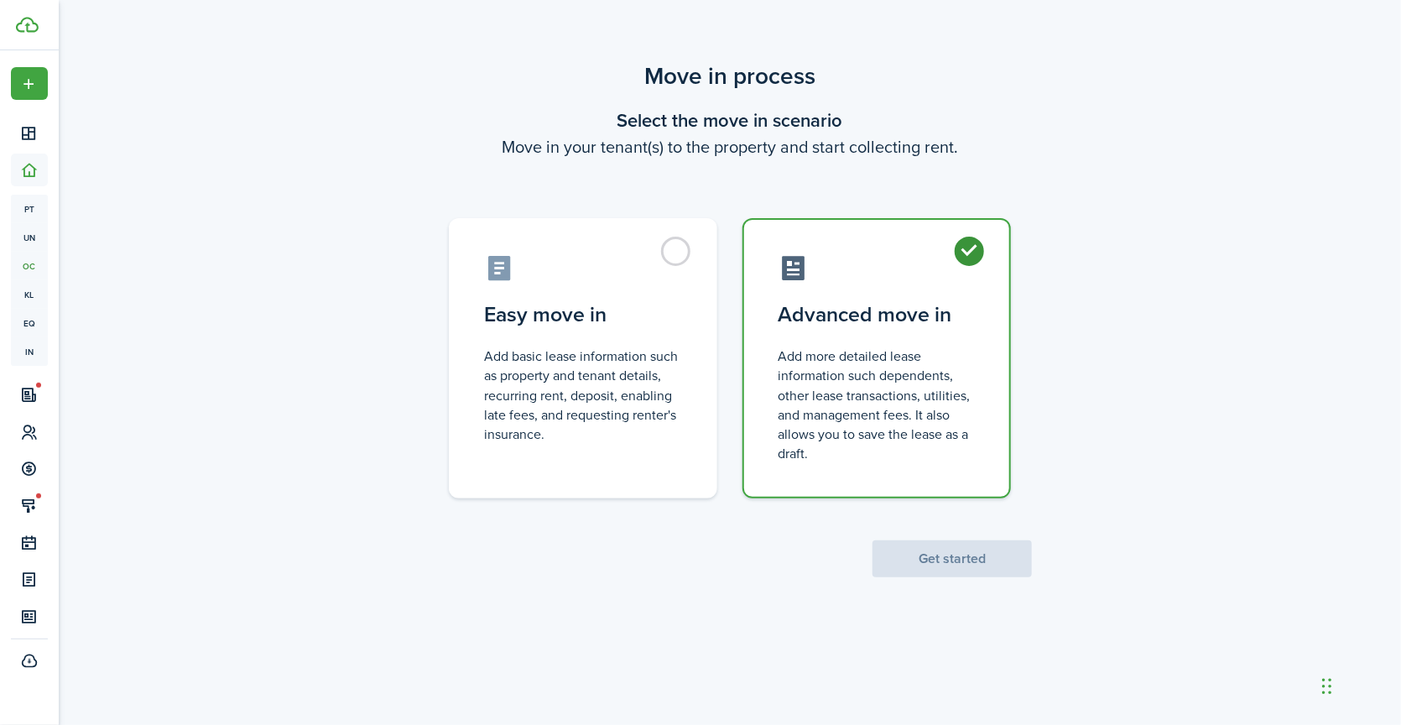
radio input "true"
click at [971, 559] on button "Get started" at bounding box center [952, 558] width 159 height 37
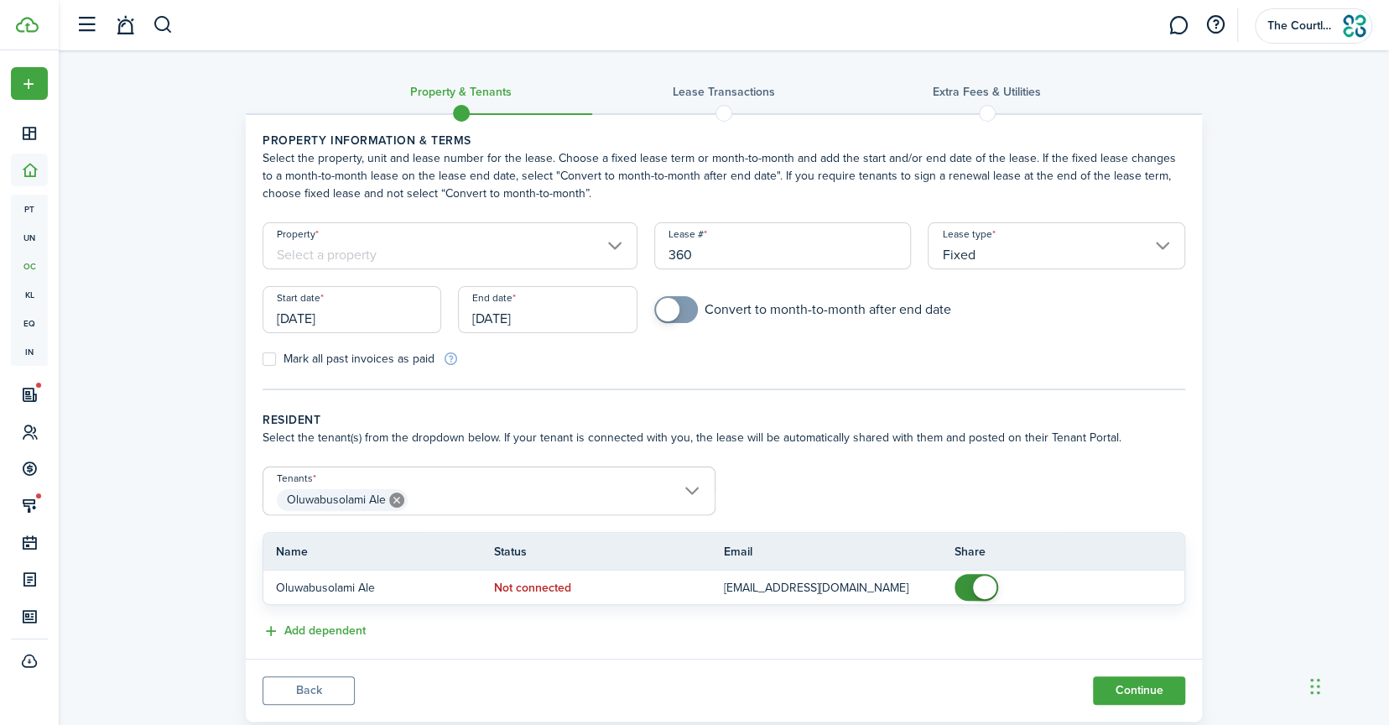
click at [622, 247] on input "Property" at bounding box center [450, 245] width 375 height 47
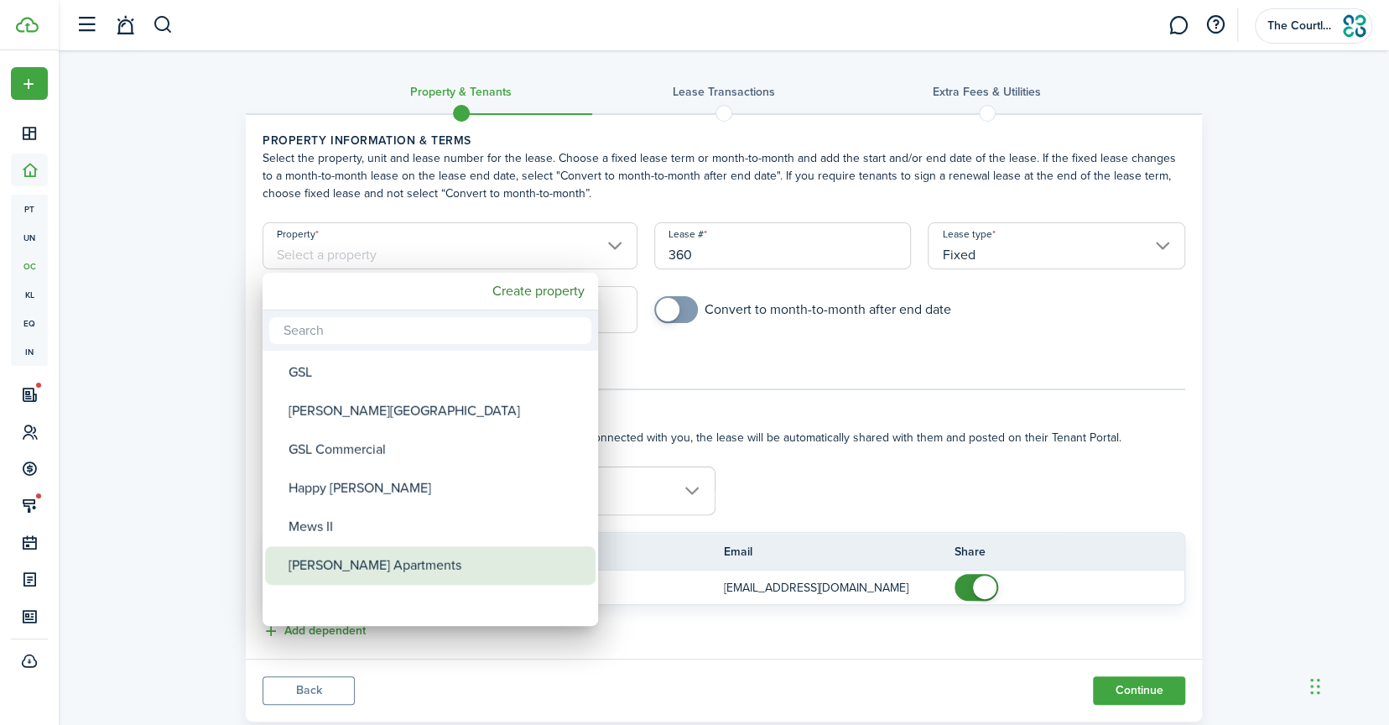
click at [403, 555] on div "[PERSON_NAME] Apartments" at bounding box center [437, 565] width 297 height 39
type input "[PERSON_NAME] Apartments"
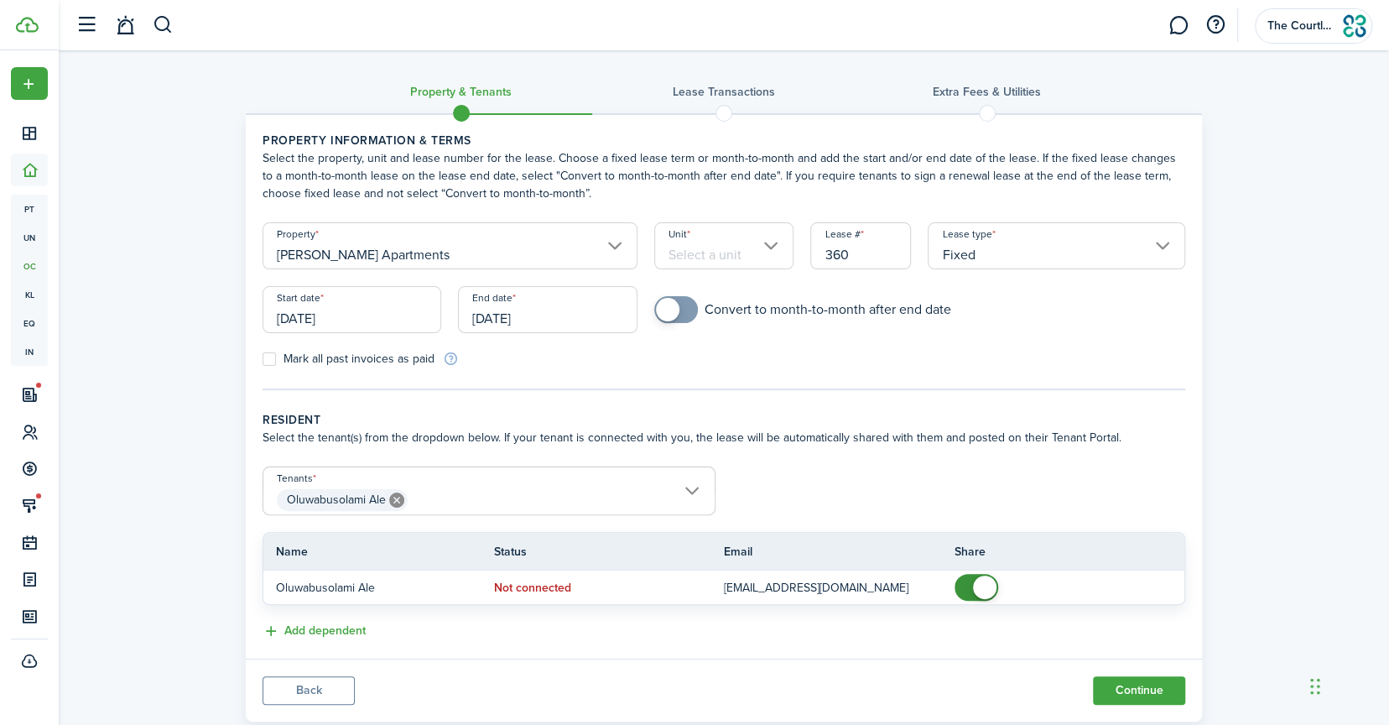
click at [748, 241] on input "Unit" at bounding box center [724, 245] width 140 height 47
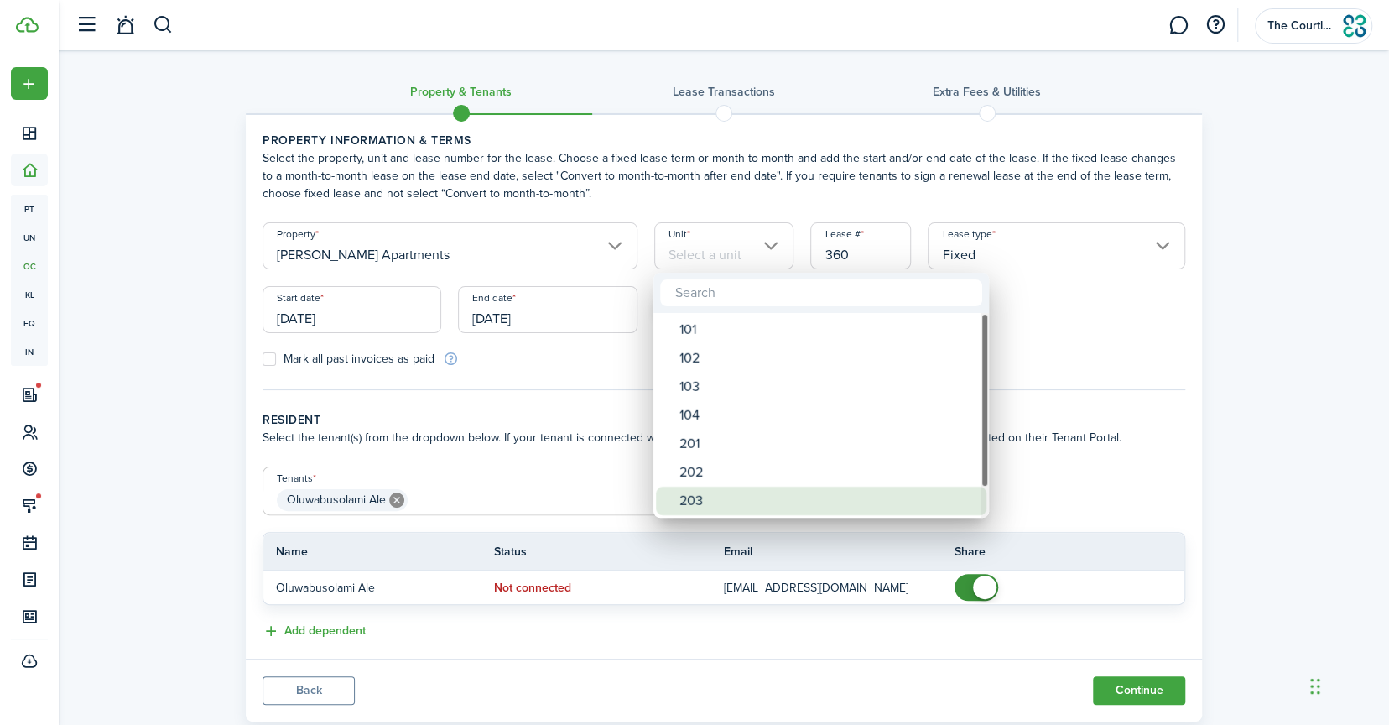
click at [694, 496] on div "203" at bounding box center [828, 501] width 297 height 29
type input "203"
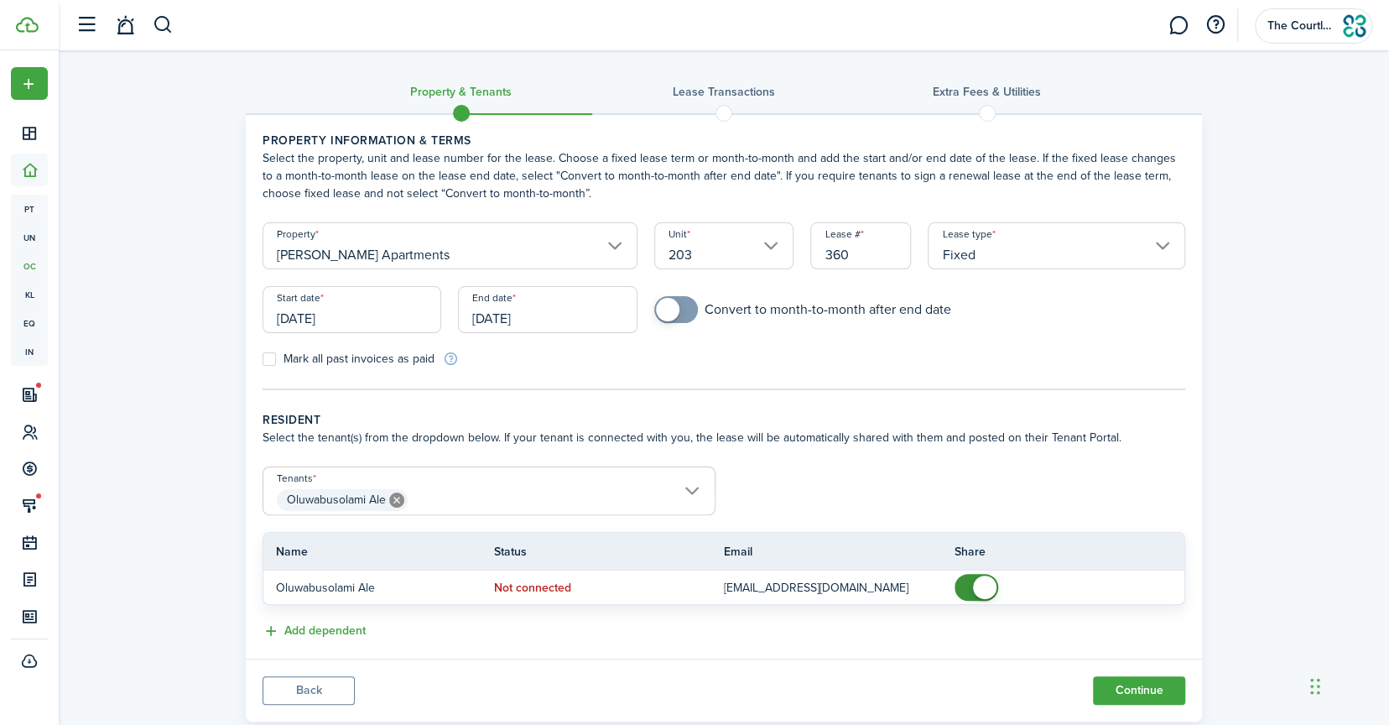
click at [386, 324] on input "[DATE]" at bounding box center [352, 309] width 179 height 47
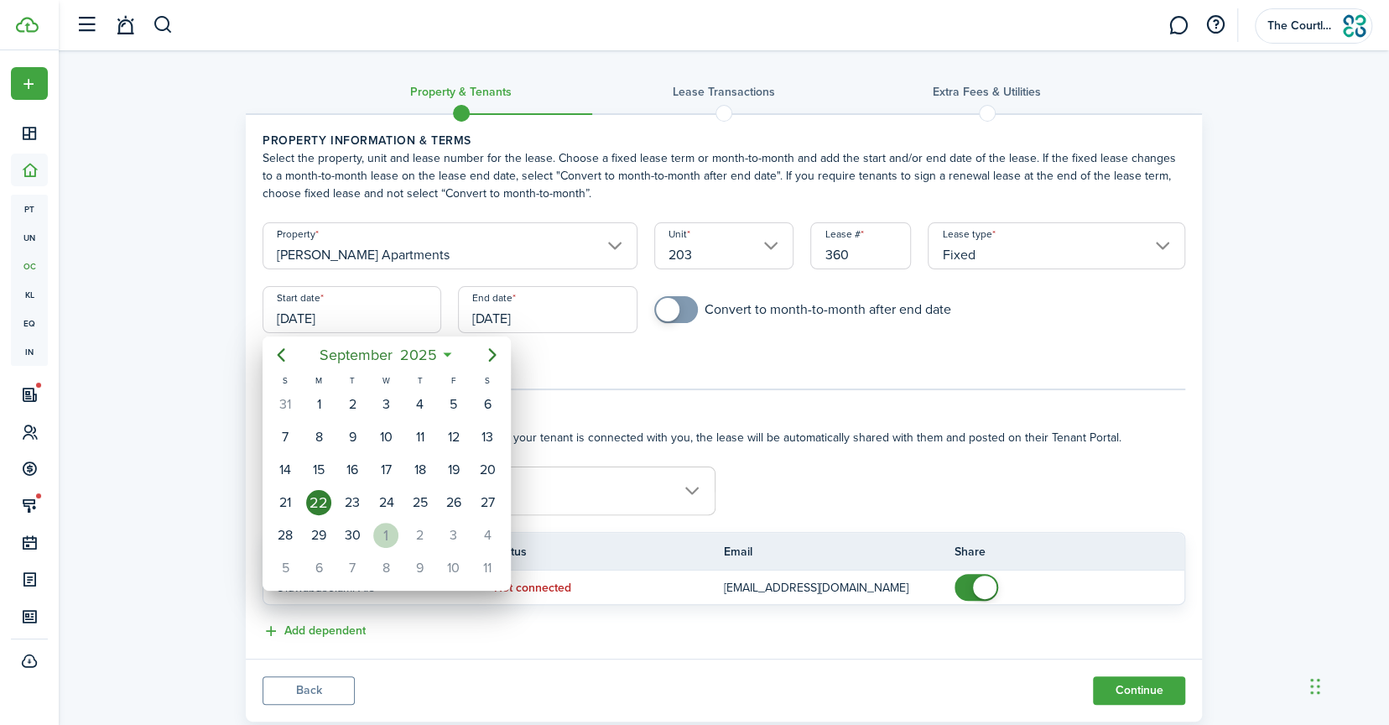
click at [381, 529] on div "1" at bounding box center [385, 535] width 25 height 25
type input "[DATE]"
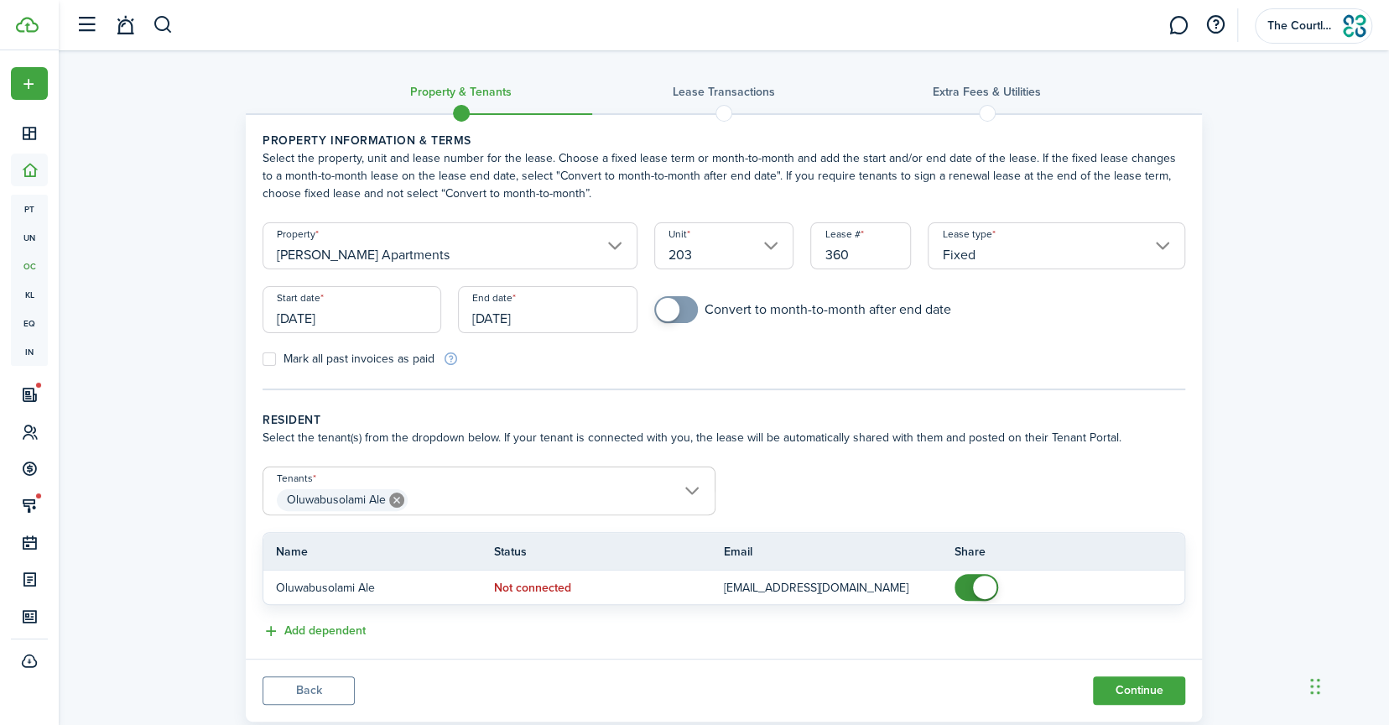
click at [549, 316] on input "[DATE]" at bounding box center [547, 309] width 179 height 47
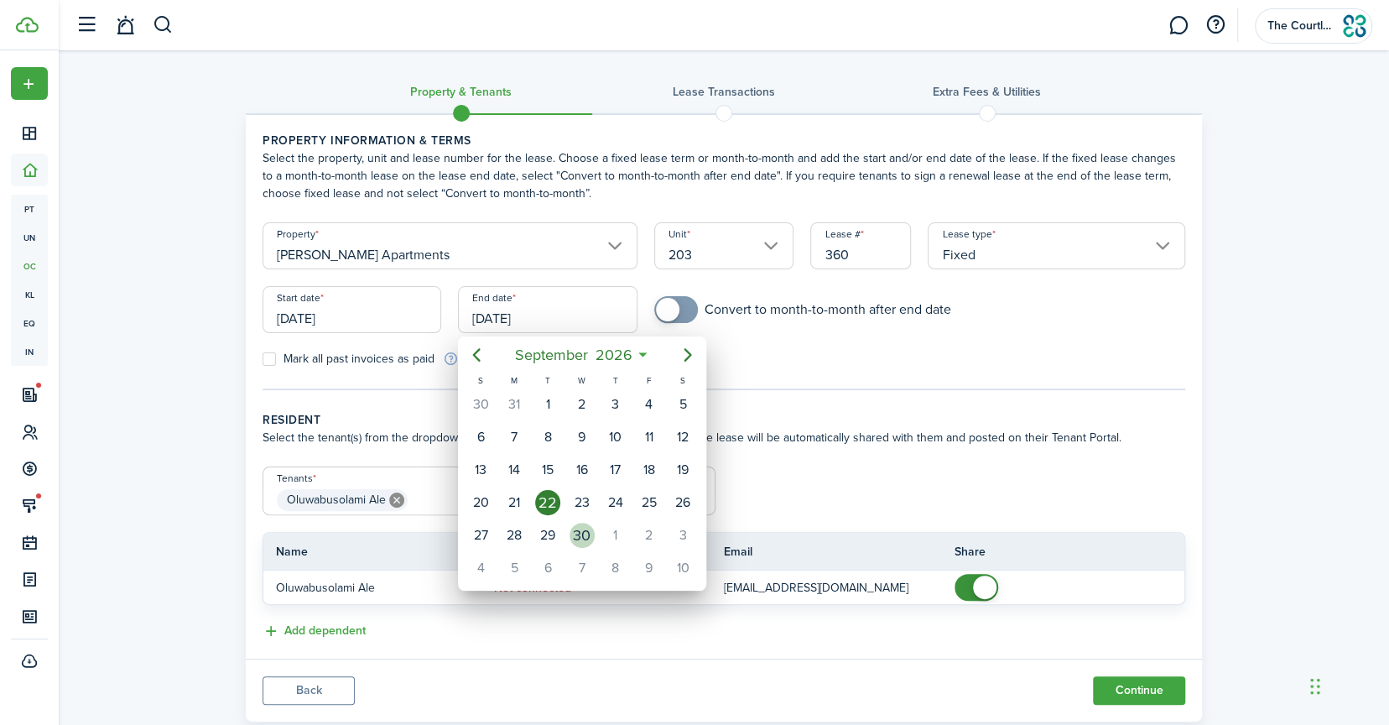
click at [576, 527] on div "30" at bounding box center [582, 535] width 25 height 25
type input "[DATE]"
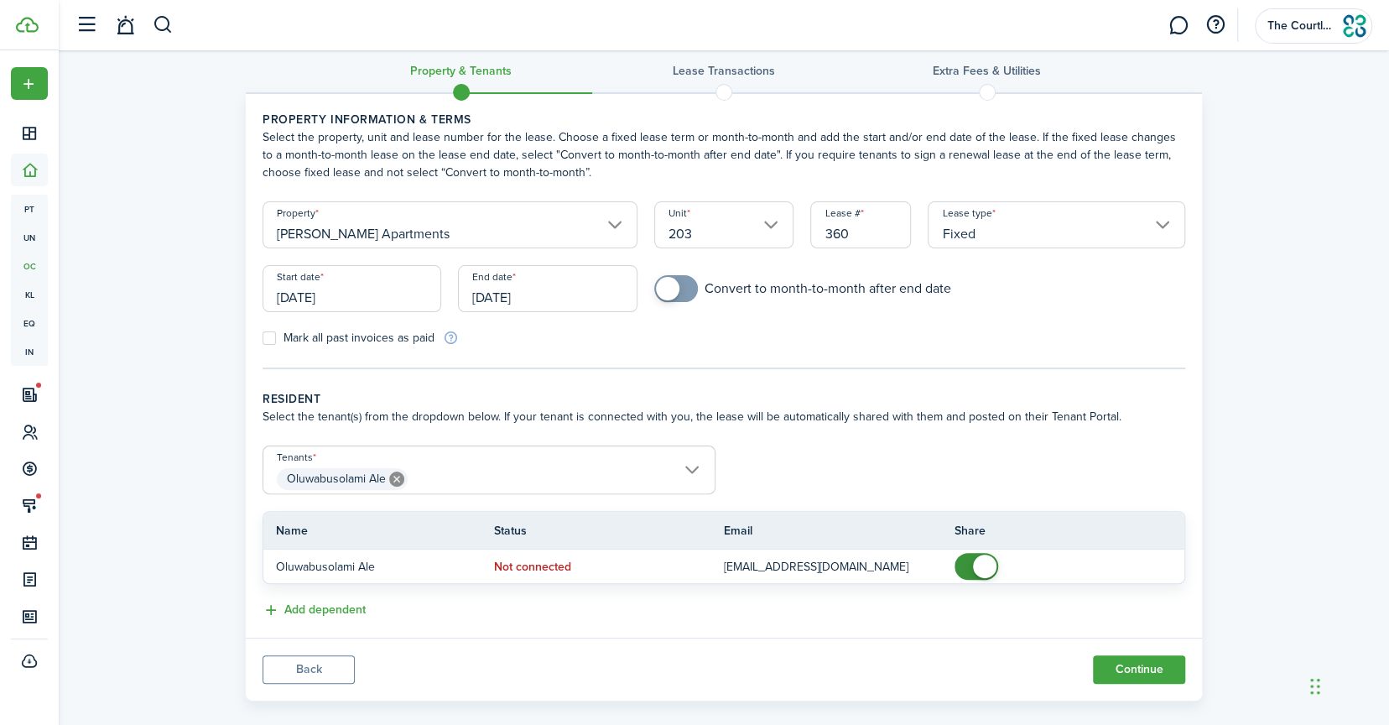
scroll to position [40, 0]
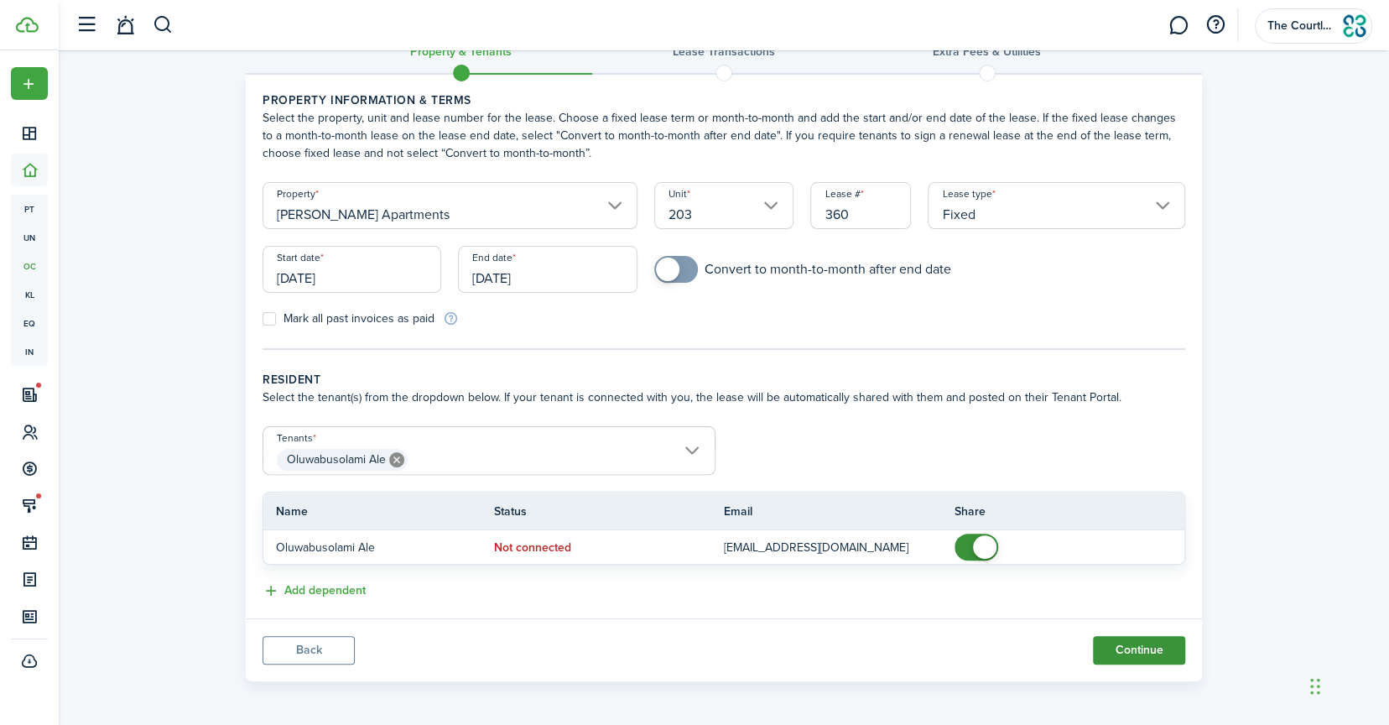
click at [1125, 643] on button "Continue" at bounding box center [1139, 650] width 92 height 29
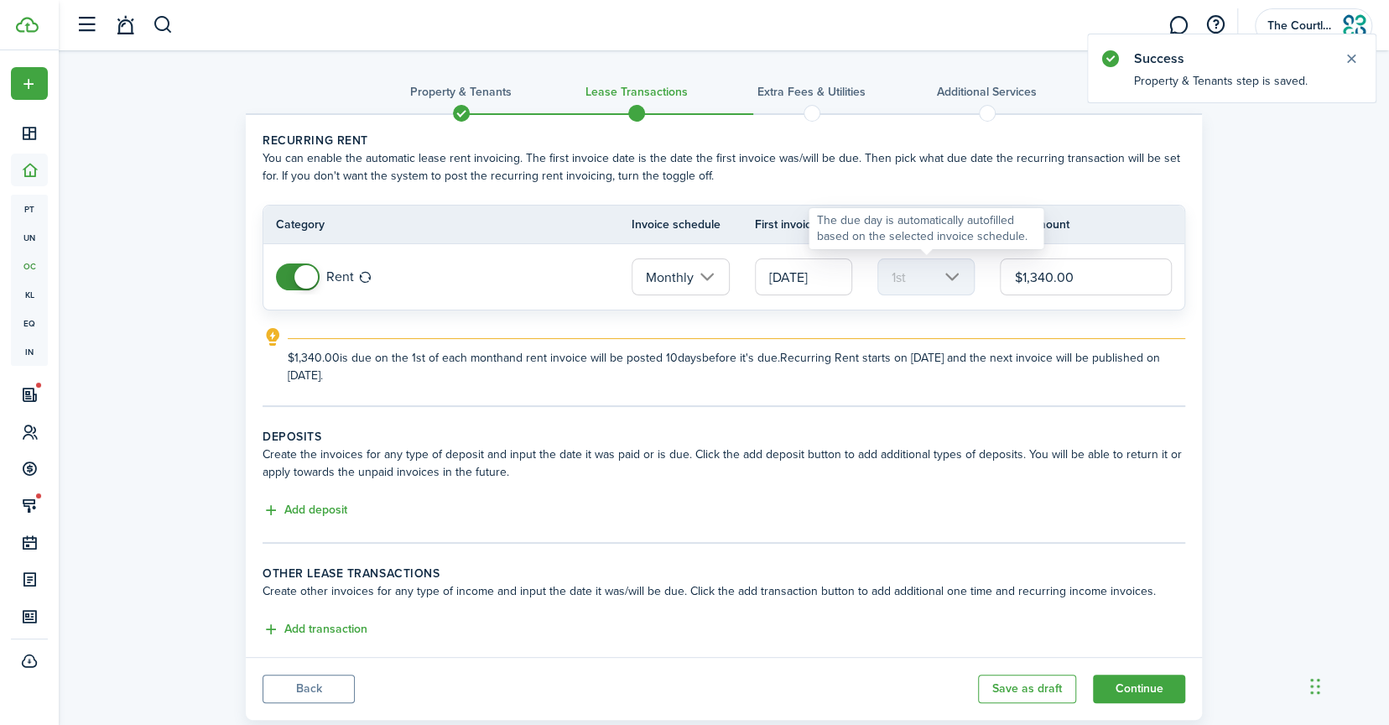
drag, startPoint x: 1118, startPoint y: 280, endPoint x: 951, endPoint y: 271, distance: 167.2
click at [951, 271] on tr "Rent Monthly [DATE] 1st $1,340.00" at bounding box center [723, 276] width 921 height 65
type input "$1,100.00"
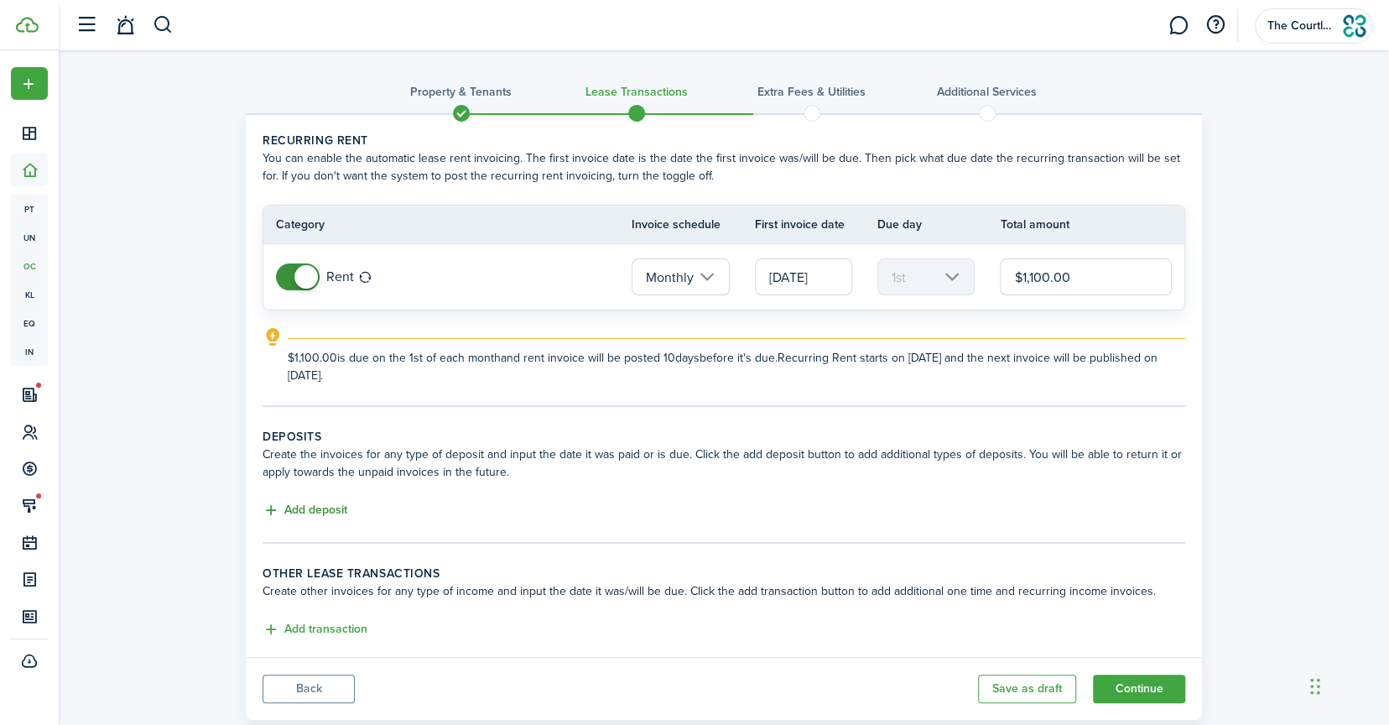
click at [321, 512] on button "Add deposit" at bounding box center [305, 510] width 85 height 19
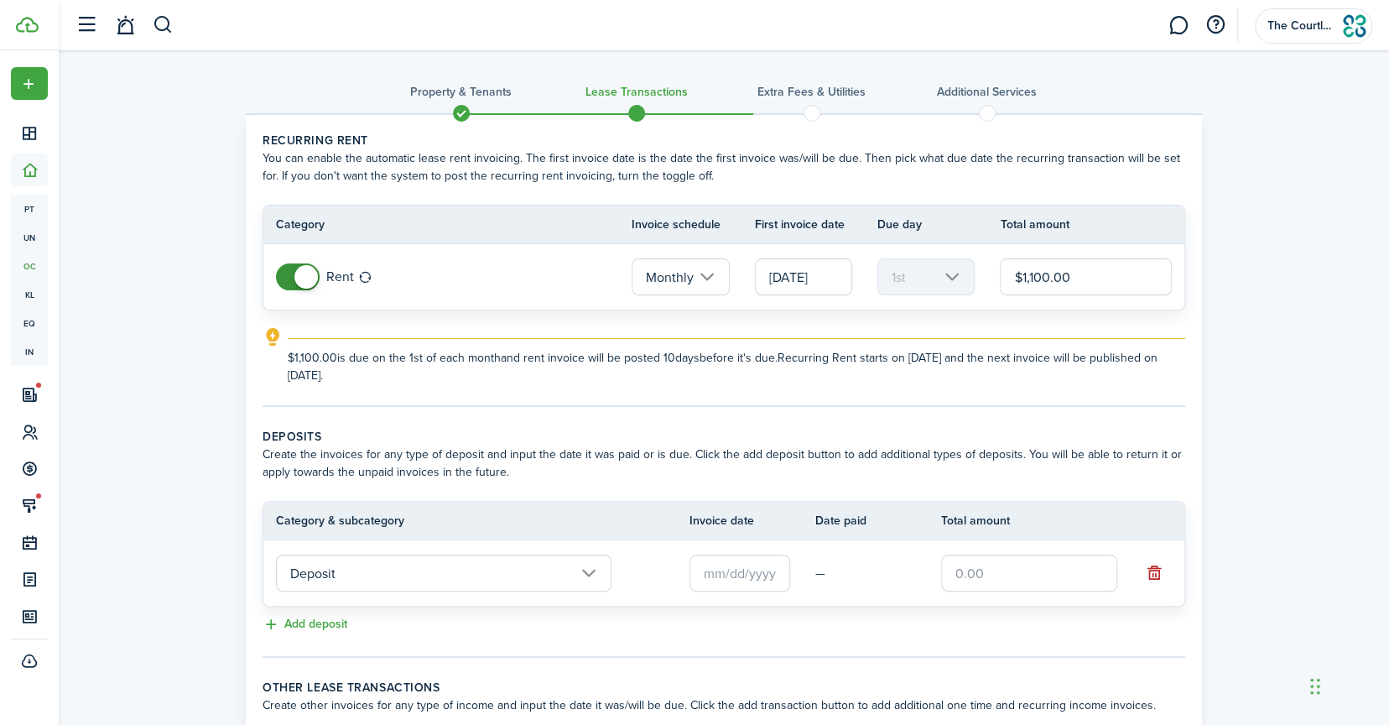
click at [719, 566] on input "text" at bounding box center [740, 573] width 101 height 37
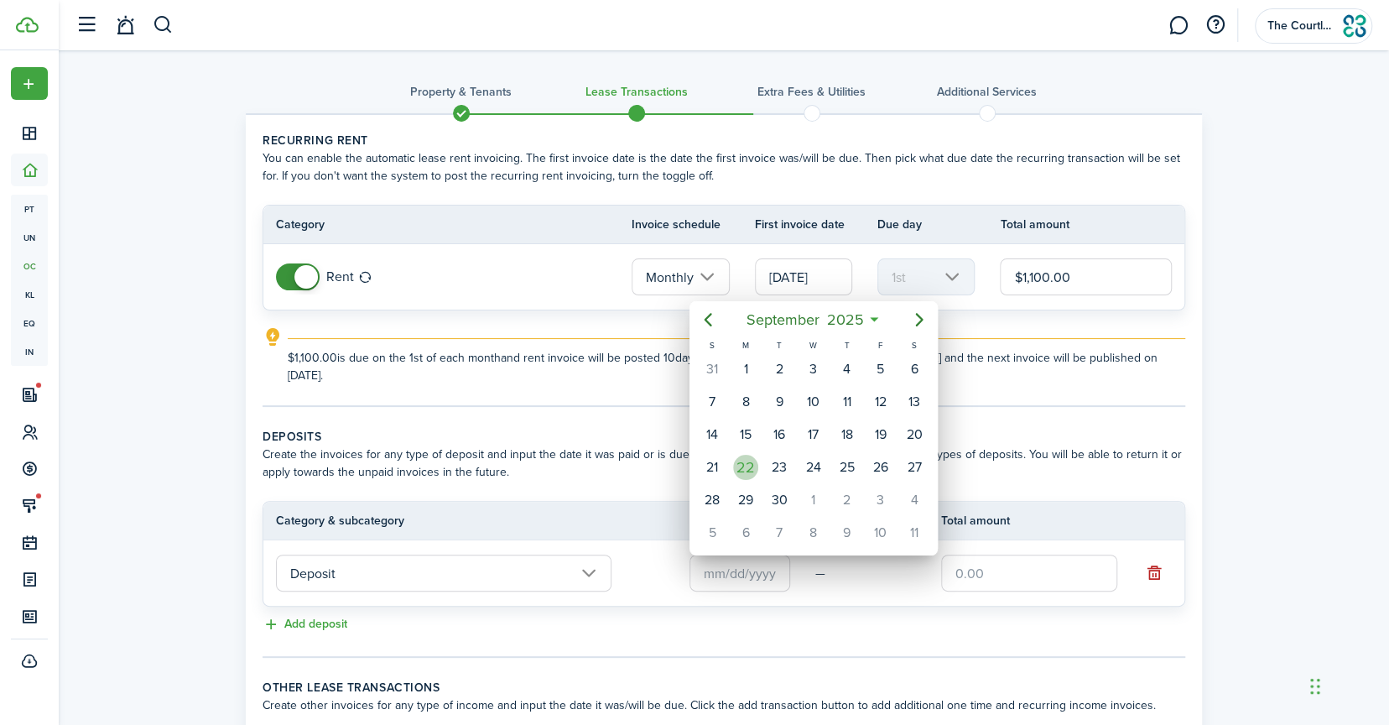
click at [749, 456] on div "22" at bounding box center [745, 467] width 25 height 25
type input "[DATE]"
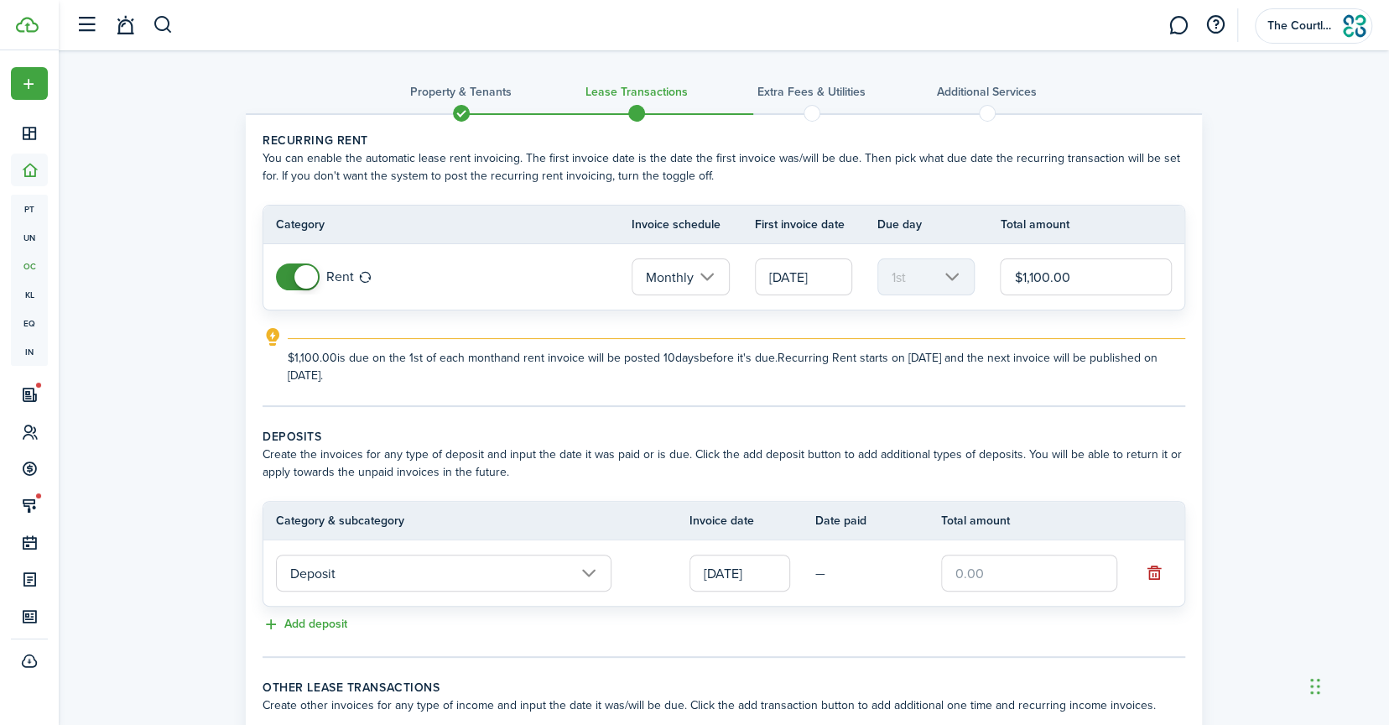
click at [968, 565] on input "text" at bounding box center [1029, 573] width 176 height 37
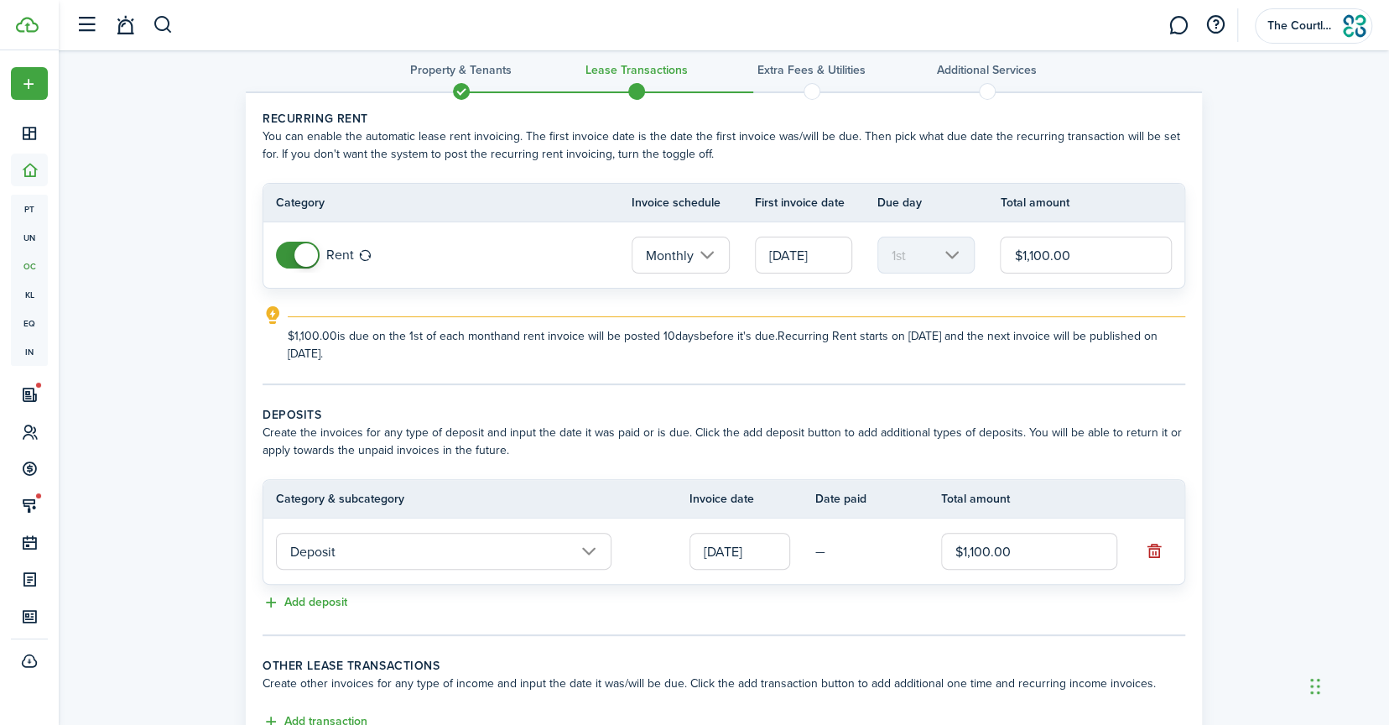
scroll to position [84, 0]
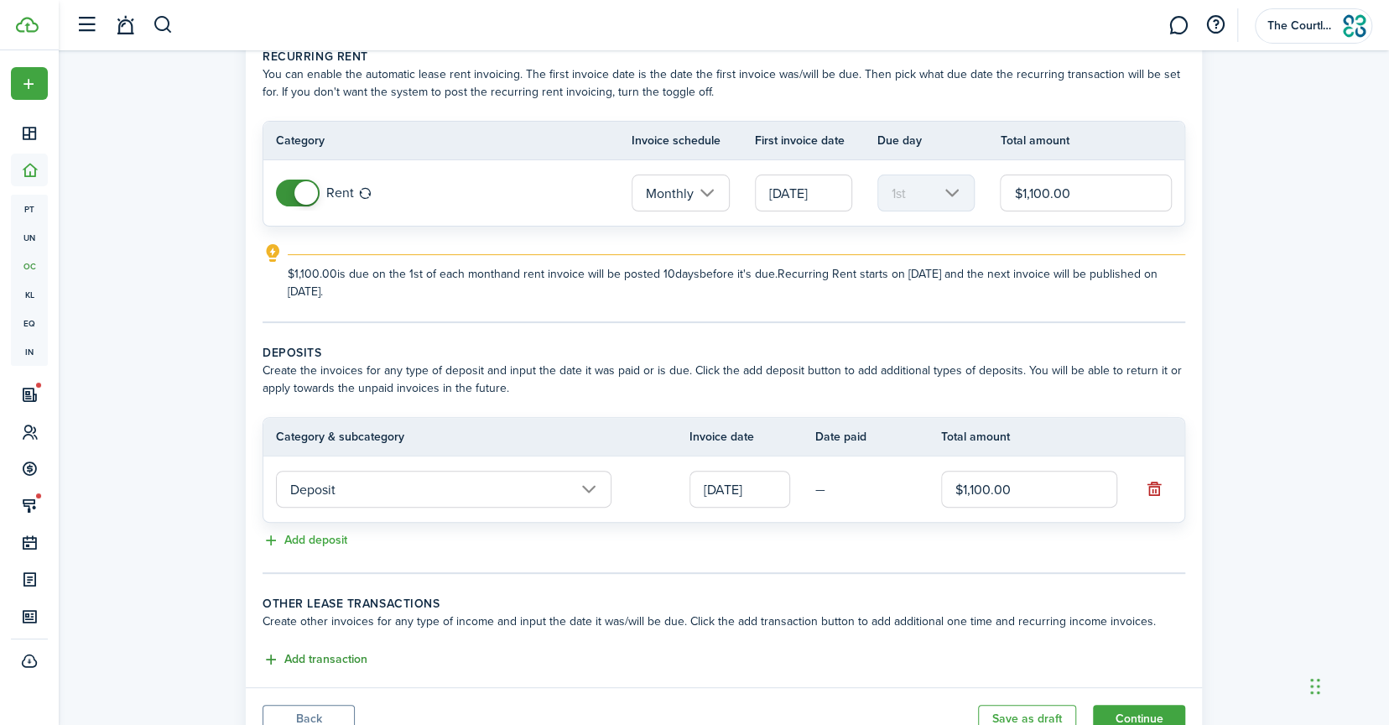
type input "$1,100.00"
click at [314, 659] on button "Add transaction" at bounding box center [315, 659] width 105 height 19
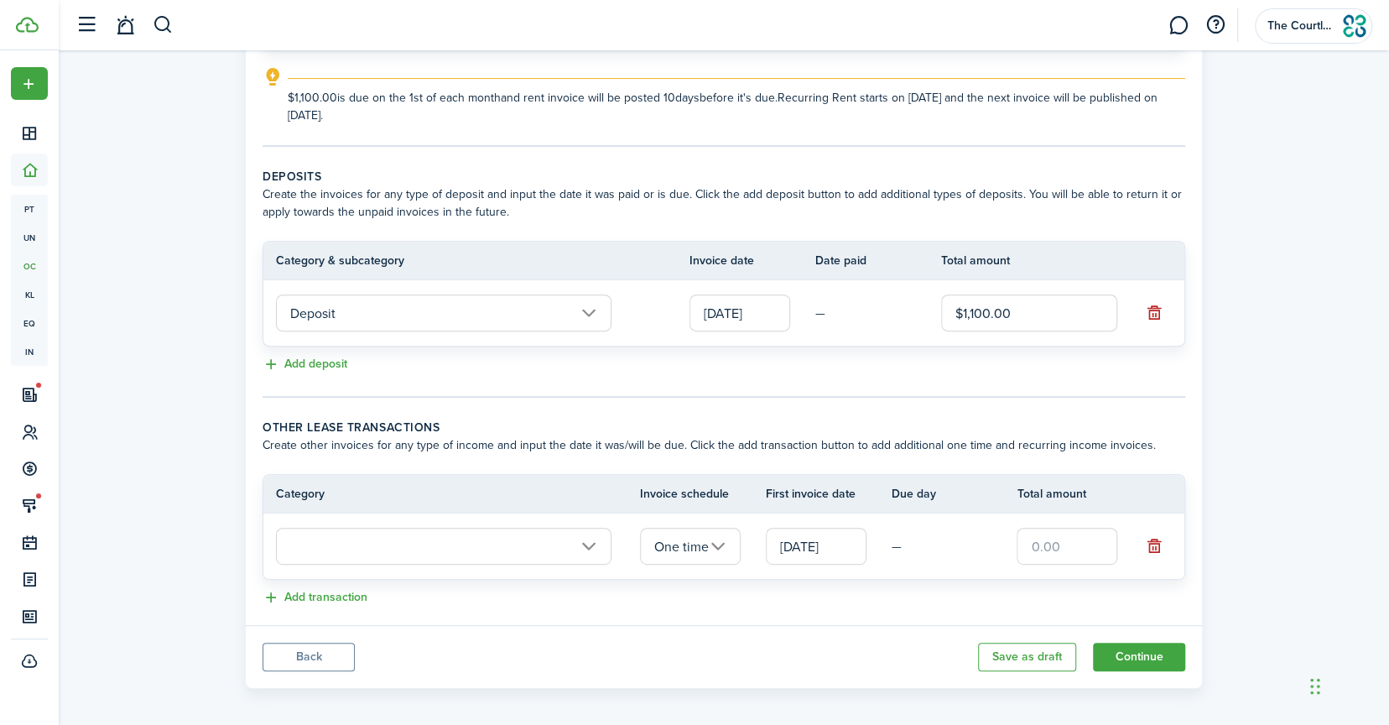
scroll to position [266, 0]
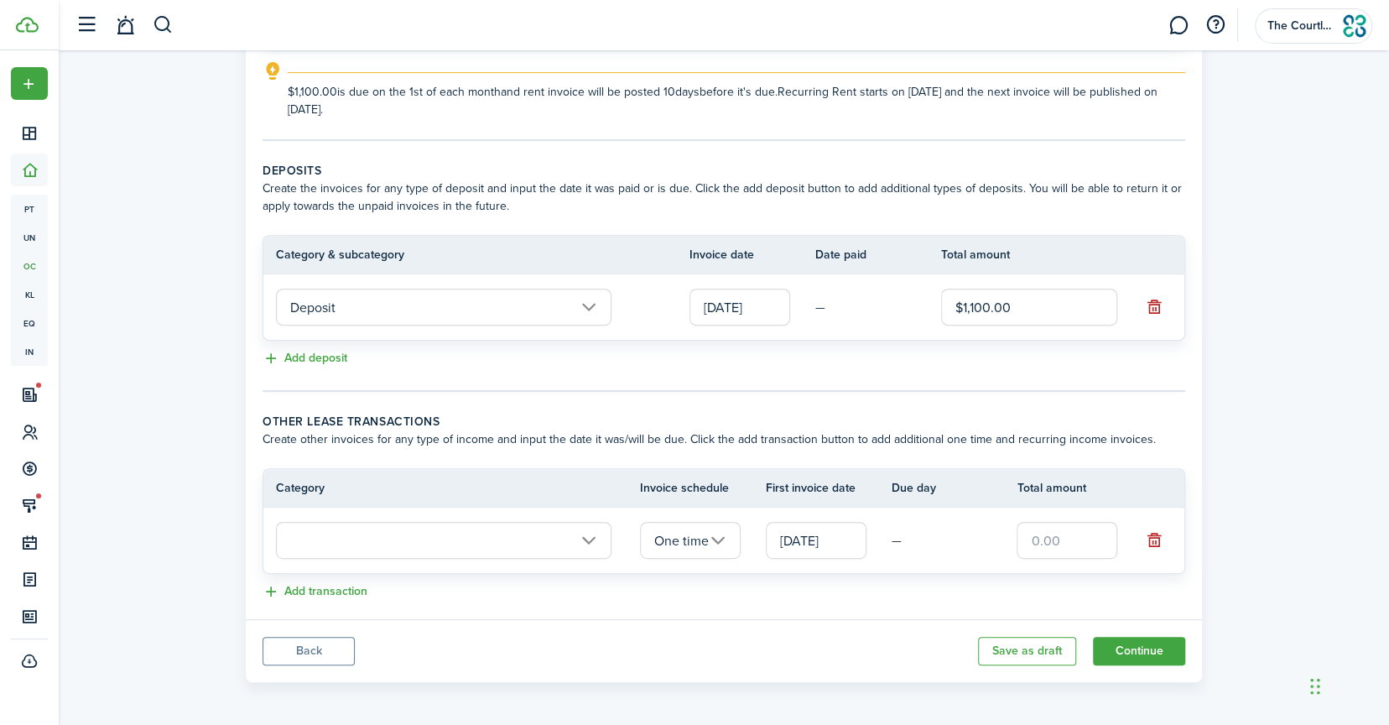
click at [508, 525] on input "text" at bounding box center [444, 540] width 336 height 37
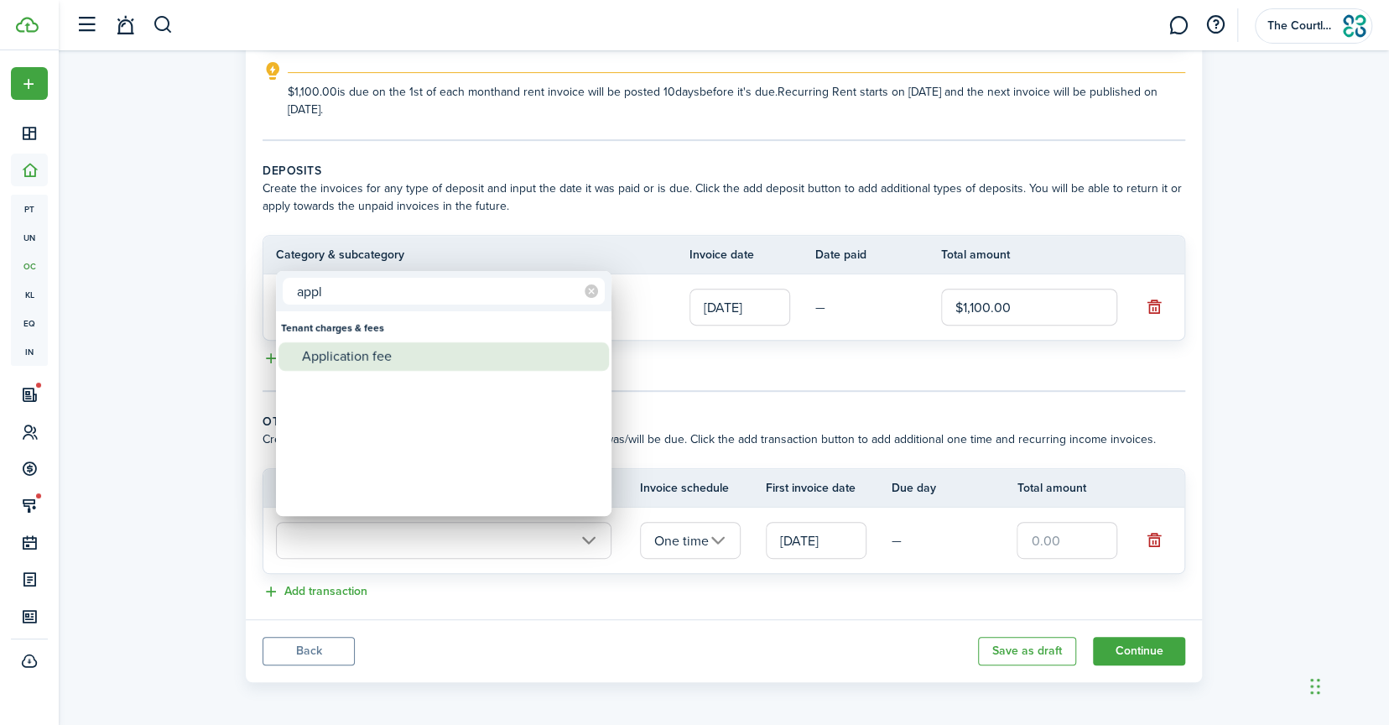
type input "appl"
click at [394, 364] on div "Application fee" at bounding box center [450, 356] width 297 height 29
type input "Tenant charges & fees / Application fee"
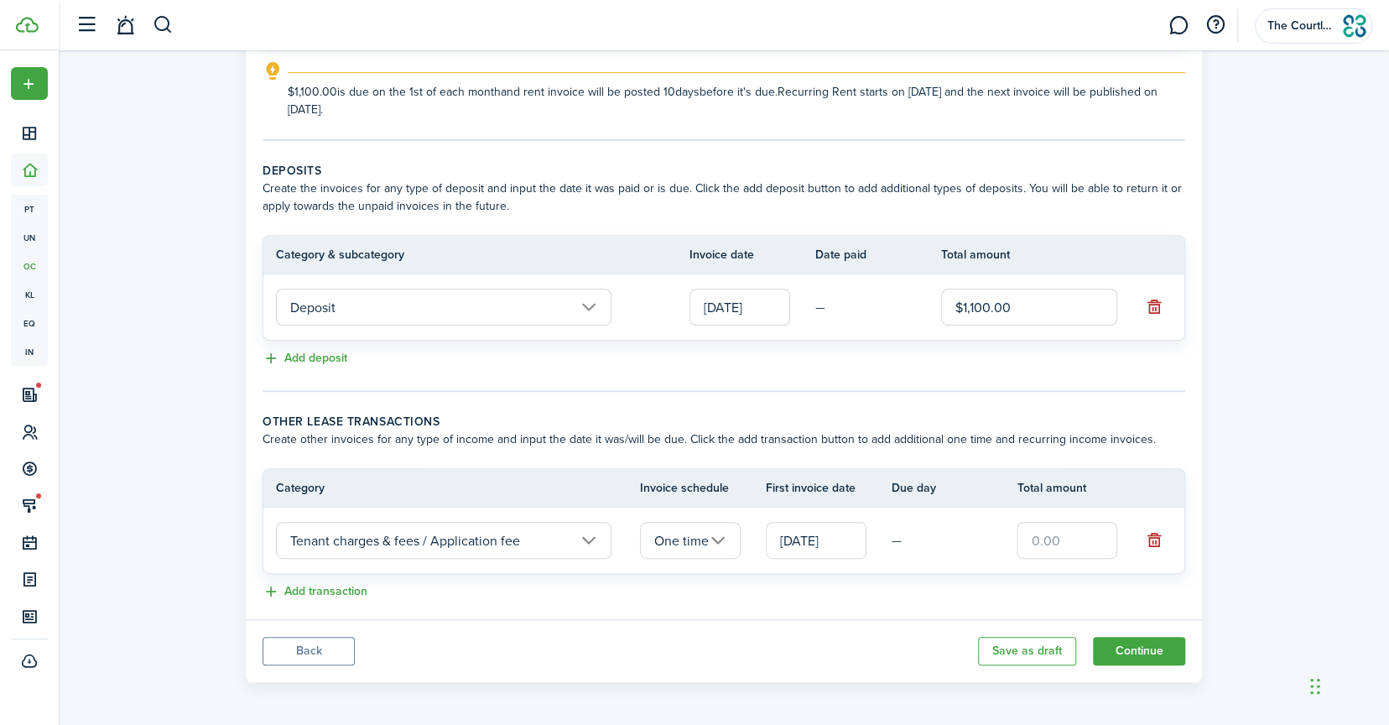
click at [1050, 531] on input "text" at bounding box center [1067, 540] width 101 height 37
type input "$60.00"
click at [305, 592] on button "Add transaction" at bounding box center [315, 591] width 105 height 19
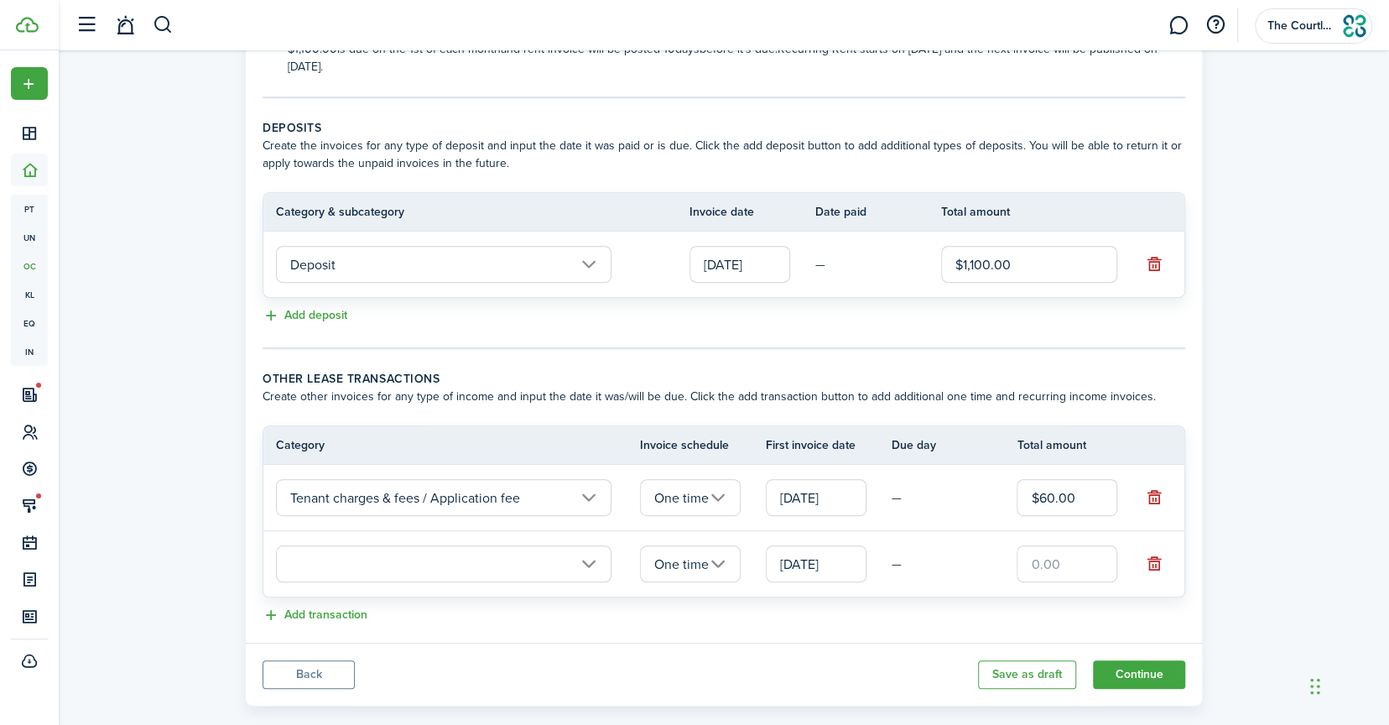
scroll to position [332, 0]
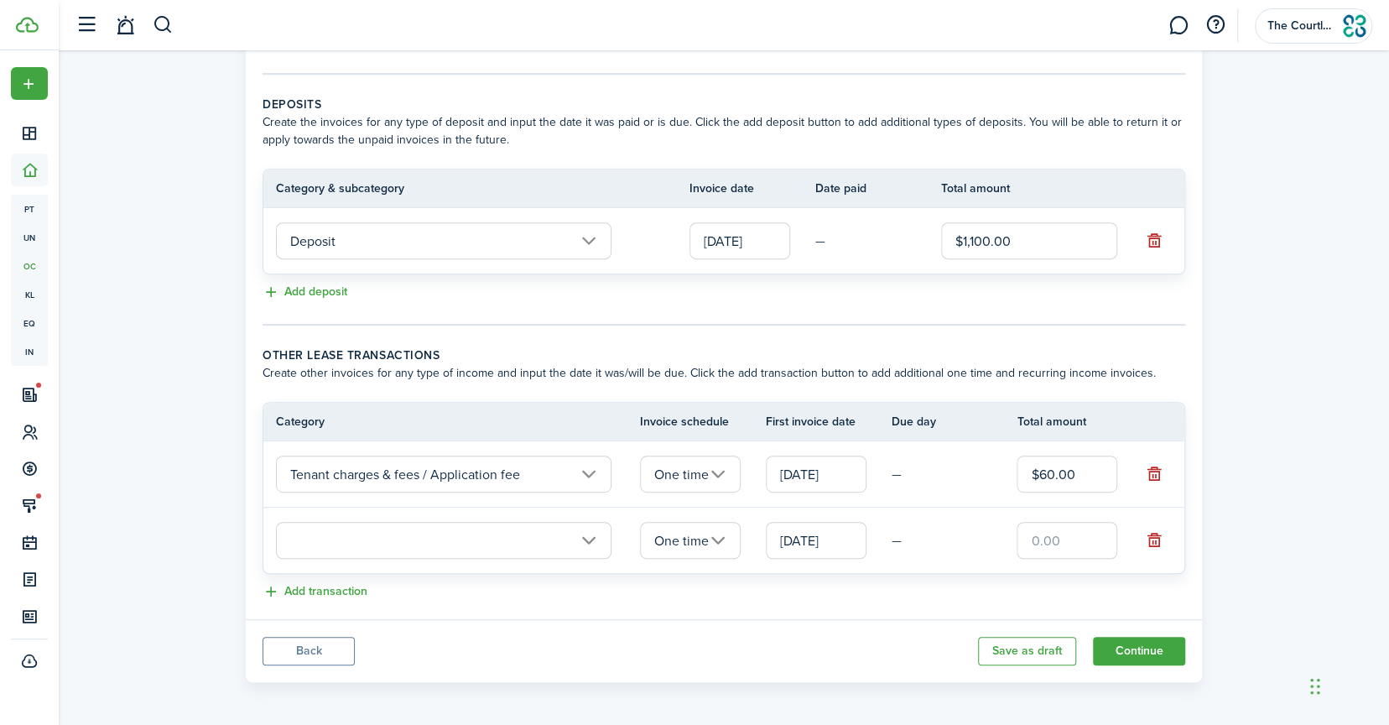
click at [402, 537] on input "text" at bounding box center [444, 540] width 336 height 37
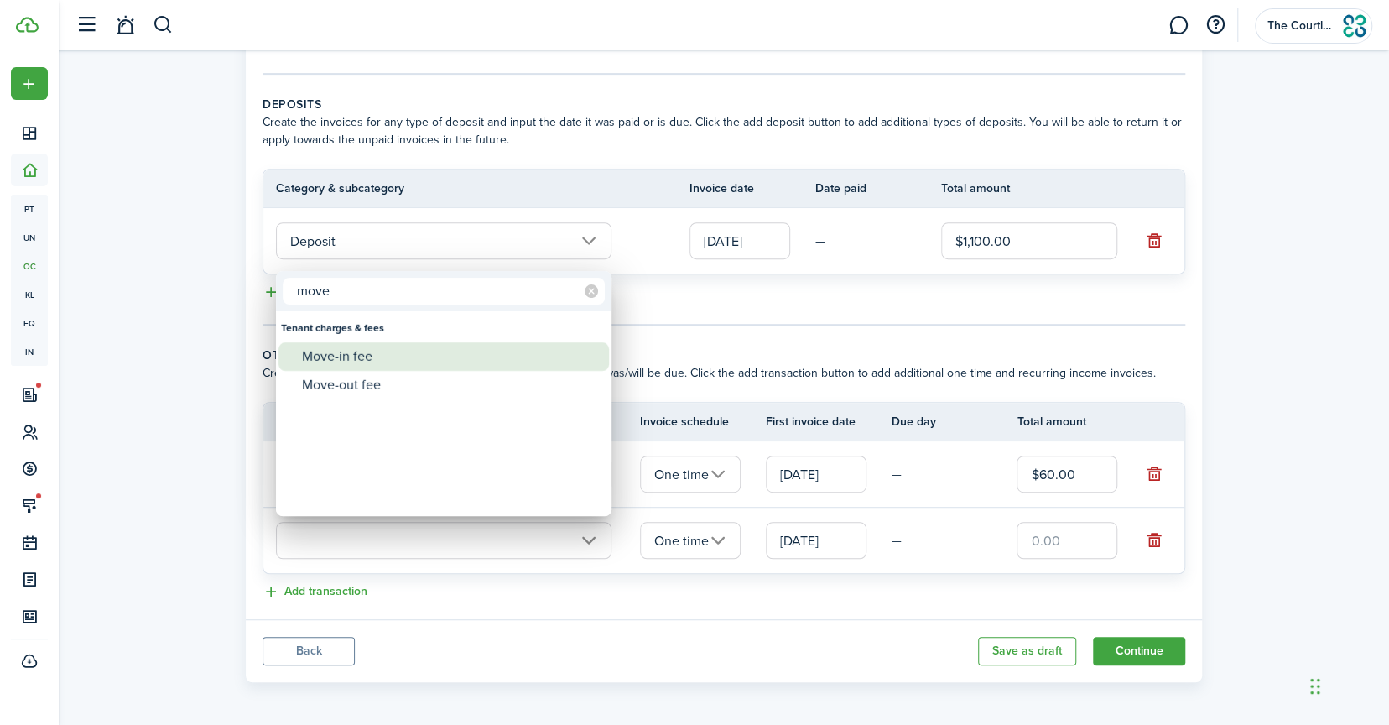
type input "move"
click at [404, 348] on div "Move-in fee" at bounding box center [450, 356] width 297 height 29
type input "Tenant charges & fees / Move-in fee"
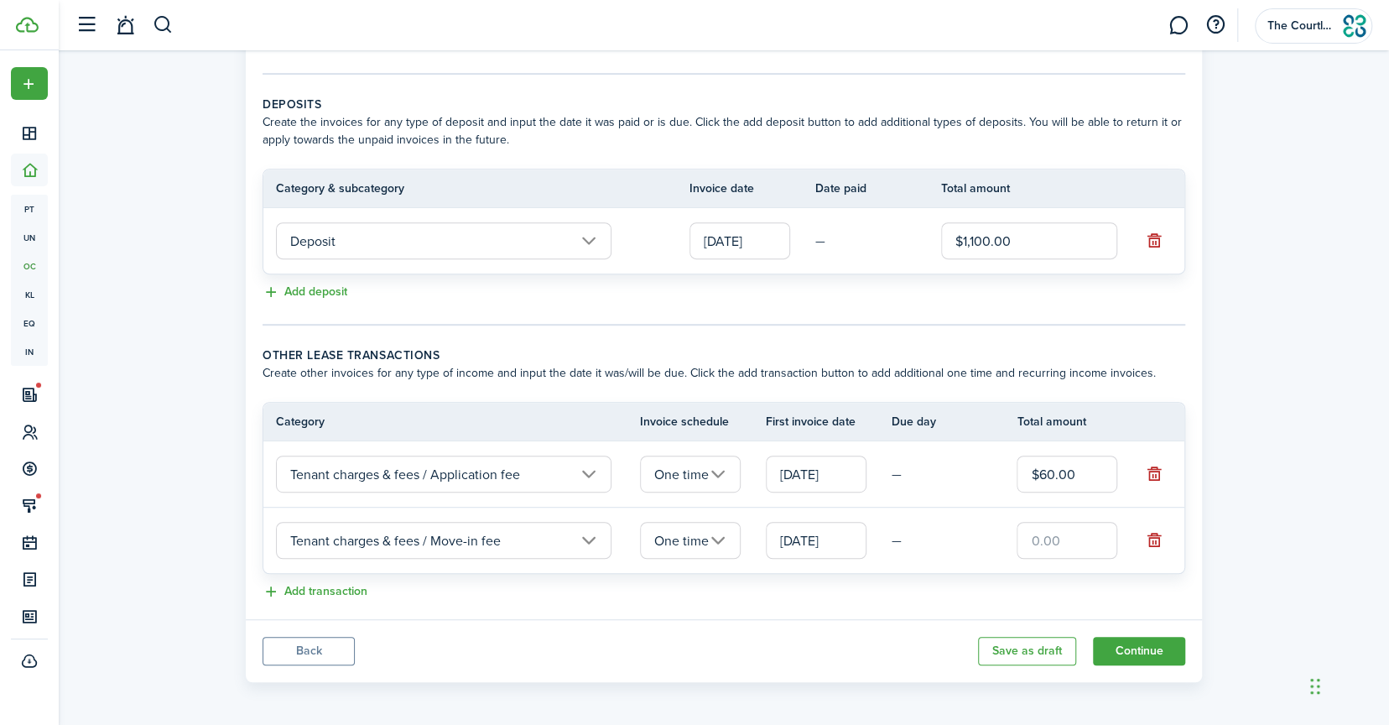
click at [1046, 532] on input "text" at bounding box center [1067, 540] width 101 height 37
type input "$200.00"
click at [292, 590] on button "Add transaction" at bounding box center [315, 591] width 105 height 19
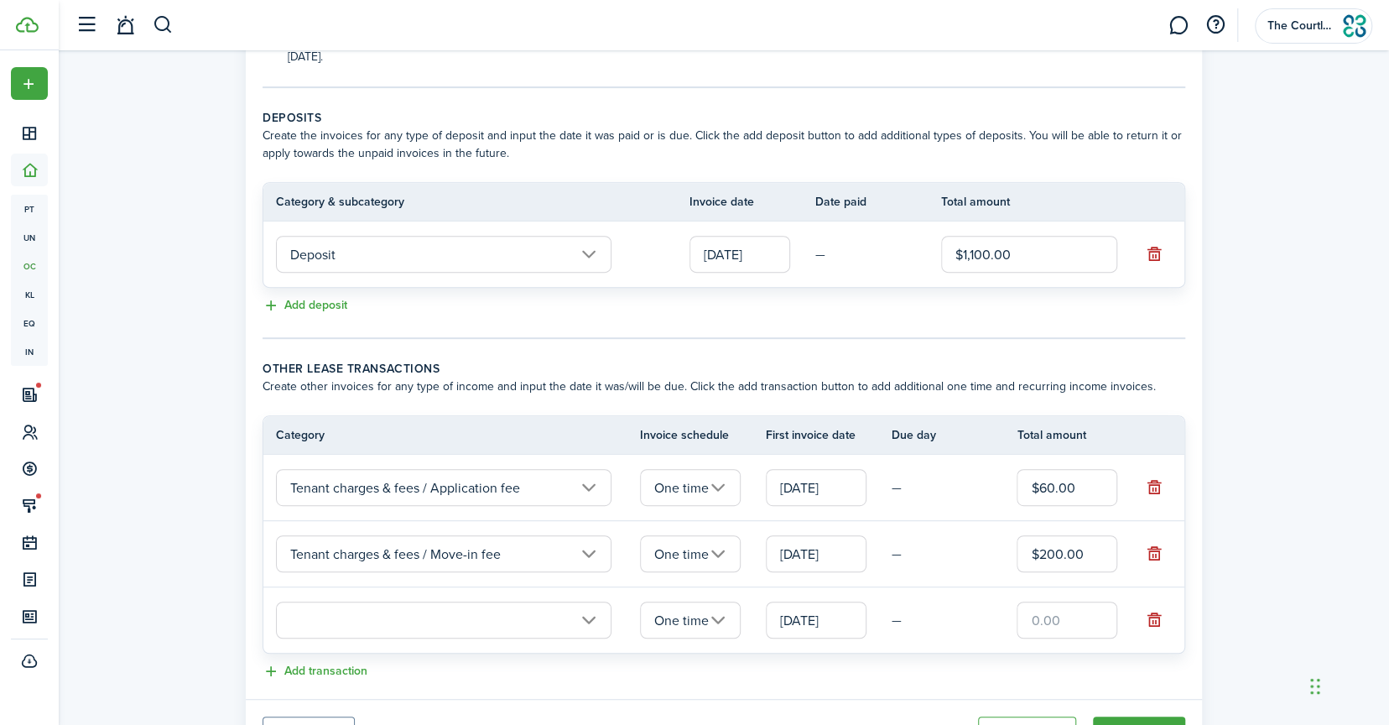
scroll to position [398, 0]
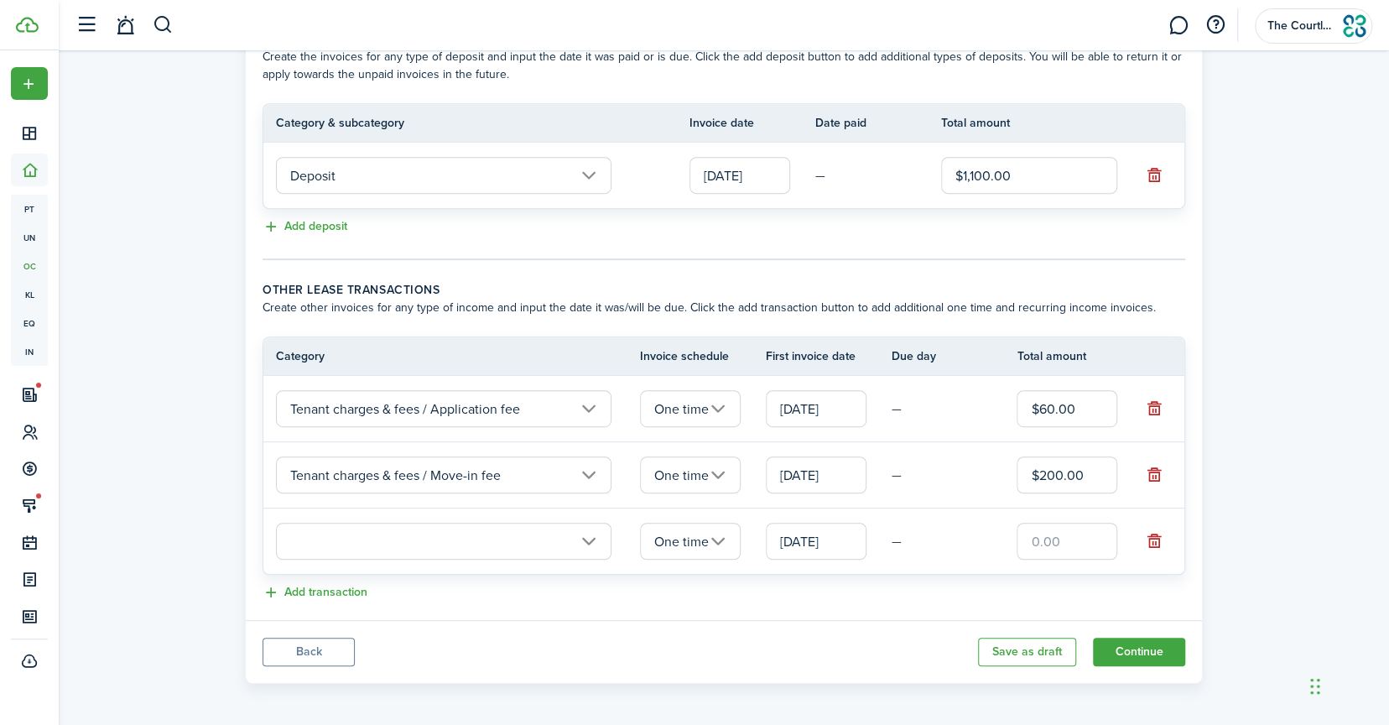
click at [325, 541] on input "text" at bounding box center [444, 541] width 336 height 37
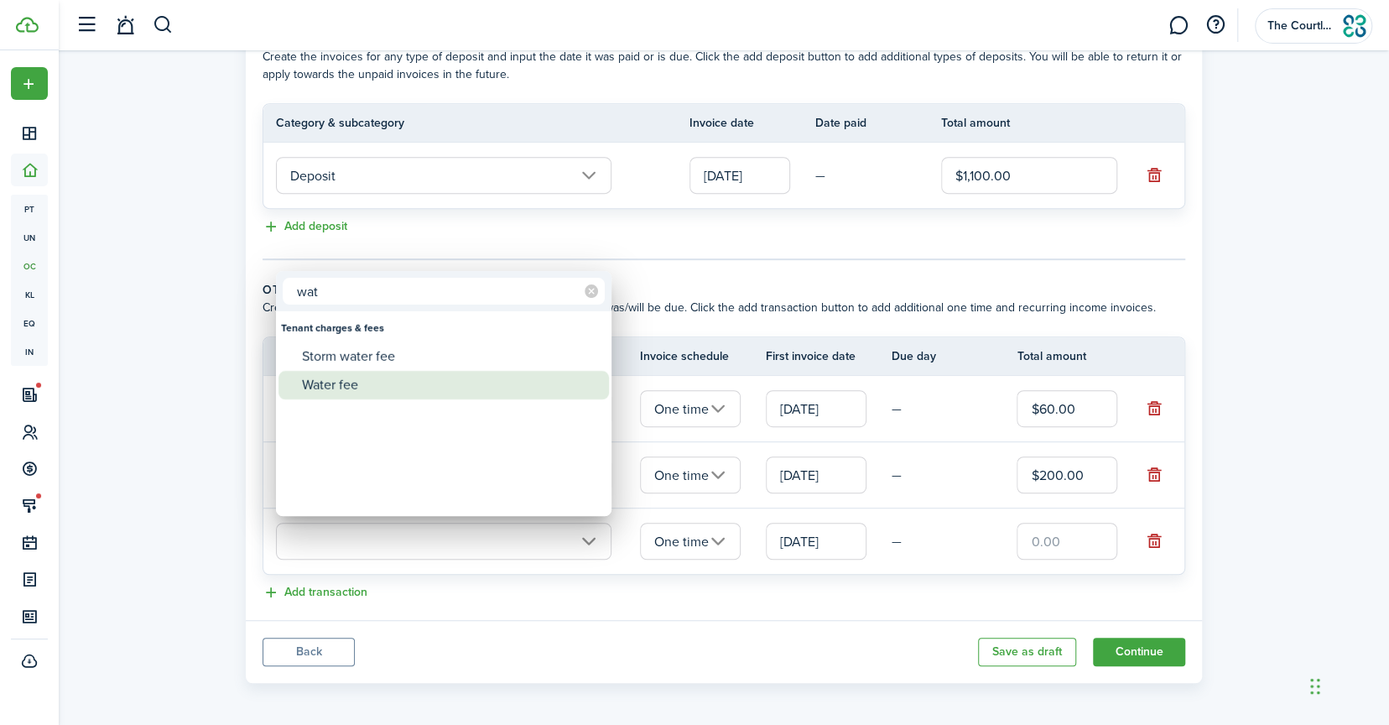
type input "wat"
click at [334, 394] on div "Water fee" at bounding box center [450, 385] width 297 height 29
type input "Tenant charges & fees / Water fee"
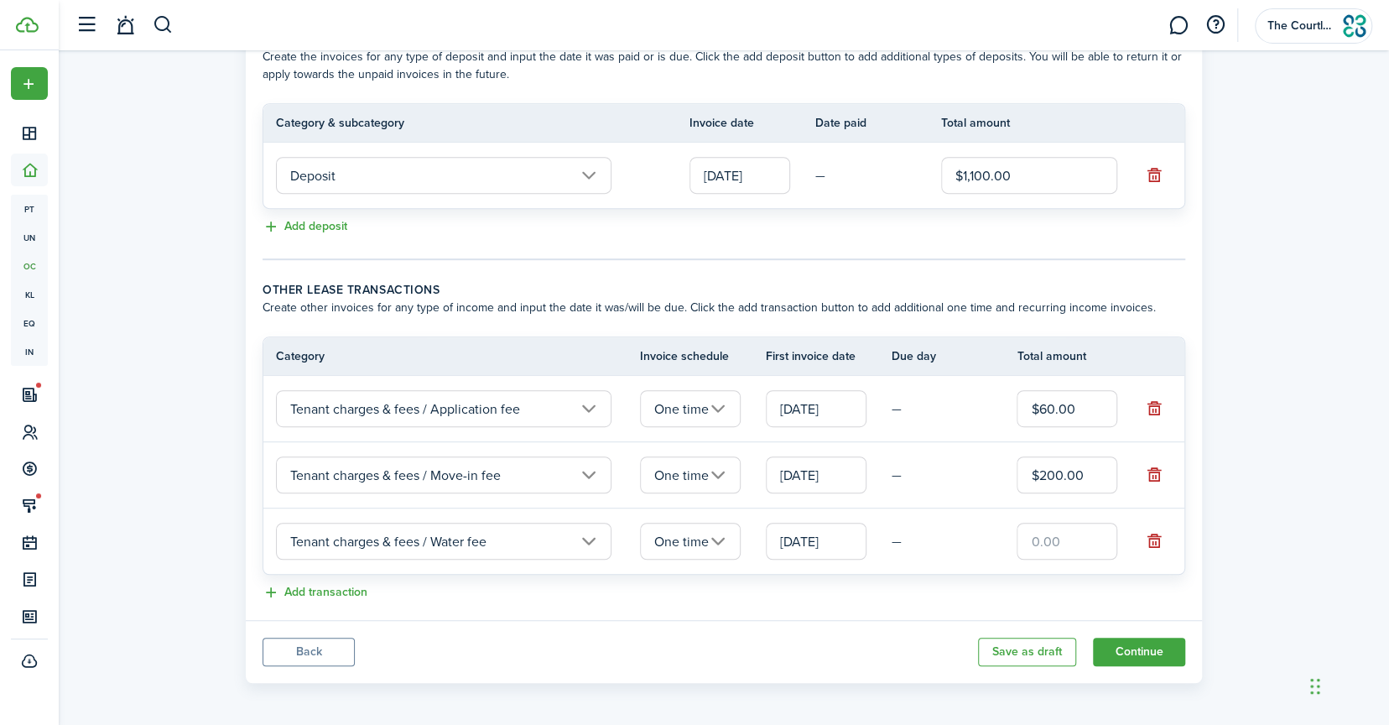
click at [710, 536] on input "One time" at bounding box center [690, 541] width 101 height 37
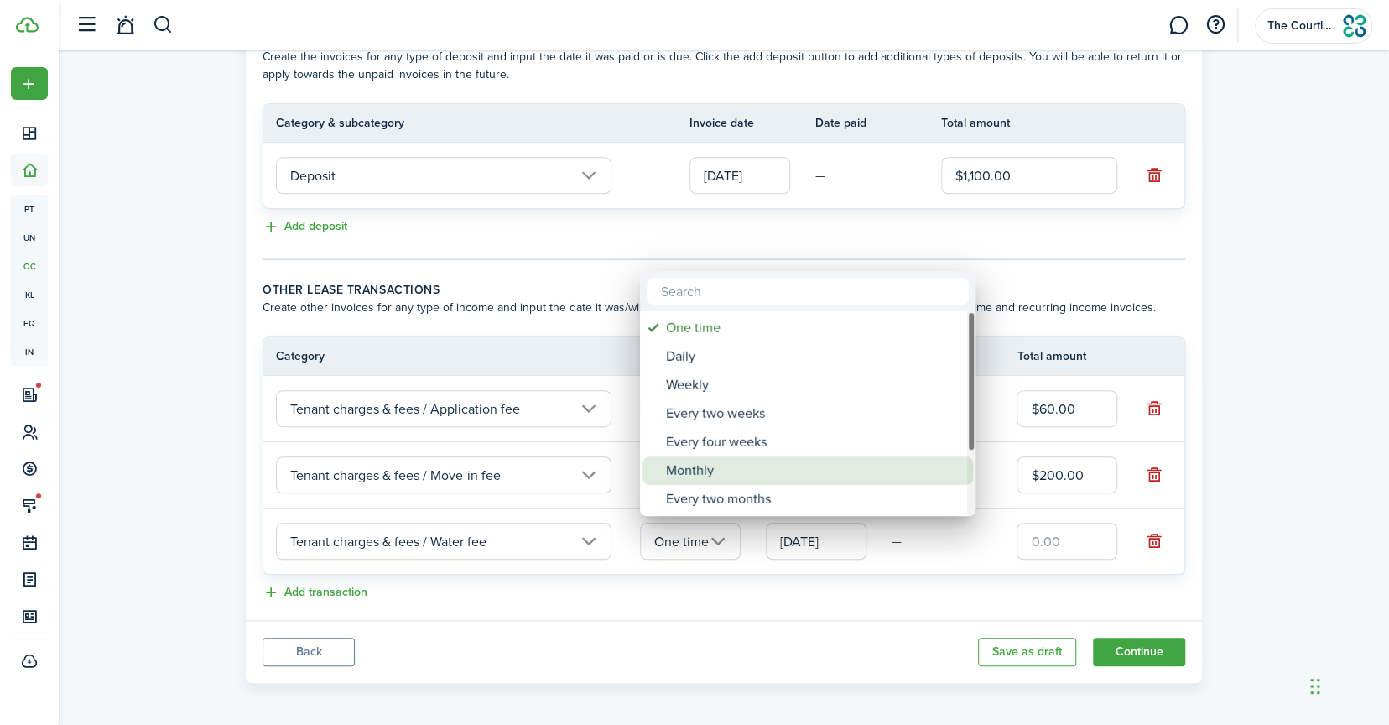
click at [714, 474] on div "Monthly" at bounding box center [814, 470] width 297 height 29
type input "Monthly"
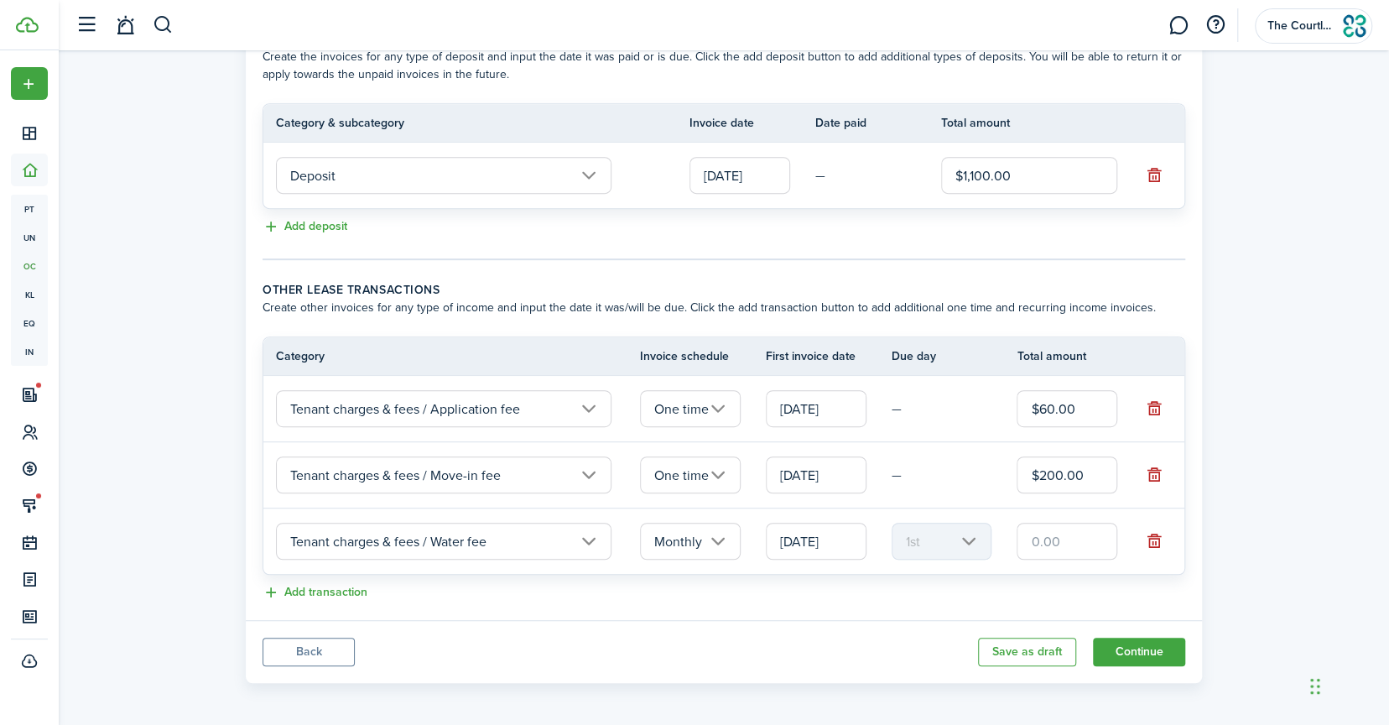
click at [1050, 542] on input "text" at bounding box center [1067, 541] width 101 height 37
type input "$35.00"
click at [306, 591] on button "Add transaction" at bounding box center [315, 592] width 105 height 19
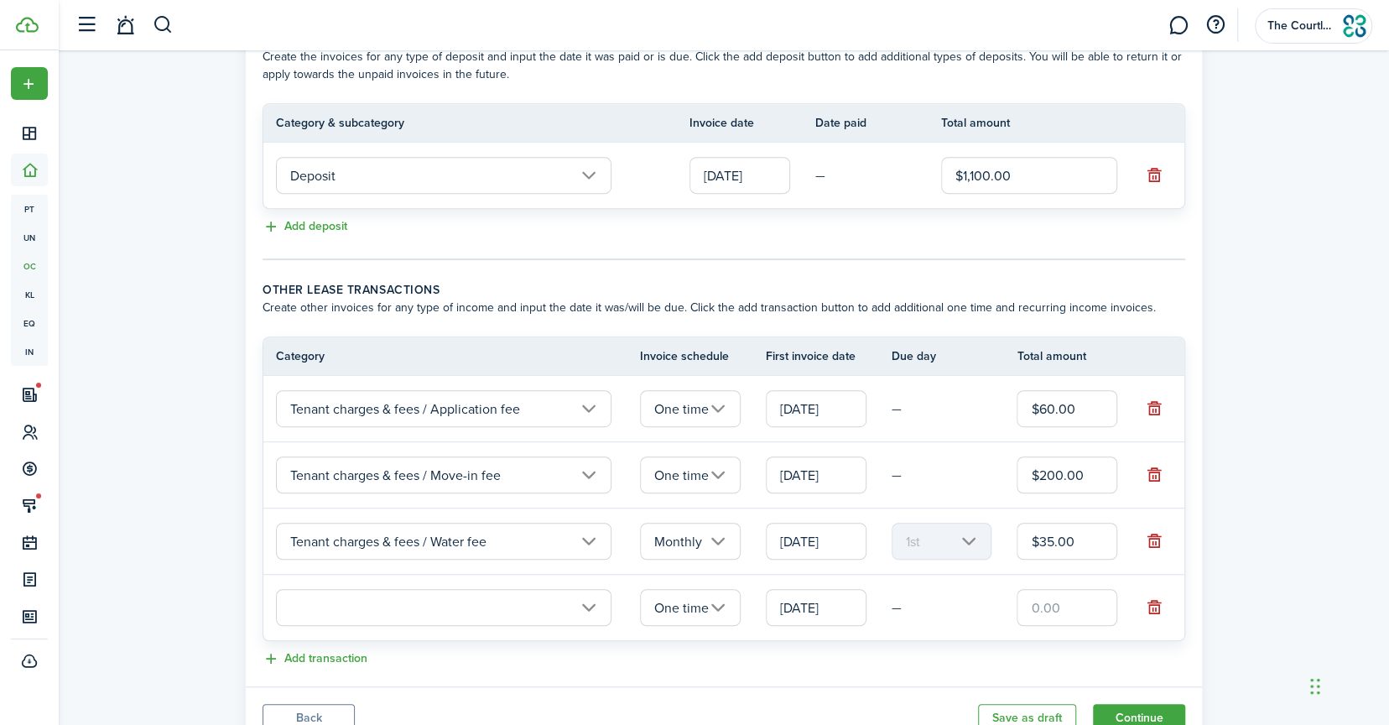
click at [315, 603] on input "text" at bounding box center [444, 607] width 336 height 37
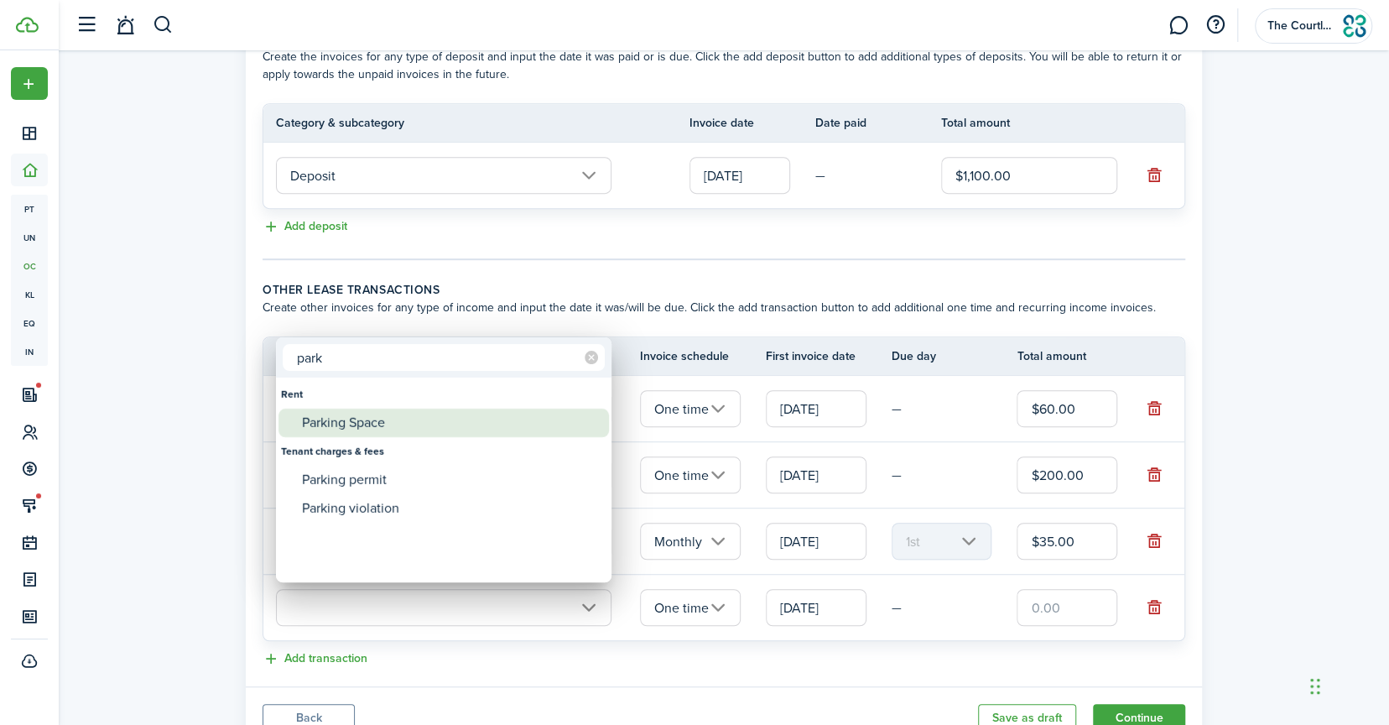
type input "park"
click at [347, 425] on div "Parking Space" at bounding box center [450, 423] width 297 height 29
type input "Rent / Parking Space"
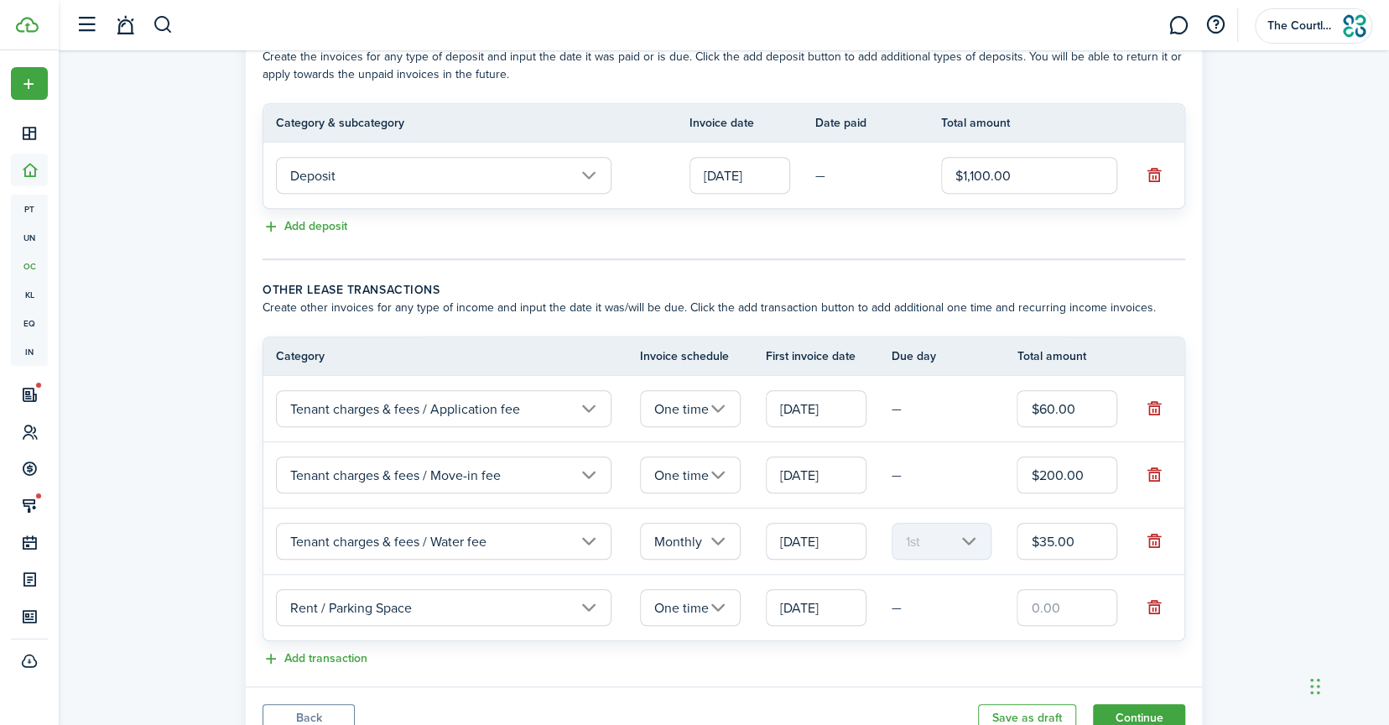
click at [722, 606] on input "One time" at bounding box center [690, 607] width 101 height 37
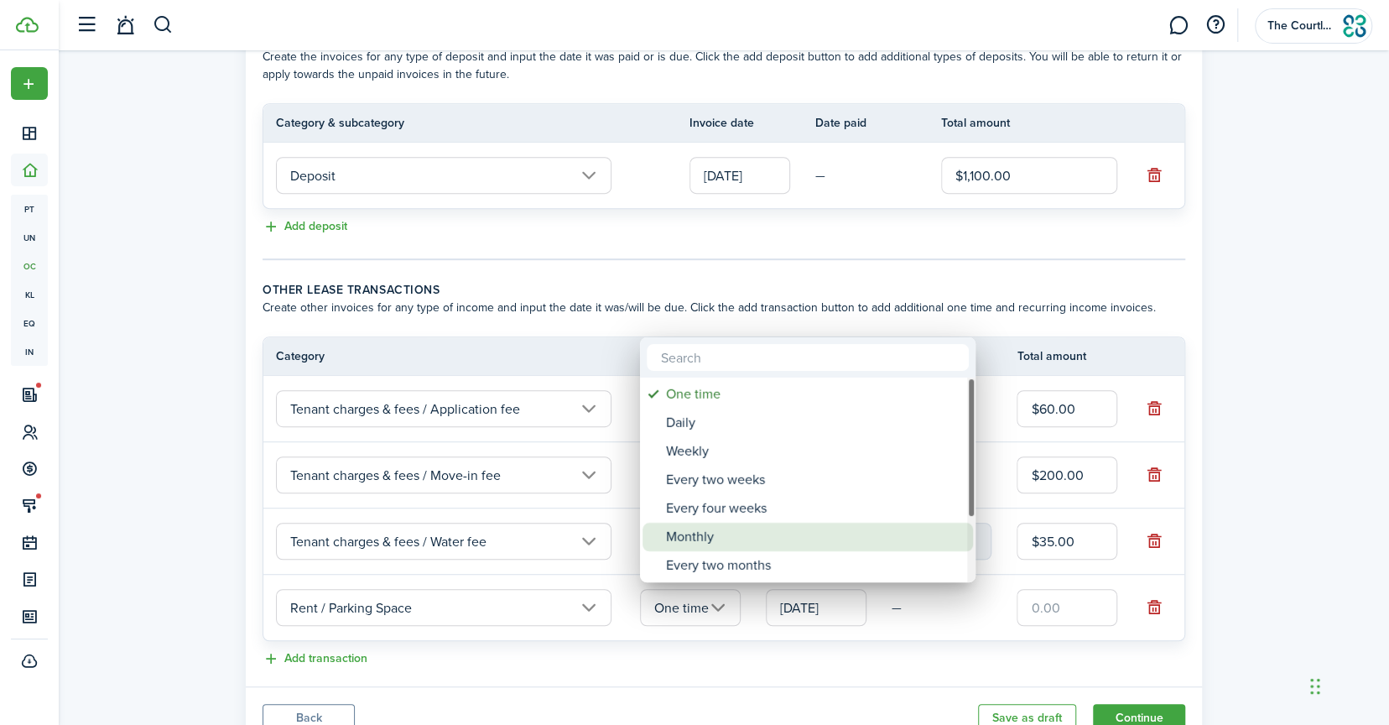
click at [721, 545] on div "Monthly" at bounding box center [814, 537] width 297 height 29
type input "Monthly"
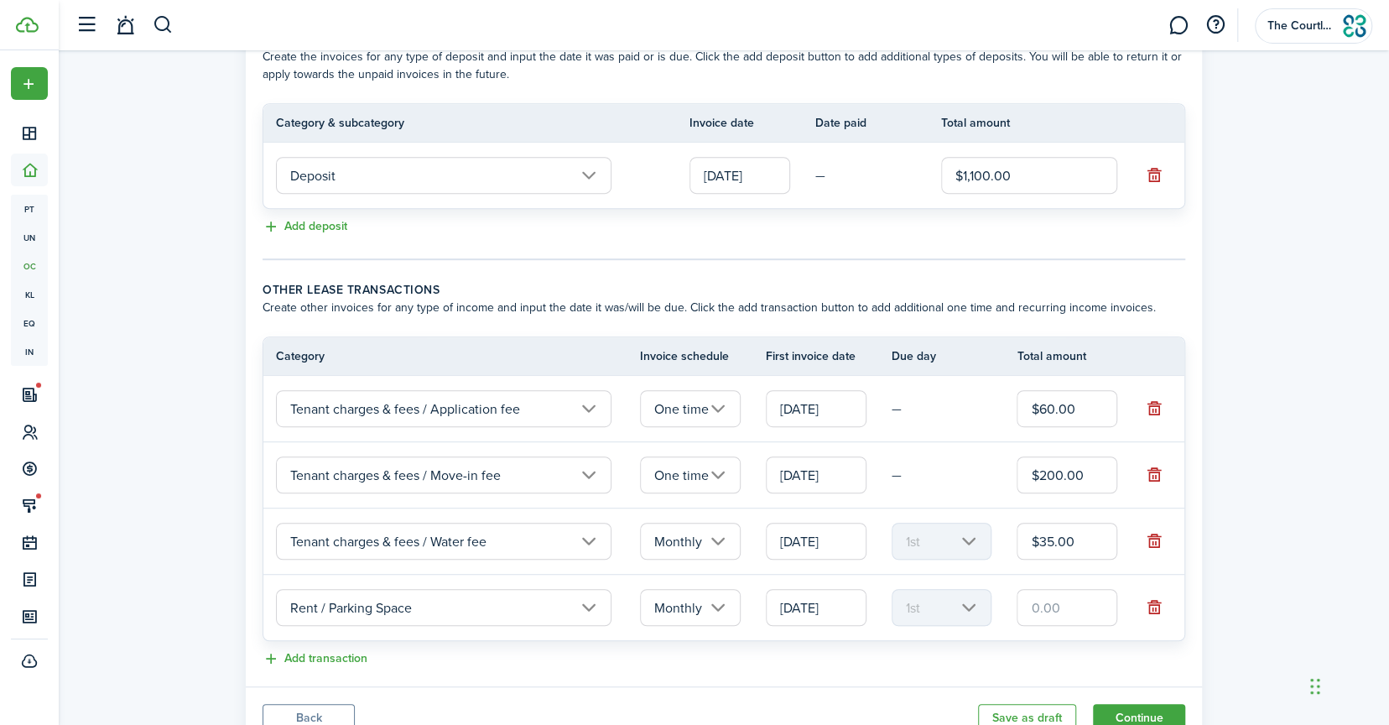
click at [1052, 607] on input "text" at bounding box center [1067, 607] width 101 height 37
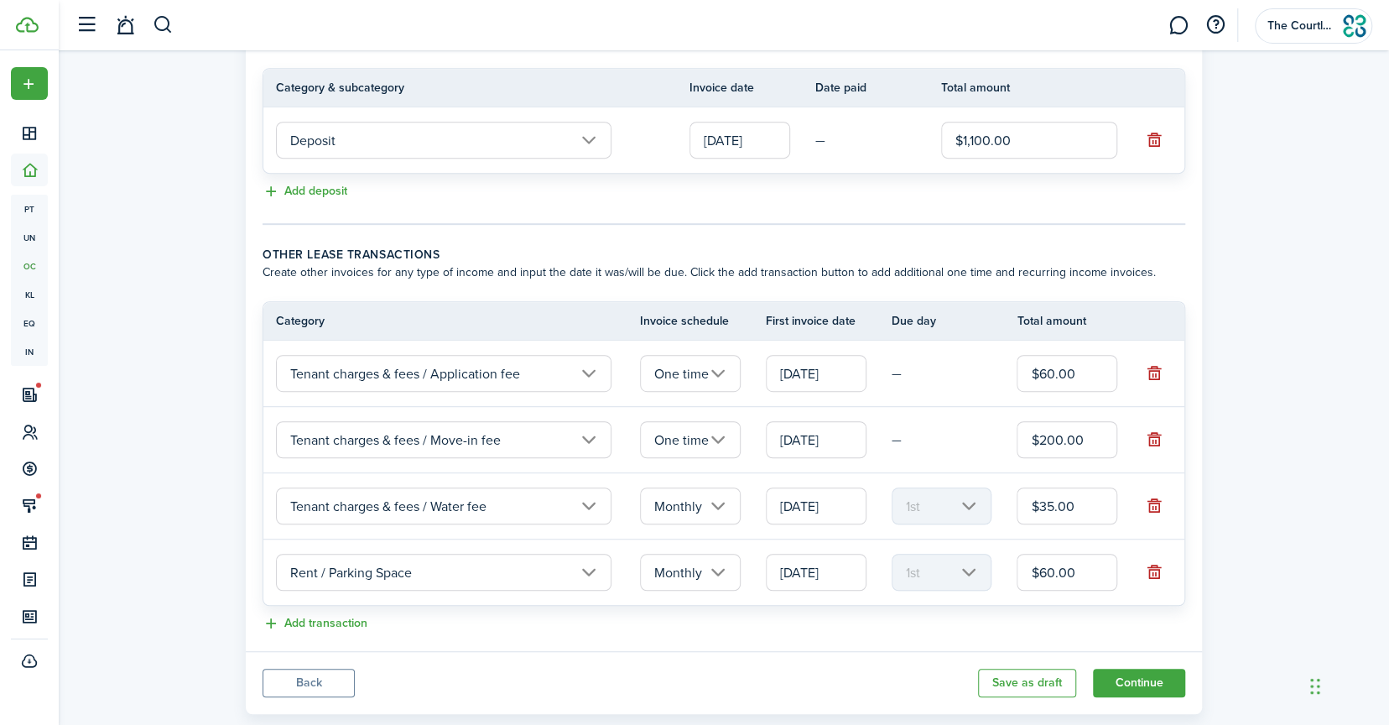
scroll to position [464, 0]
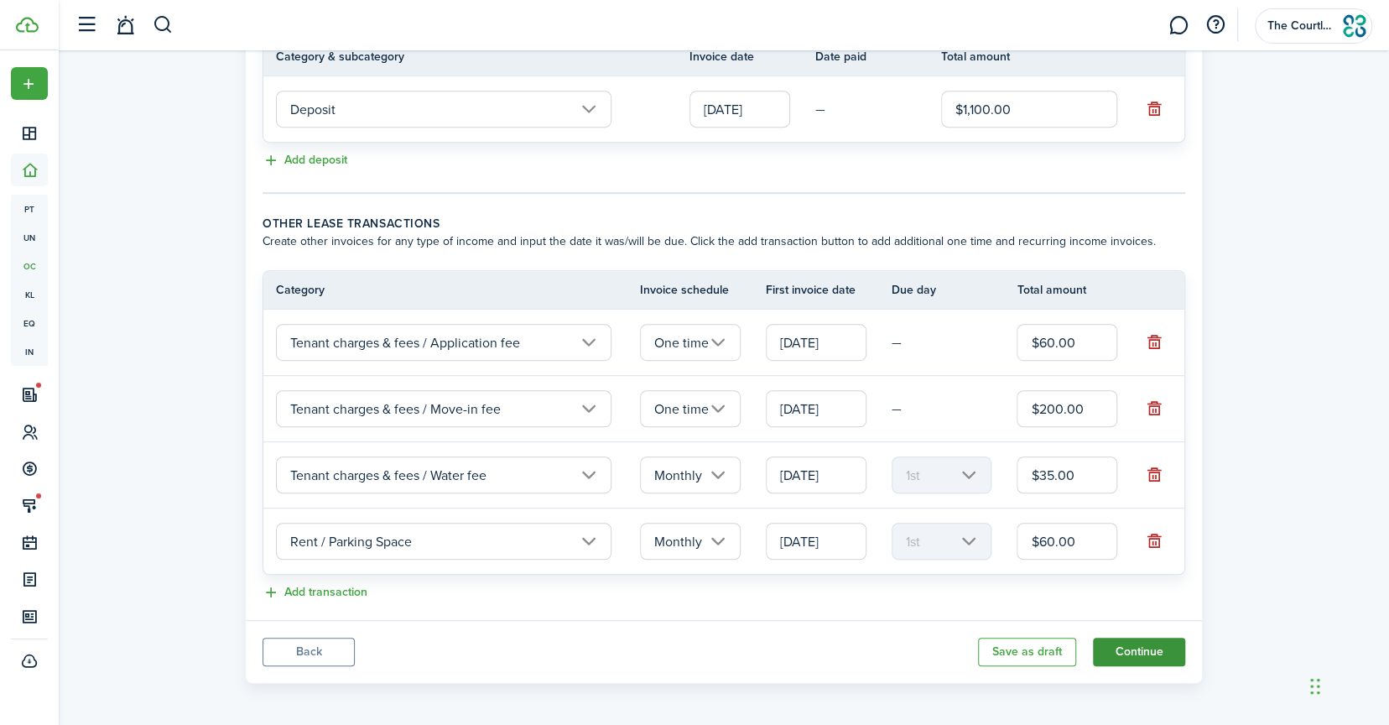
type input "$60.00"
click at [1127, 648] on button "Continue" at bounding box center [1139, 652] width 92 height 29
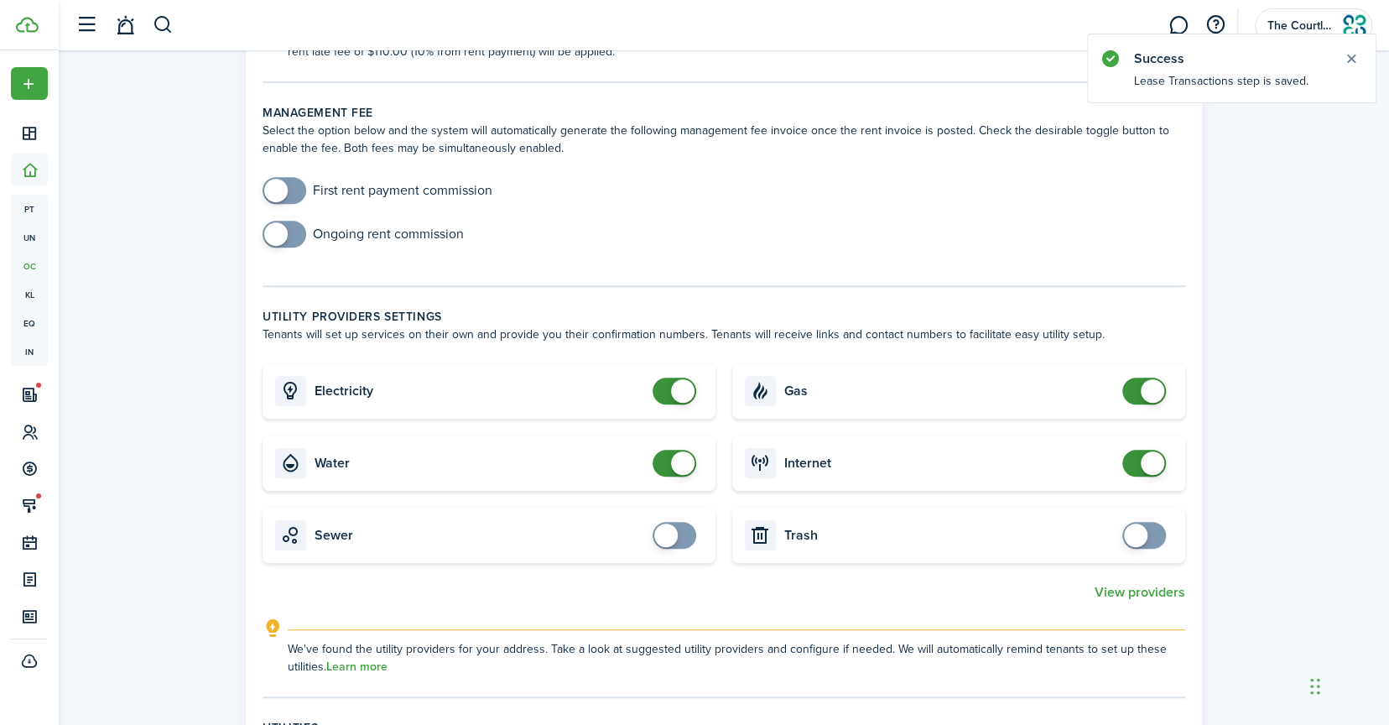
scroll to position [671, 0]
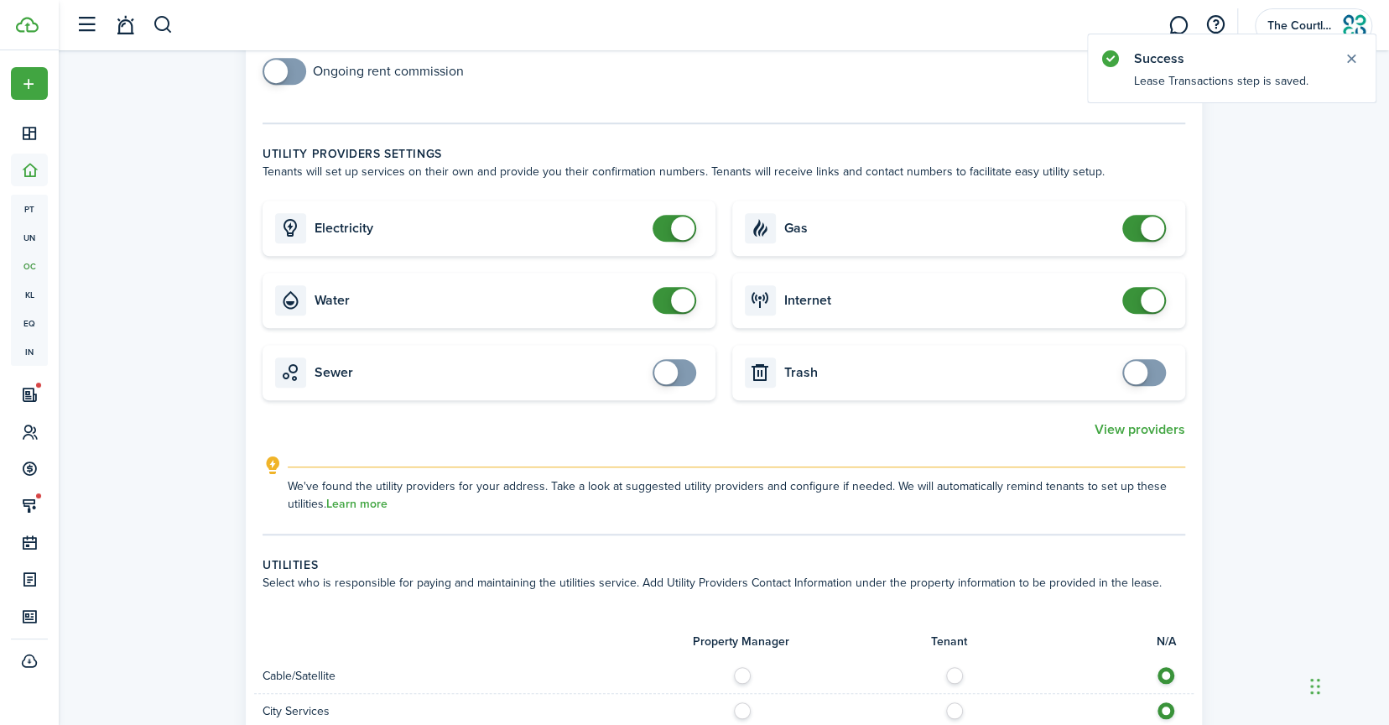
checkbox input "false"
click at [682, 299] on span at bounding box center [682, 300] width 23 height 23
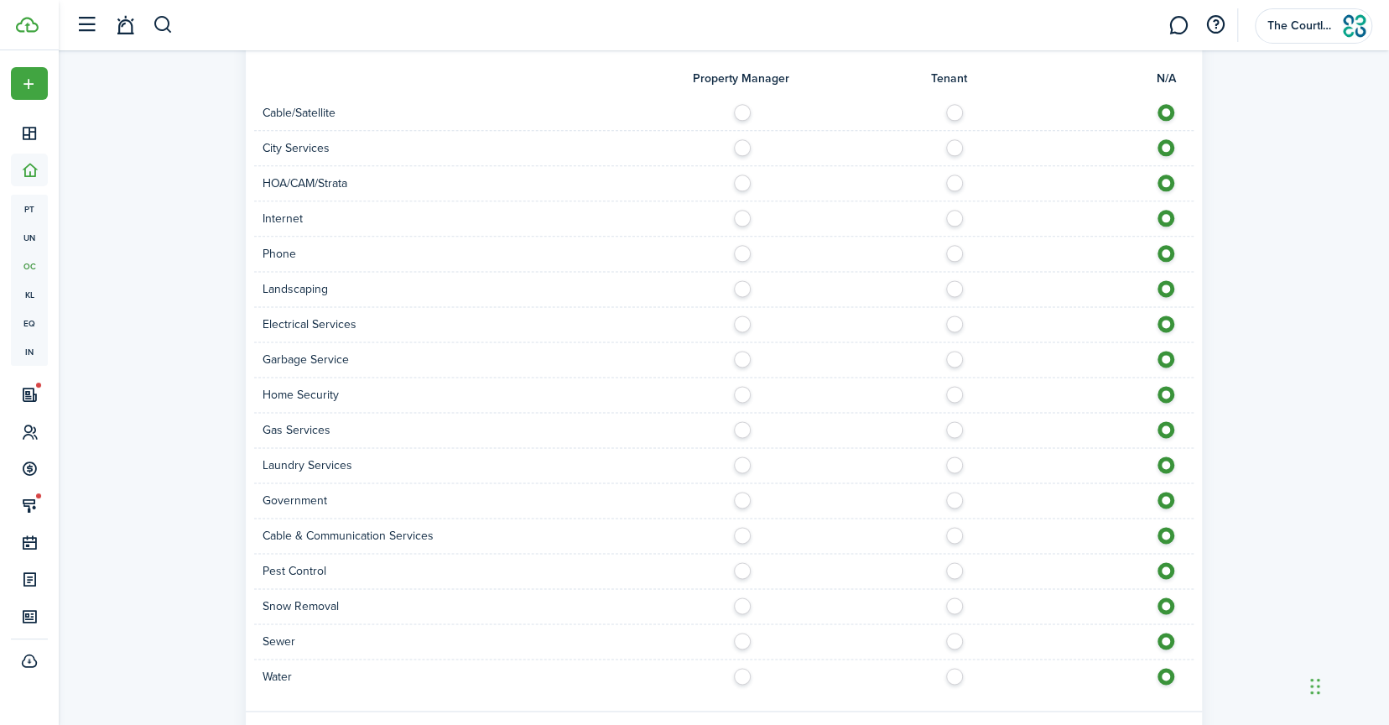
scroll to position [1158, 0]
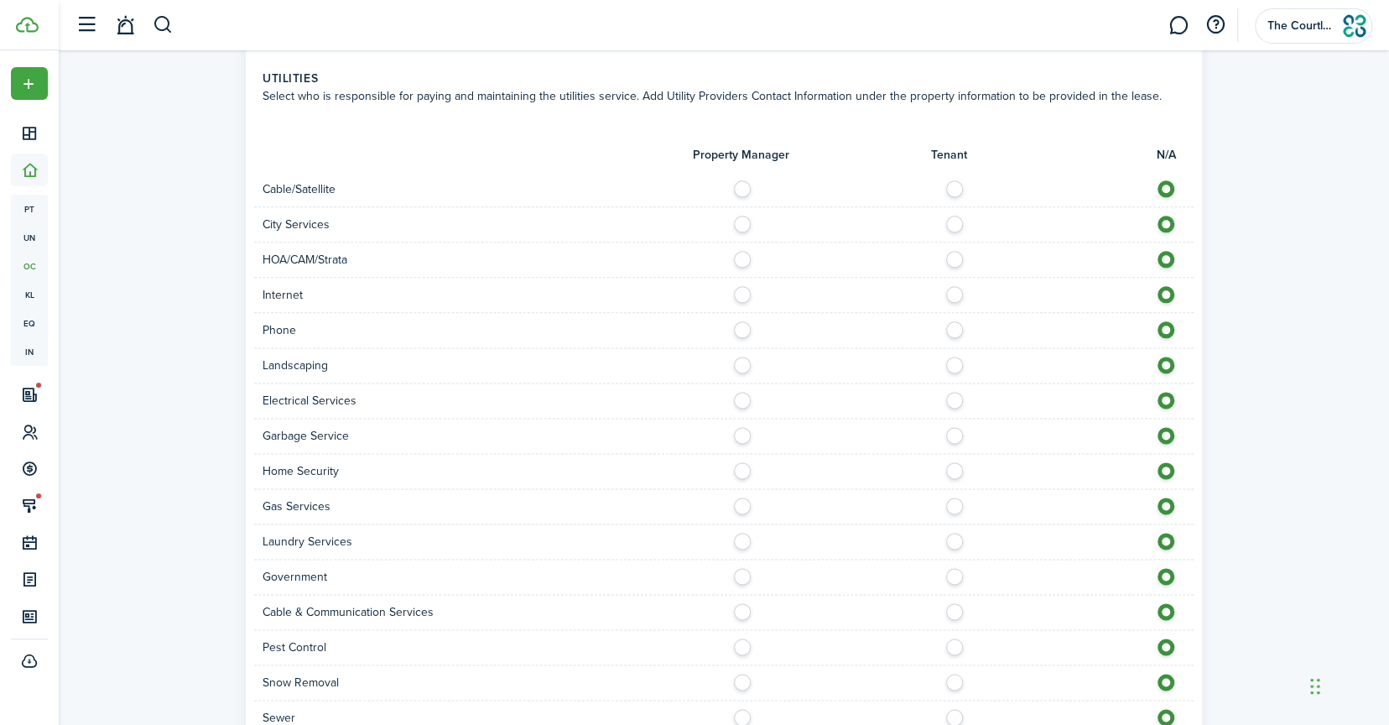
click at [956, 187] on label at bounding box center [959, 184] width 29 height 8
radio input "true"
click at [958, 290] on label at bounding box center [959, 290] width 29 height 8
radio input "true"
click at [957, 324] on label at bounding box center [959, 325] width 29 height 8
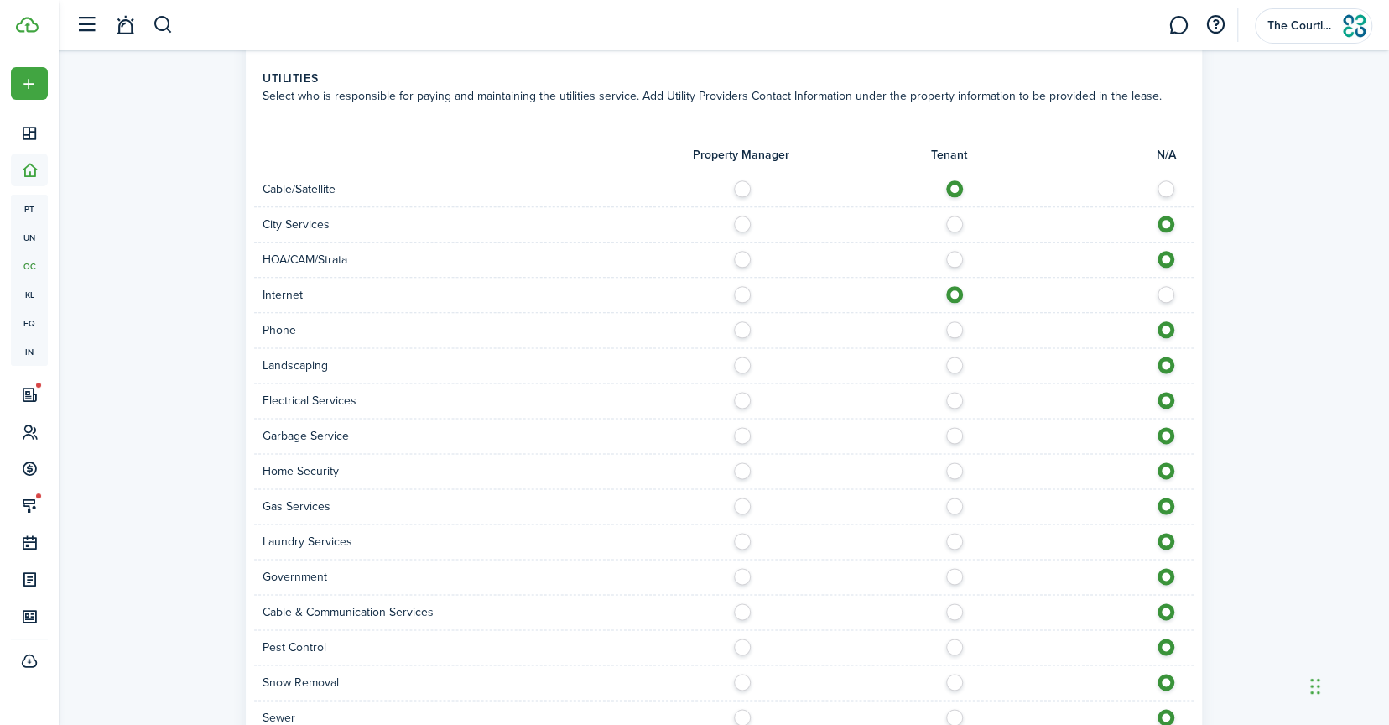
radio input "true"
click at [743, 365] on label at bounding box center [746, 361] width 29 height 8
radio input "true"
click at [951, 394] on label at bounding box center [959, 396] width 29 height 8
radio input "true"
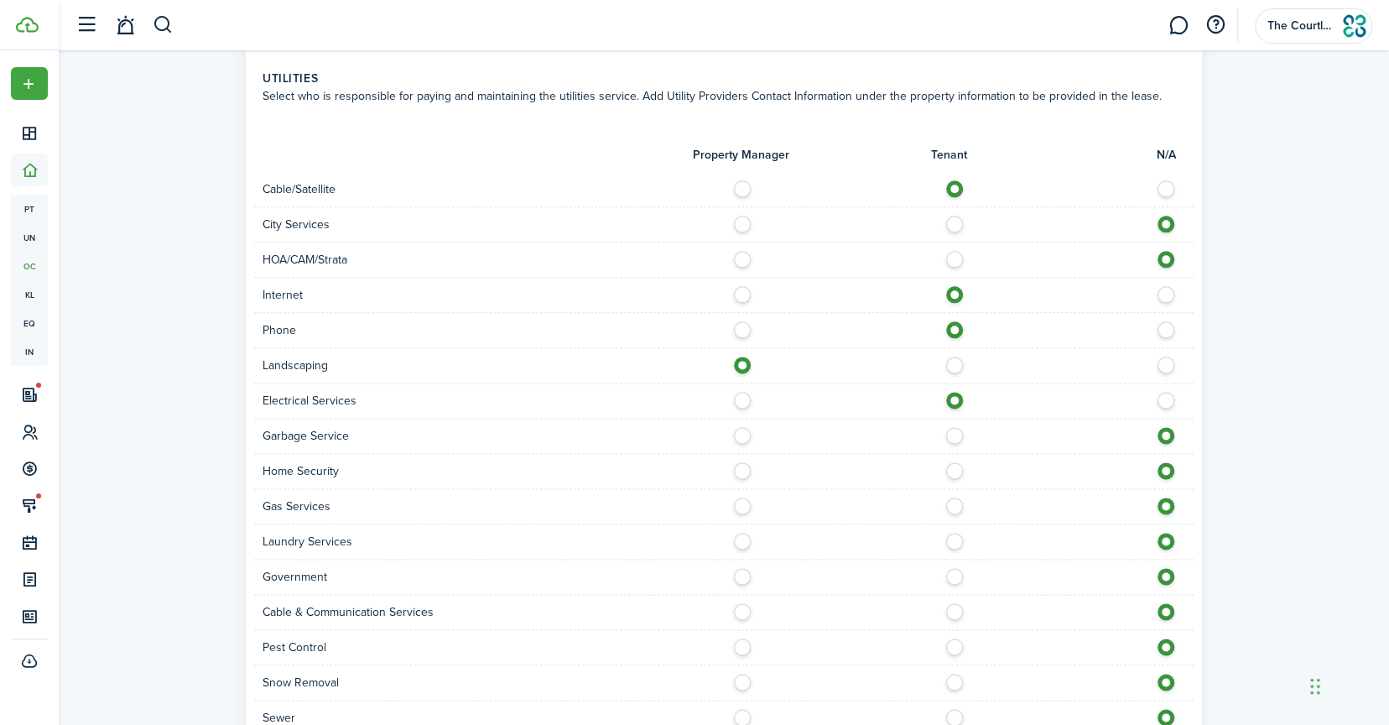
click at [740, 435] on label at bounding box center [746, 431] width 29 height 8
radio input "true"
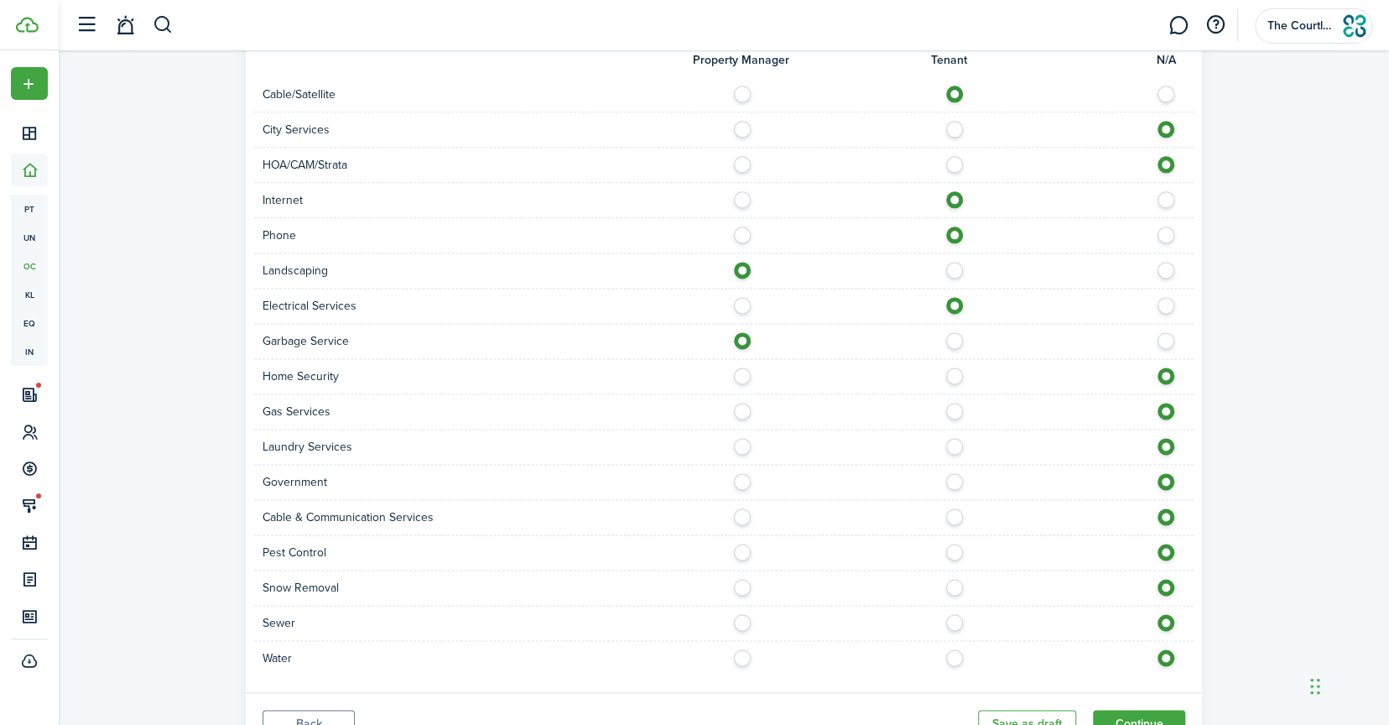
scroll to position [1326, 0]
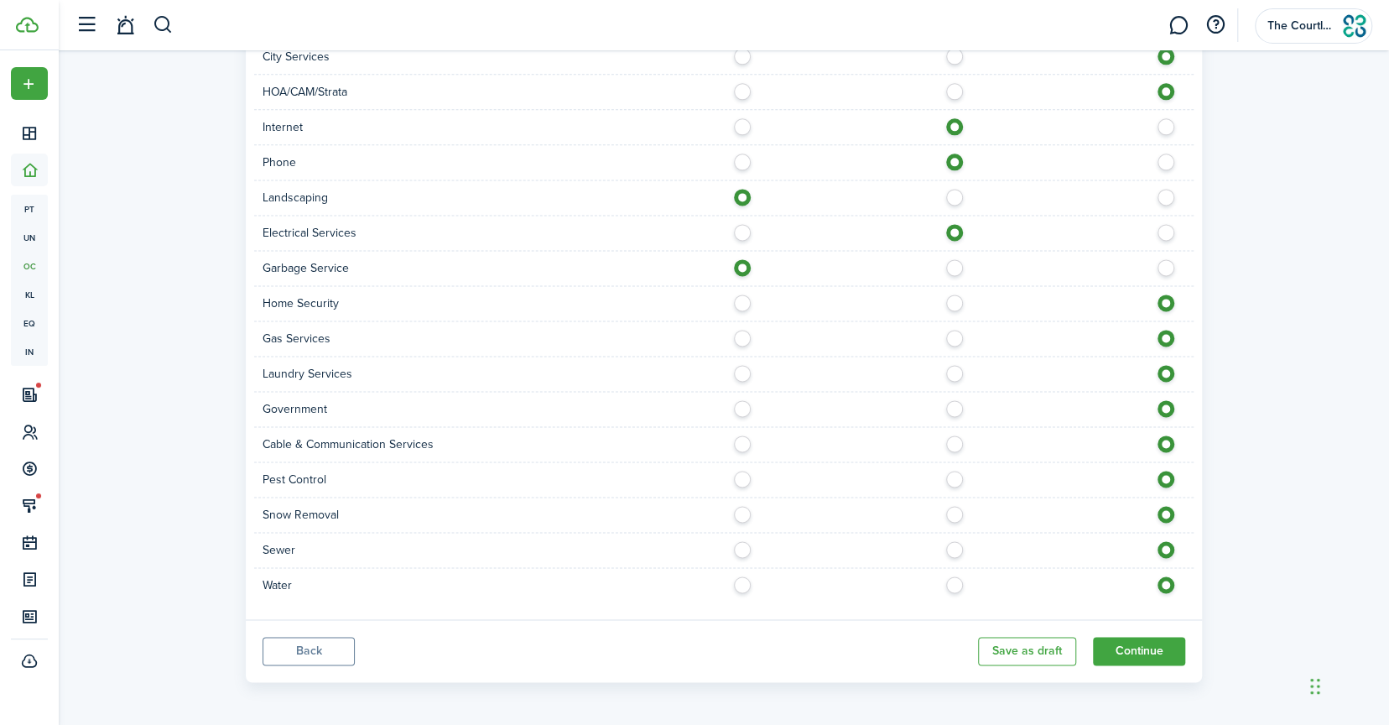
click at [956, 300] on label at bounding box center [959, 298] width 29 height 8
radio input "true"
click at [949, 439] on label at bounding box center [959, 439] width 29 height 8
radio input "true"
click at [738, 475] on label at bounding box center [746, 475] width 29 height 8
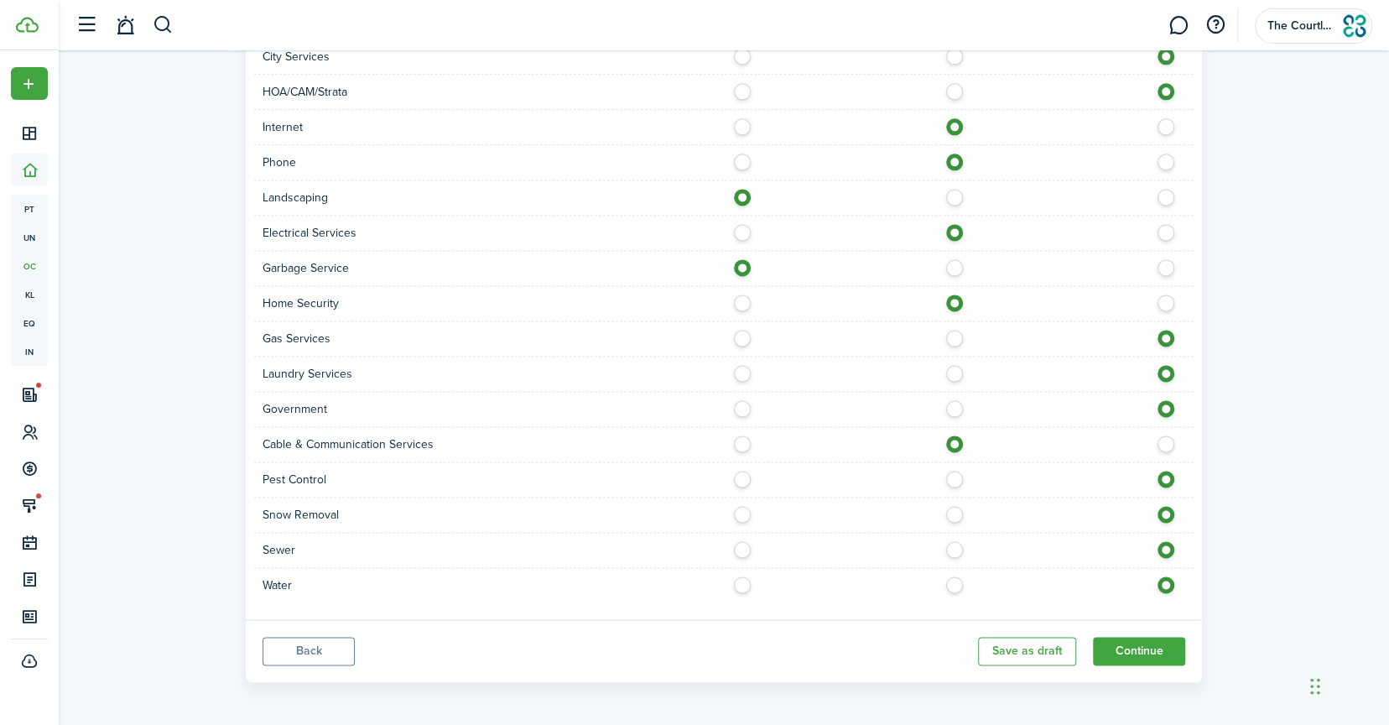
radio input "true"
click at [745, 542] on label at bounding box center [746, 545] width 29 height 8
radio input "true"
click at [738, 578] on label at bounding box center [746, 580] width 29 height 8
radio input "true"
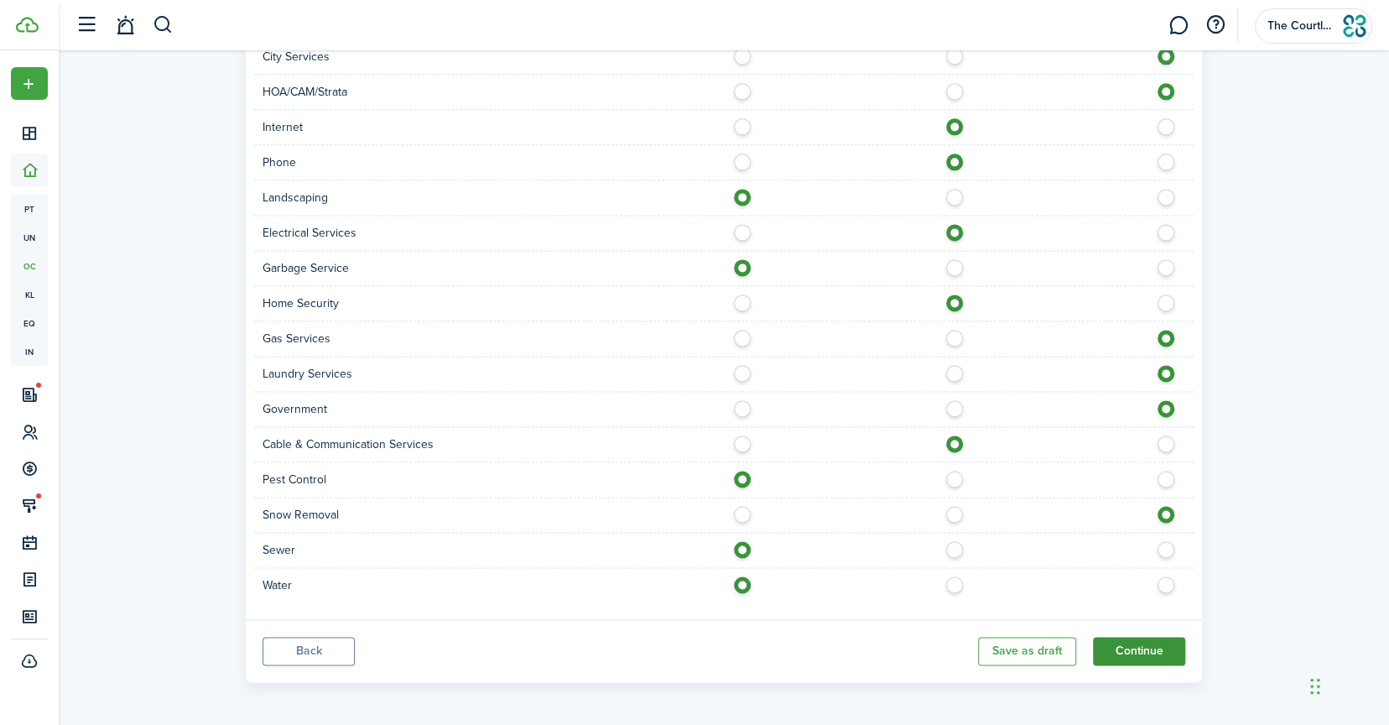
click at [1152, 644] on button "Continue" at bounding box center [1139, 651] width 92 height 29
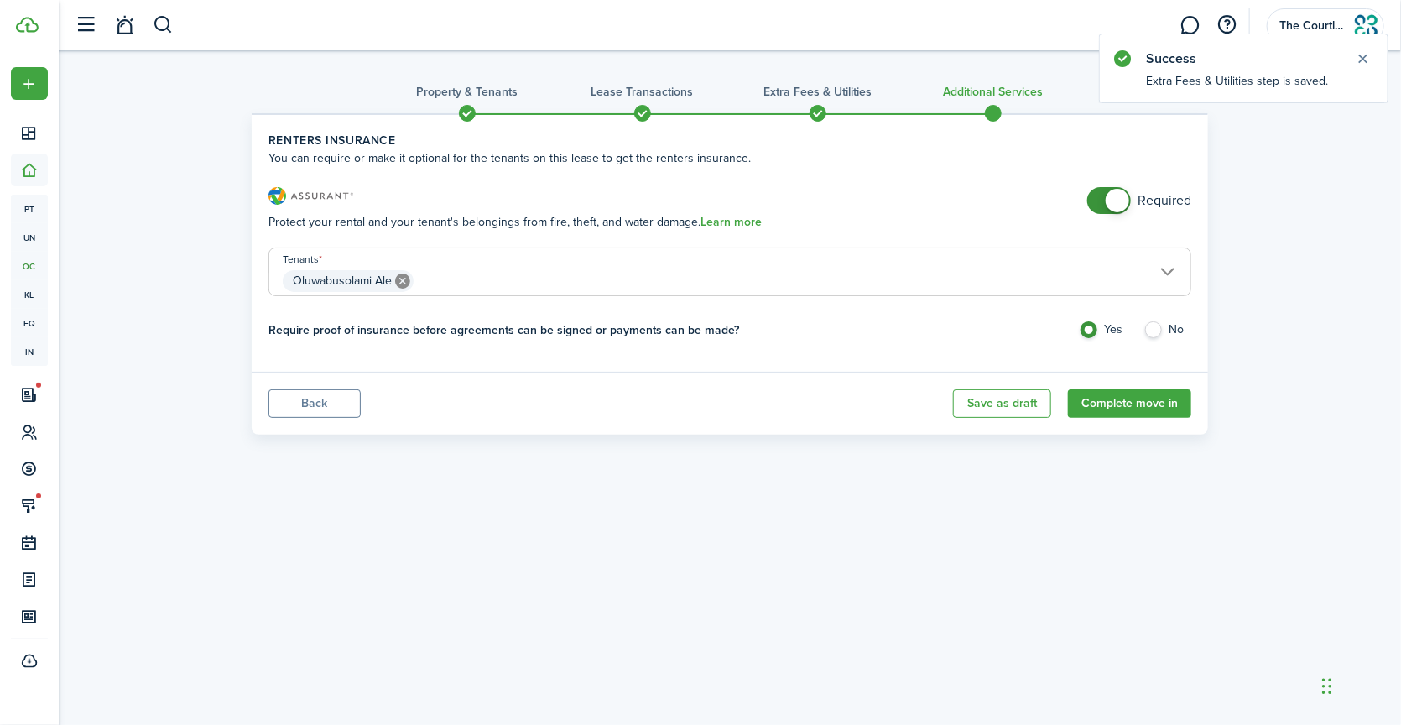
checkbox input "false"
click at [1128, 196] on span at bounding box center [1117, 200] width 23 height 23
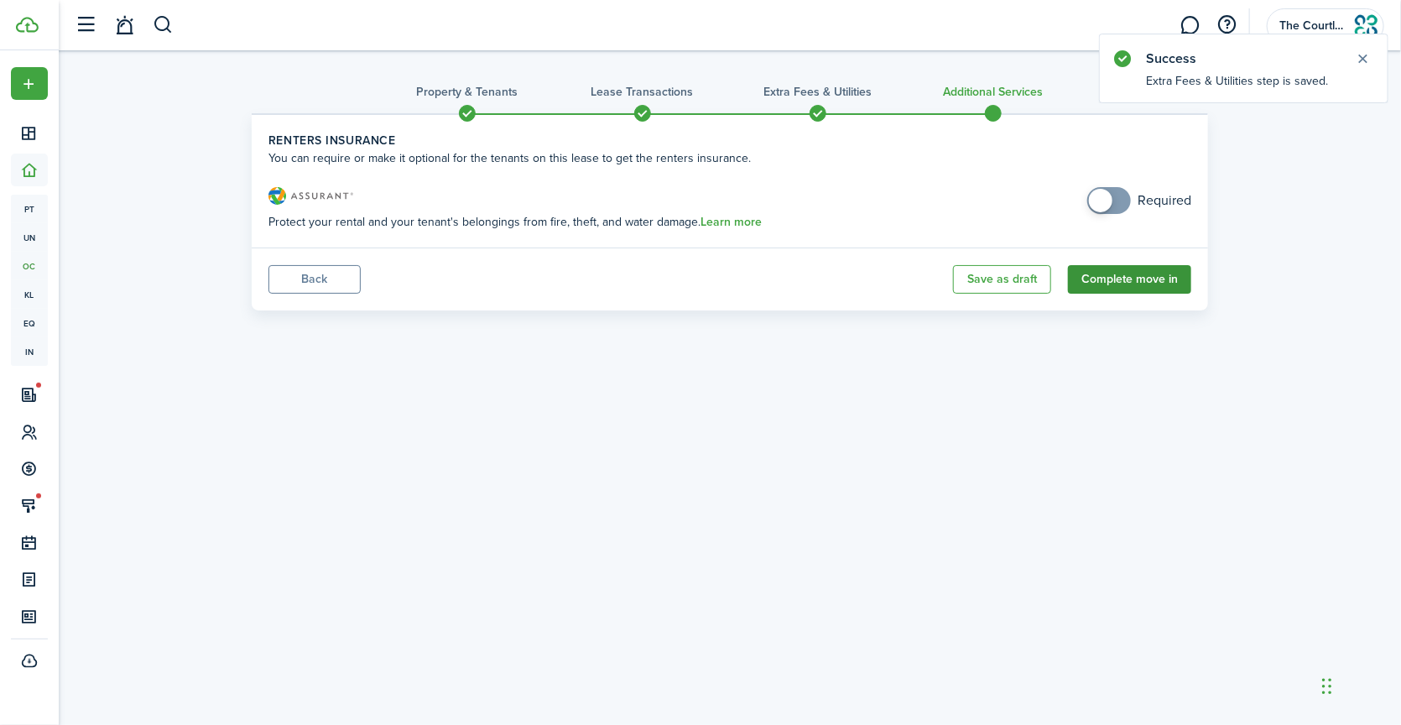
click at [1099, 268] on button "Complete move in" at bounding box center [1129, 279] width 123 height 29
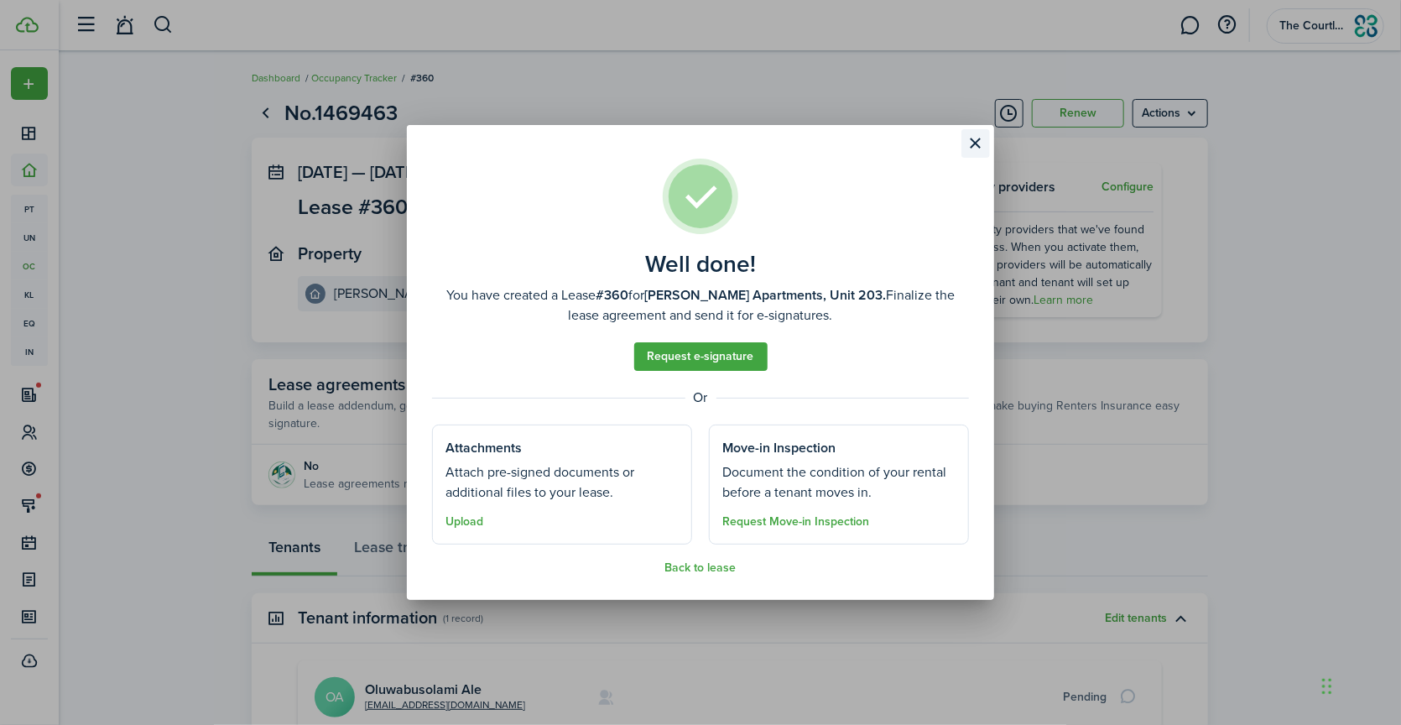
click at [970, 149] on button "Close modal" at bounding box center [976, 143] width 29 height 29
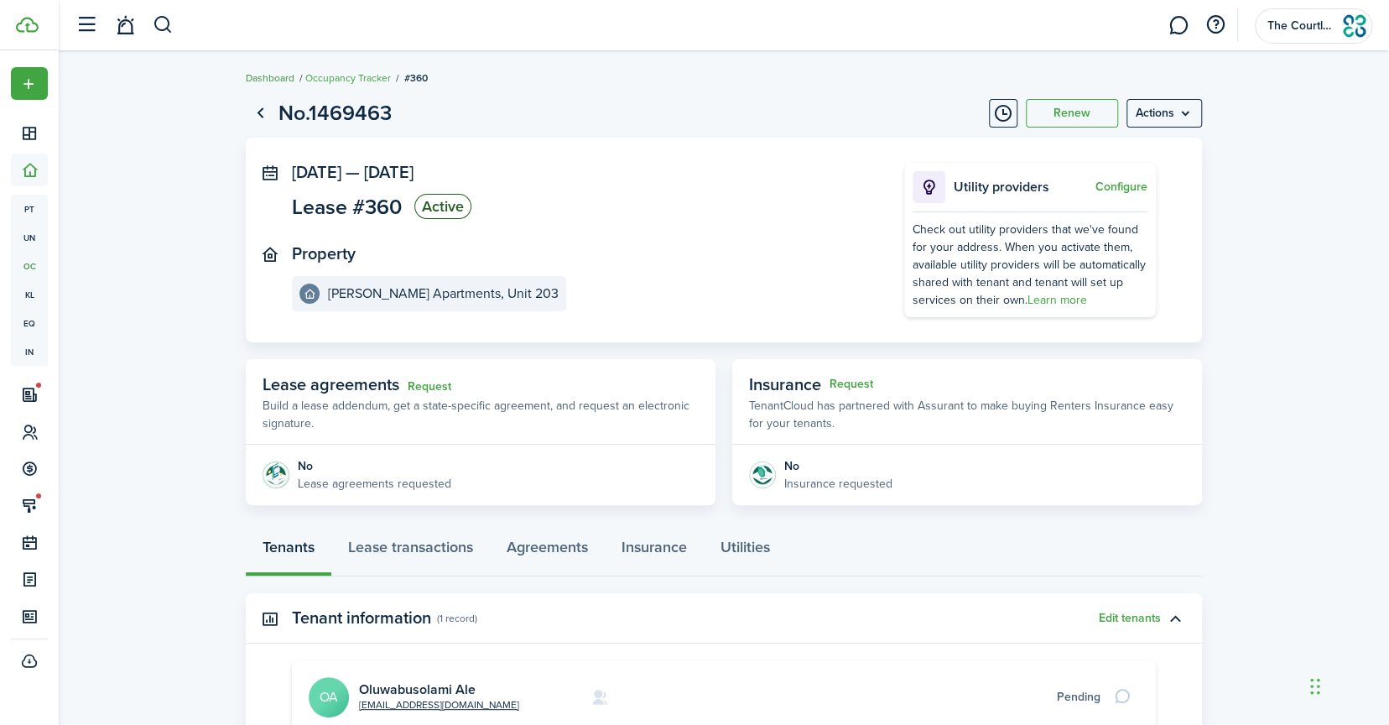
click at [274, 77] on link "Dashboard" at bounding box center [270, 77] width 49 height 15
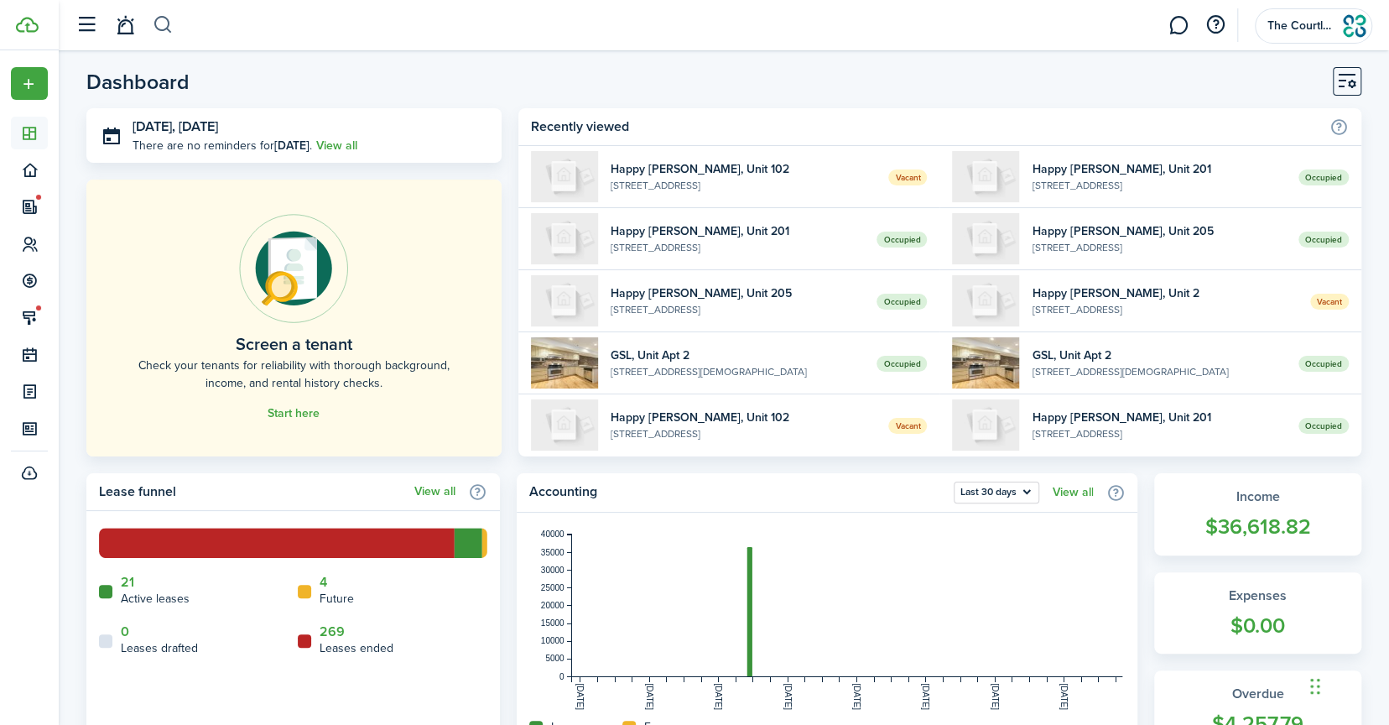
click at [172, 21] on button "button" at bounding box center [163, 25] width 21 height 29
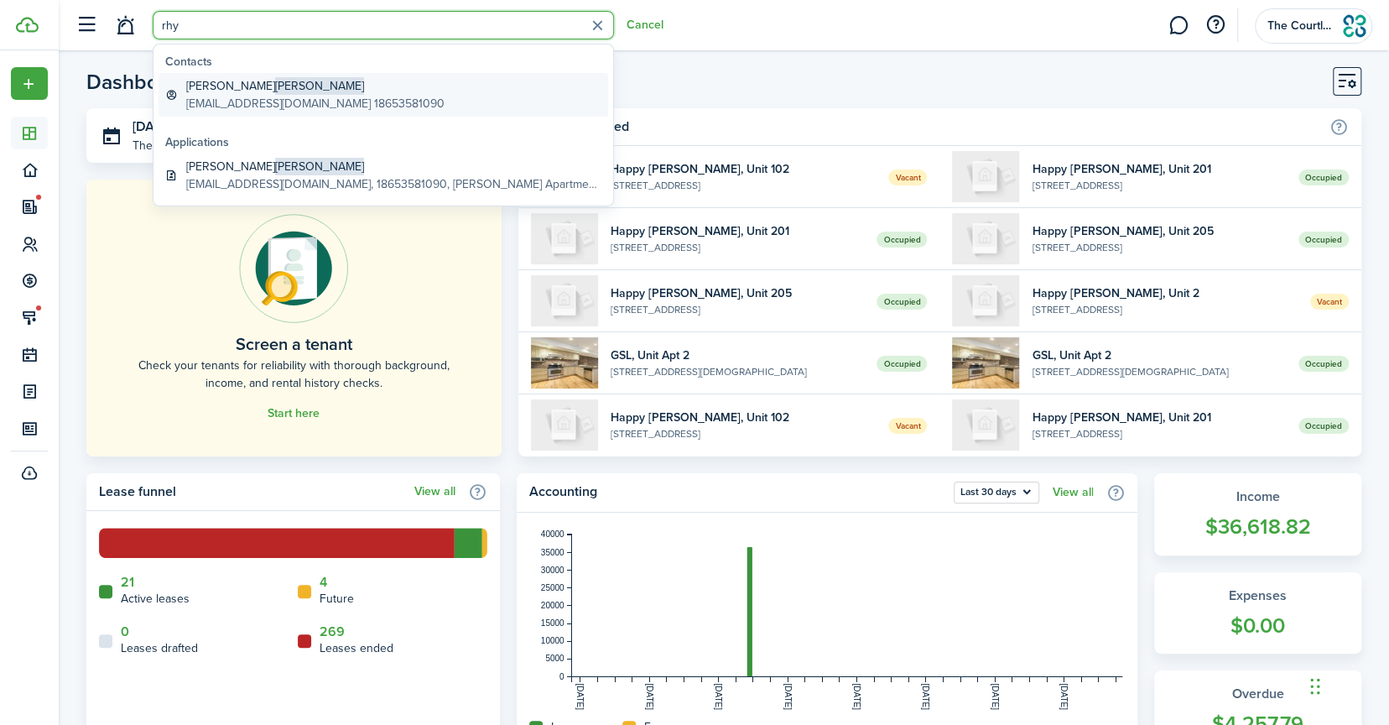
type input "rhy"
click at [279, 89] on global-search-item-title "[PERSON_NAME]" at bounding box center [315, 86] width 258 height 18
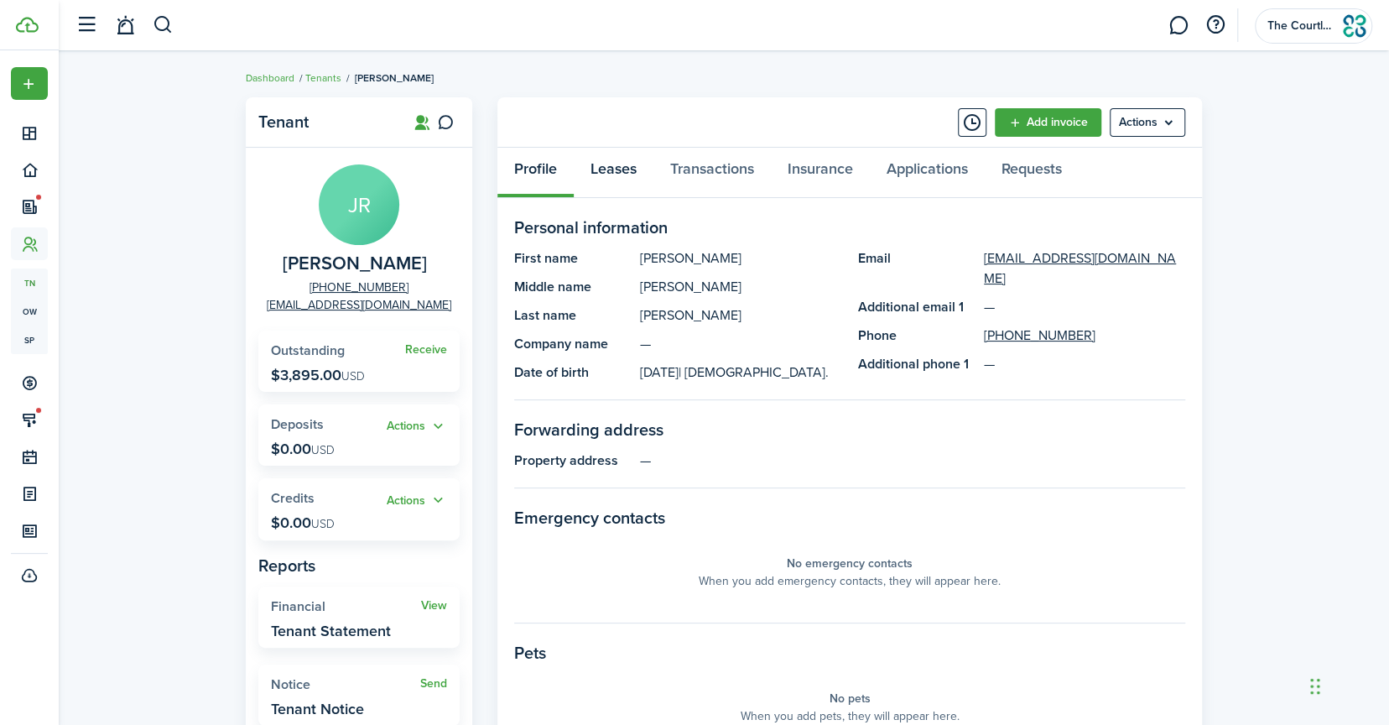
click at [616, 176] on link "Leases" at bounding box center [614, 173] width 80 height 50
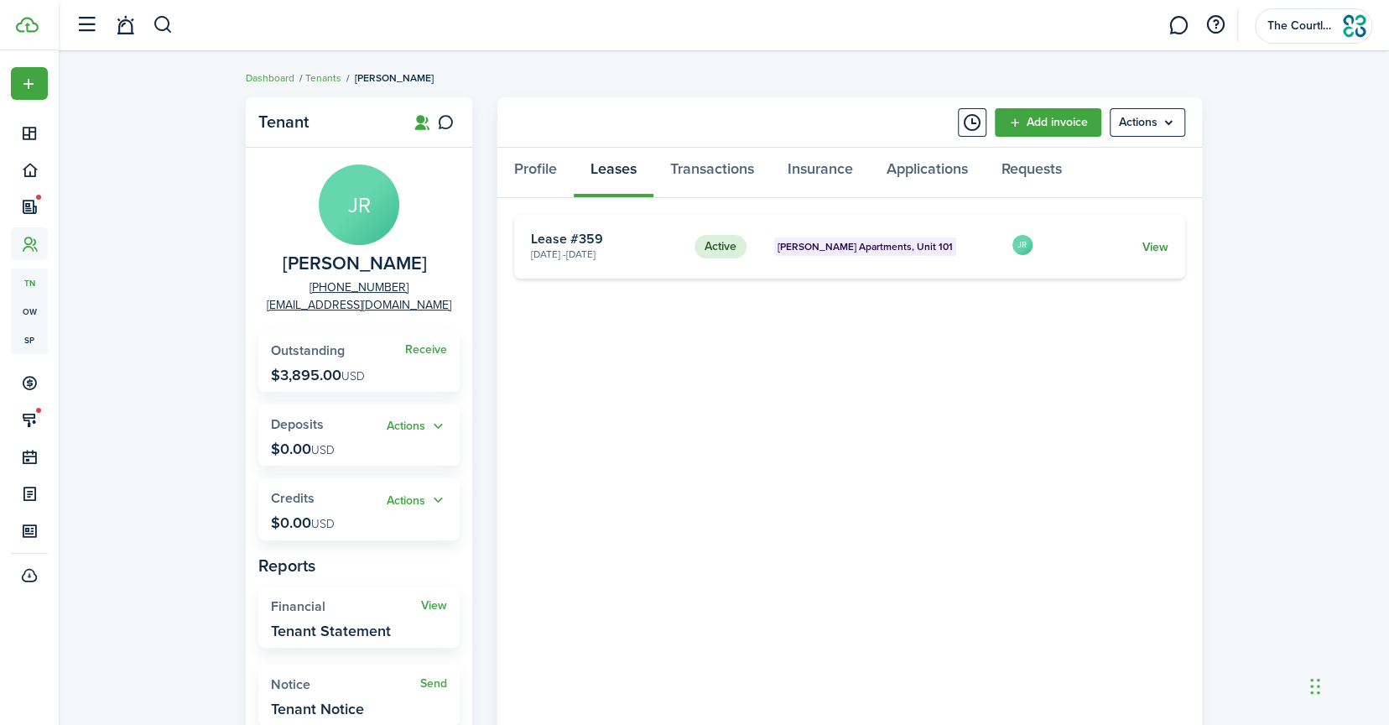
click at [1157, 247] on link "View" at bounding box center [1156, 247] width 26 height 18
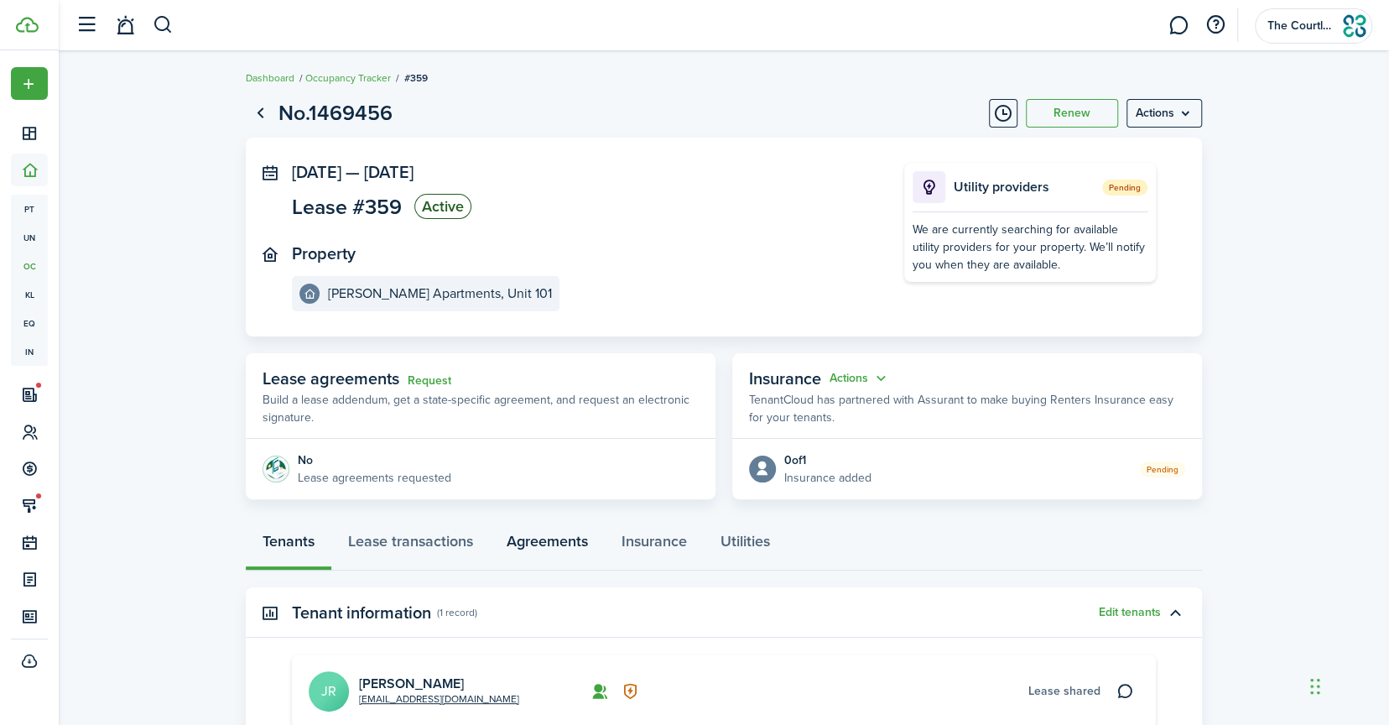
click at [562, 542] on link "Agreements" at bounding box center [547, 545] width 115 height 50
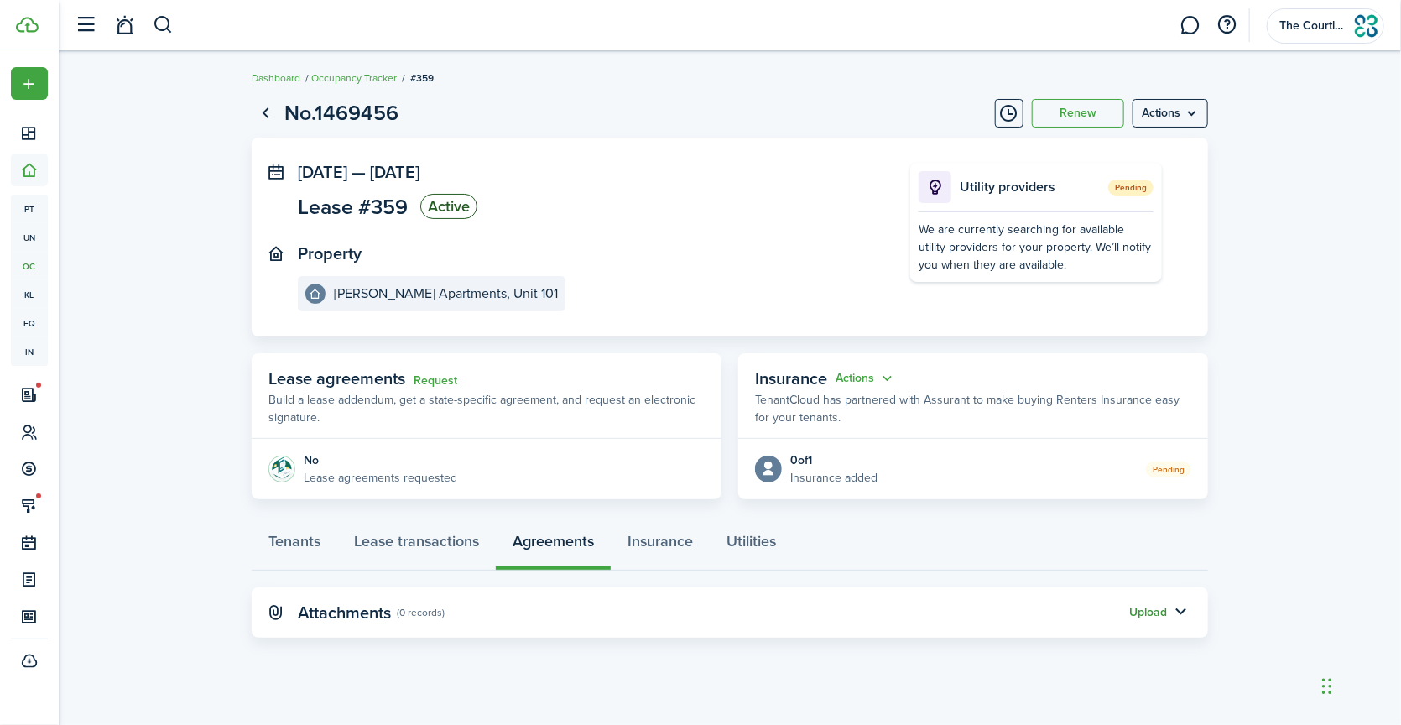
click at [1140, 616] on button "Upload" at bounding box center [1148, 612] width 38 height 13
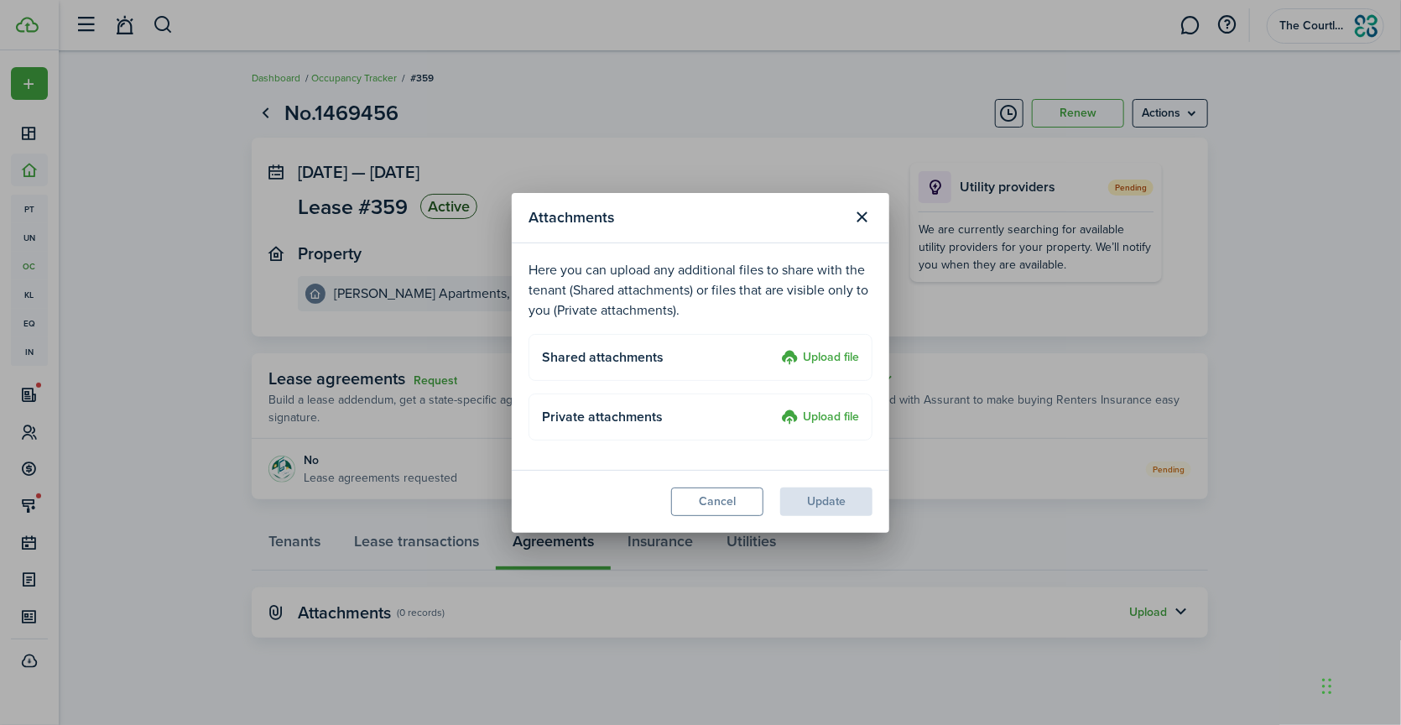
click at [810, 360] on label "Upload file" at bounding box center [820, 358] width 78 height 20
click at [775, 348] on input "Upload file" at bounding box center [775, 348] width 0 height 0
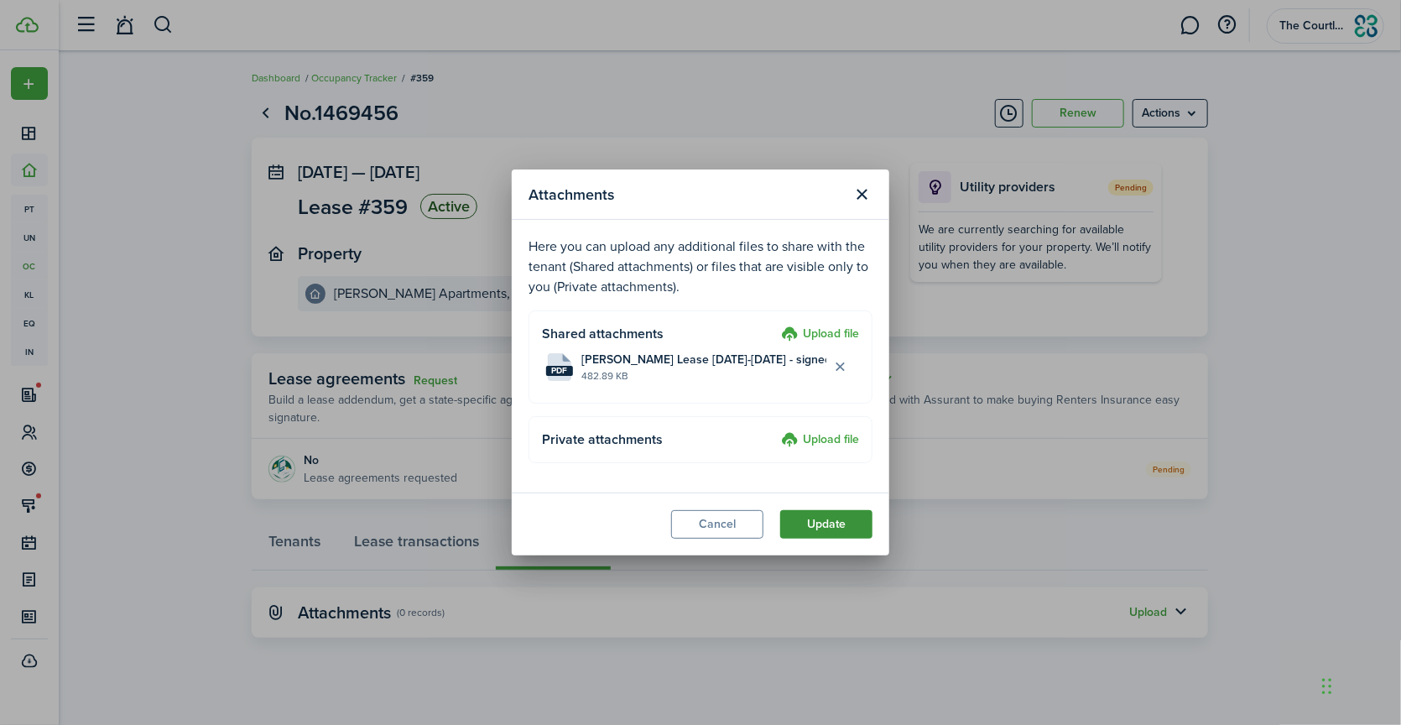
click at [837, 522] on button "Update" at bounding box center [826, 524] width 92 height 29
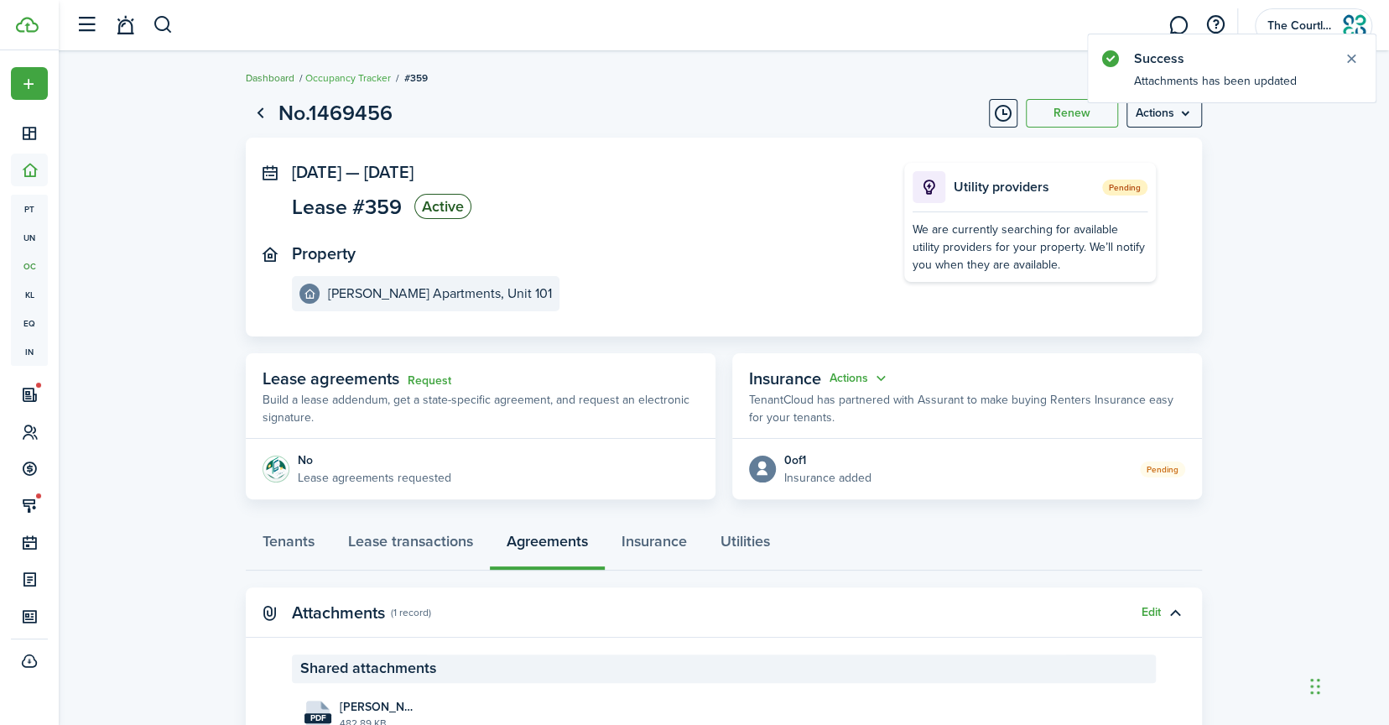
click at [267, 79] on link "Dashboard" at bounding box center [270, 77] width 49 height 15
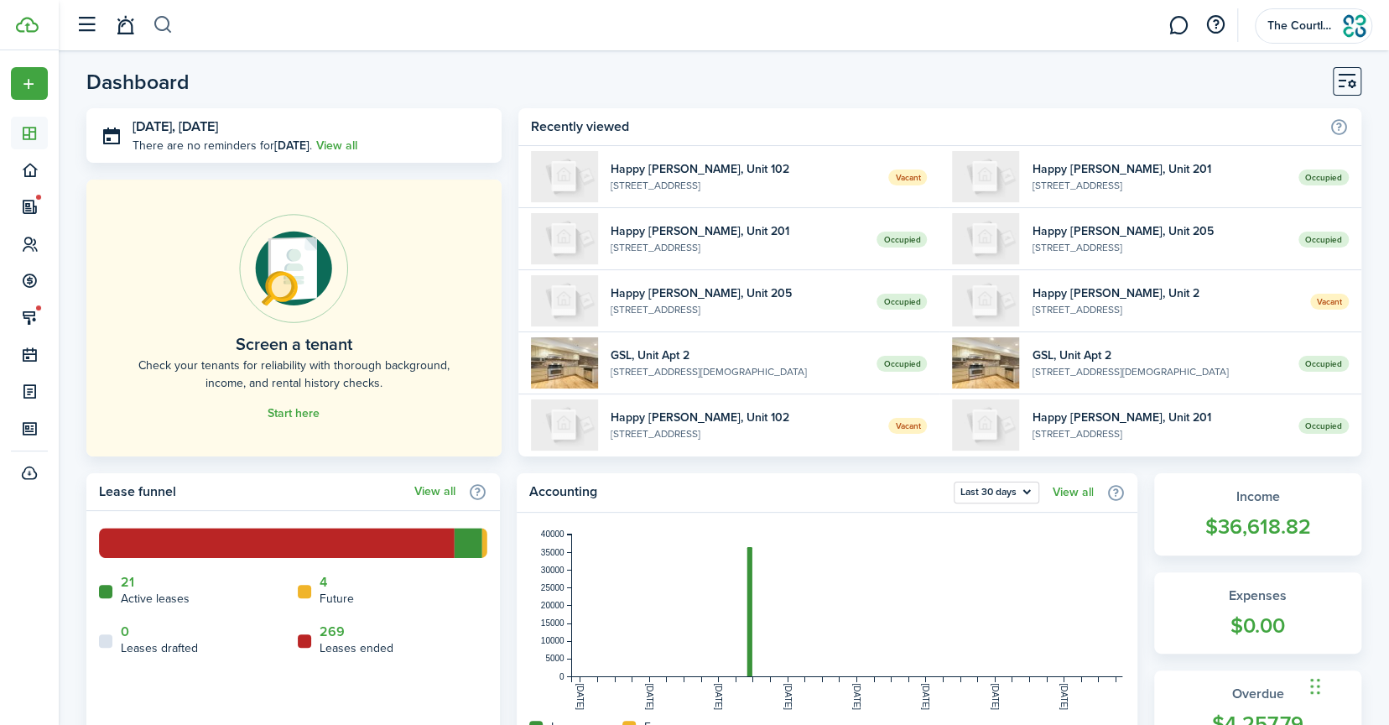
click at [163, 26] on button "button" at bounding box center [163, 25] width 21 height 29
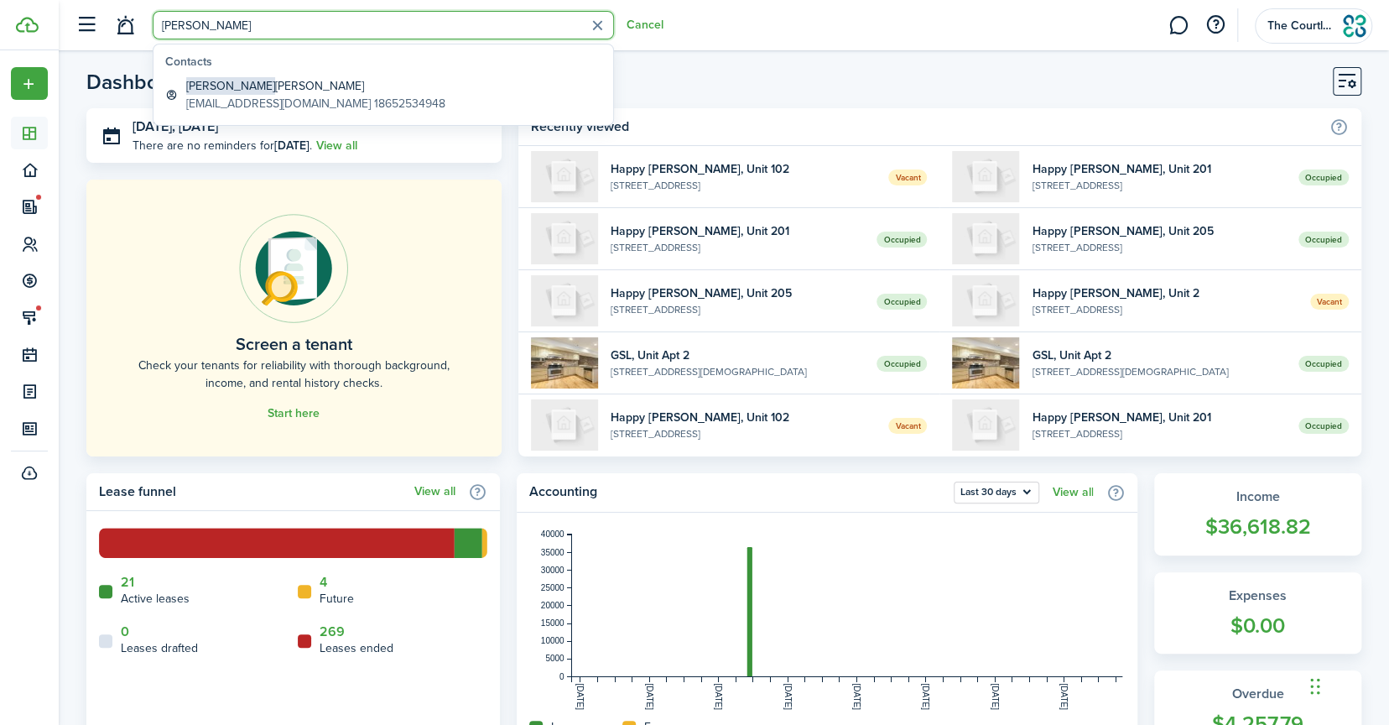
type input "[PERSON_NAME]"
click at [235, 86] on global-search-item-title "[PERSON_NAME]" at bounding box center [315, 86] width 259 height 18
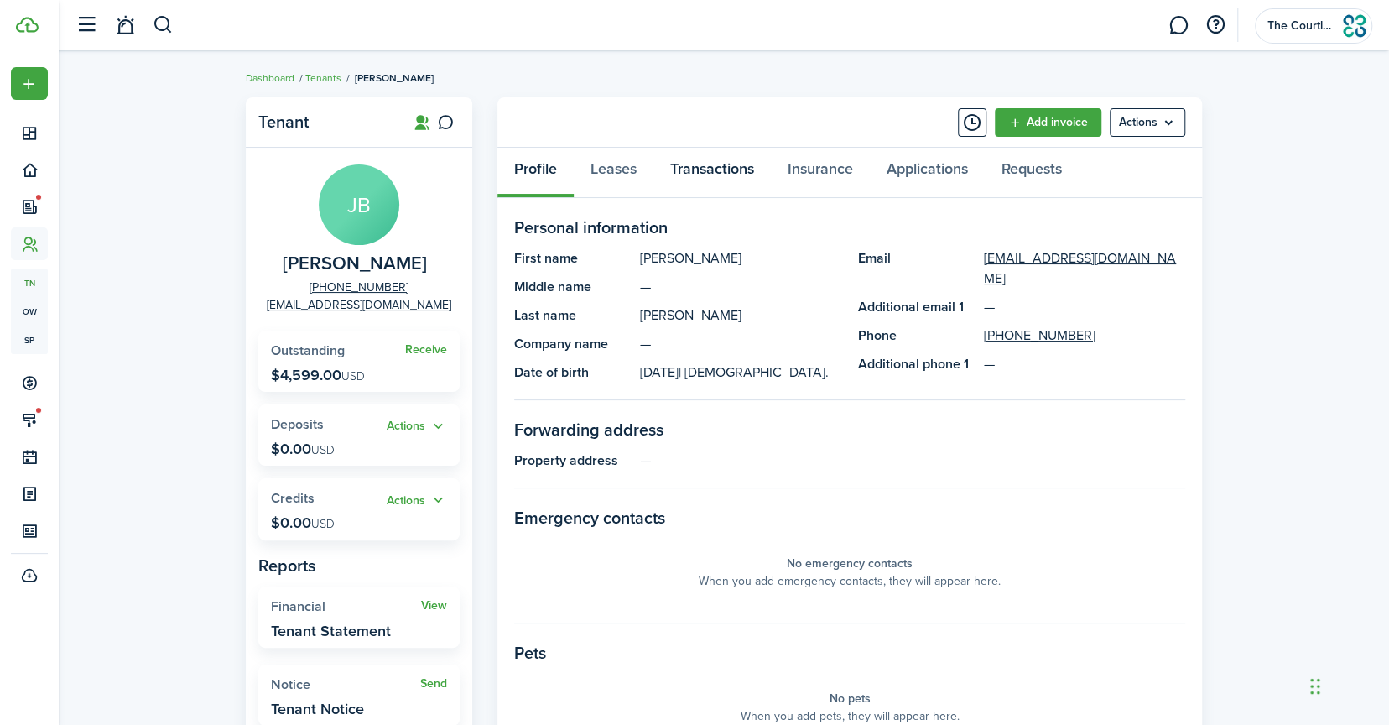
click at [685, 173] on link "Transactions" at bounding box center [712, 173] width 117 height 50
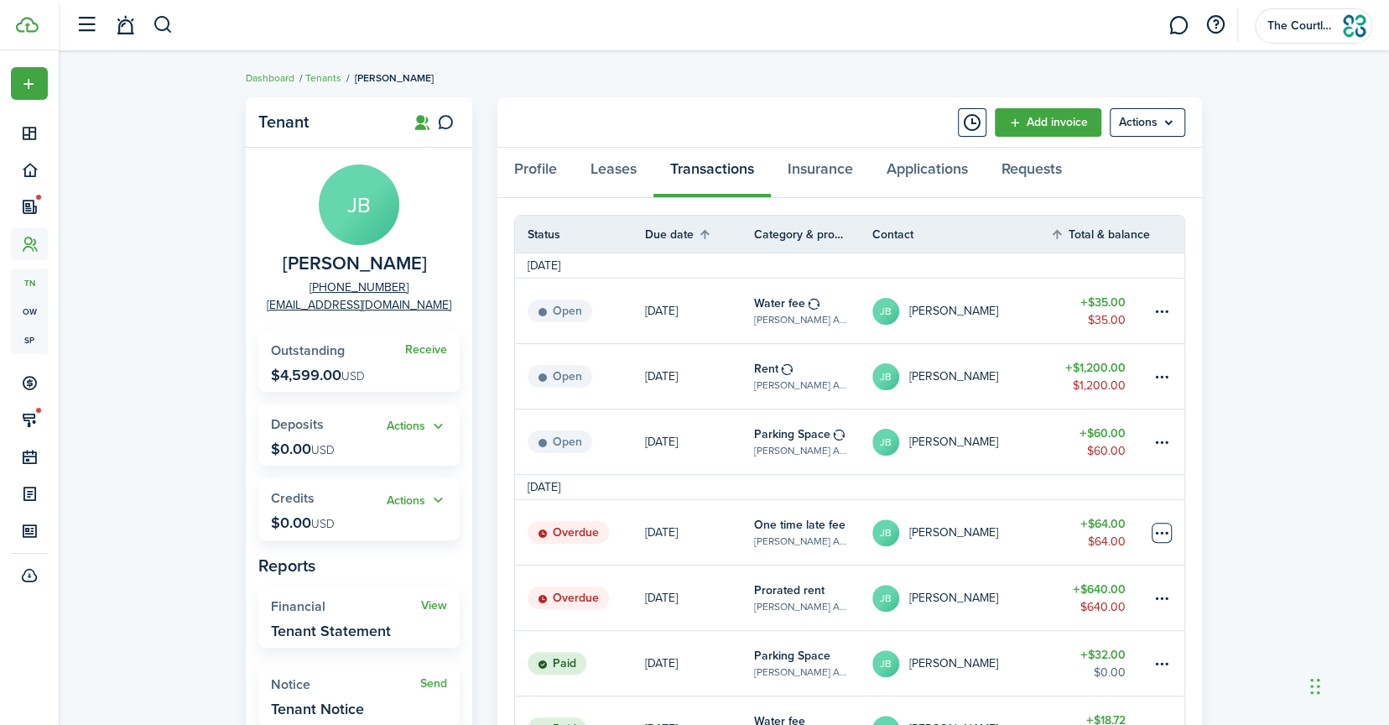
click at [1158, 525] on table-menu-btn-icon at bounding box center [1162, 533] width 20 height 20
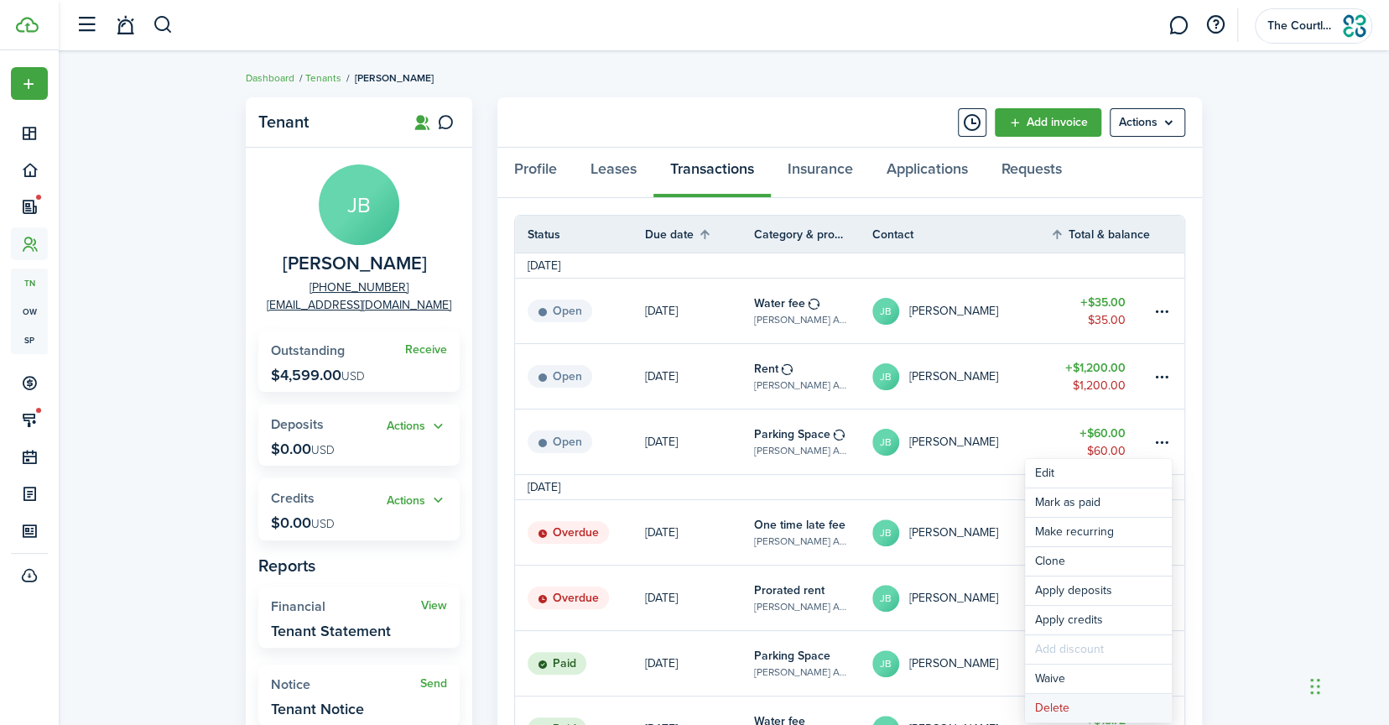
click at [1071, 706] on button "Delete" at bounding box center [1098, 708] width 147 height 29
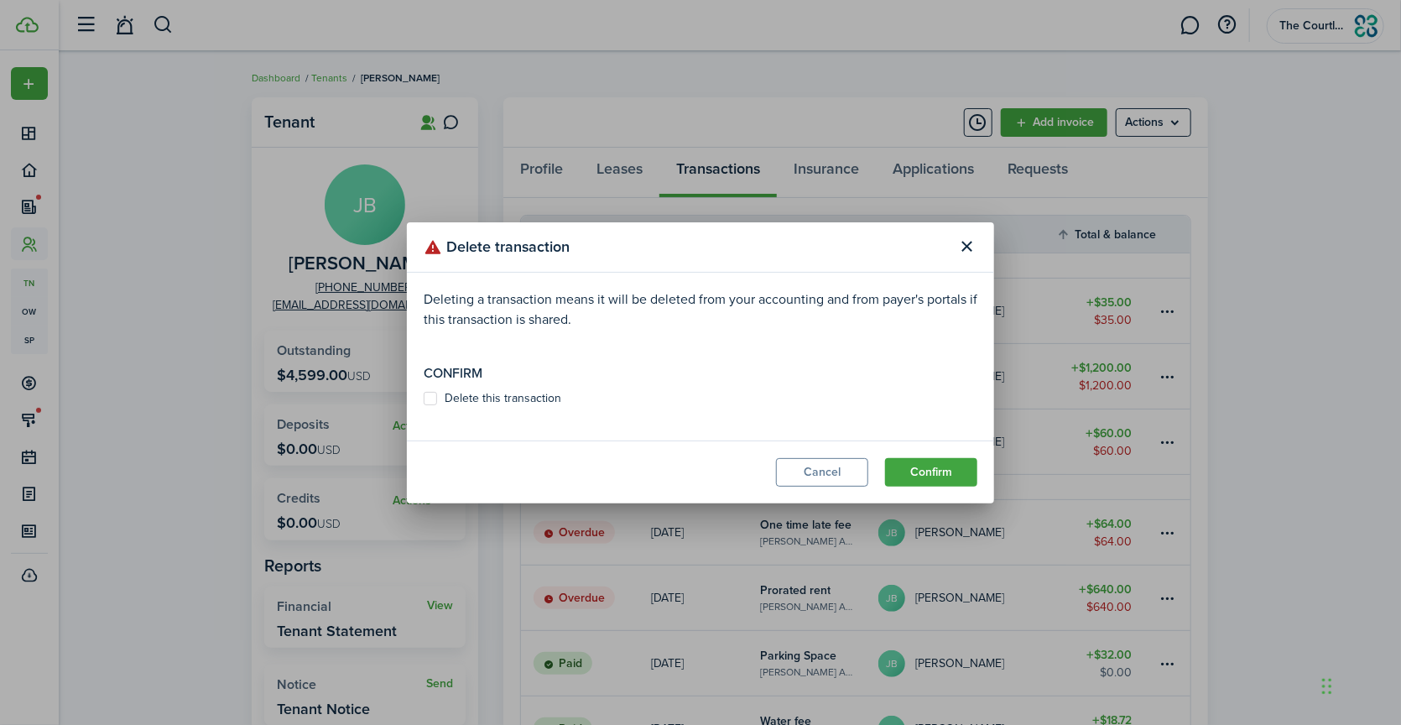
click at [481, 397] on label "Delete this transaction" at bounding box center [493, 398] width 138 height 13
click at [424, 398] on input "Delete this transaction" at bounding box center [423, 398] width 1 height 1
checkbox input "true"
click at [924, 467] on button "Confirm" at bounding box center [931, 472] width 92 height 29
